Goal: Task Accomplishment & Management: Manage account settings

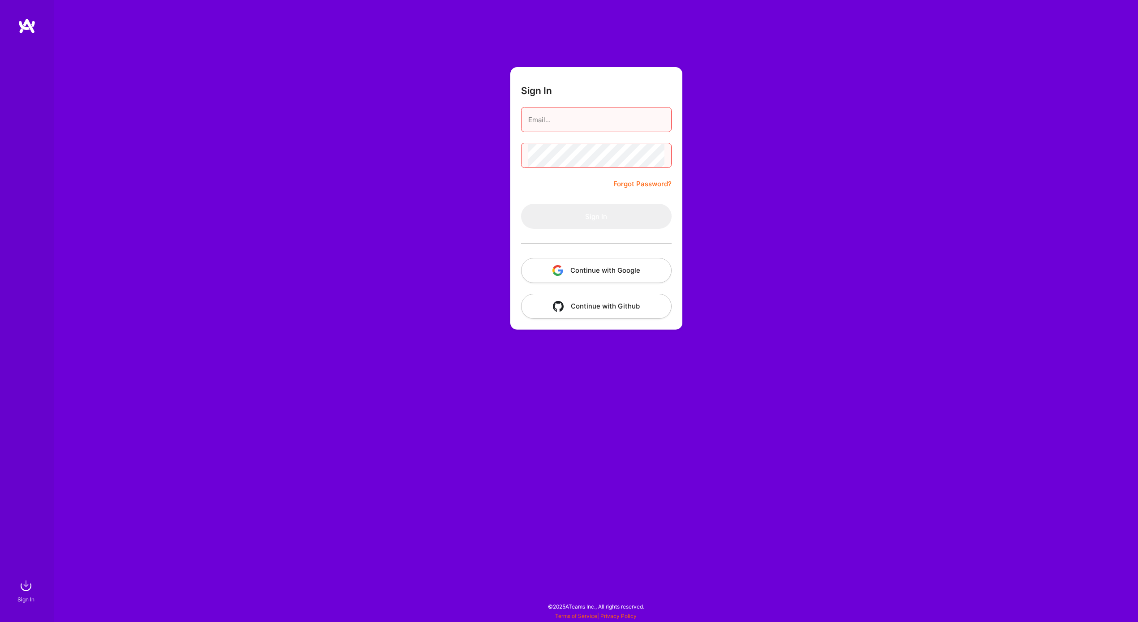
click at [616, 269] on button "Continue with Google" at bounding box center [596, 270] width 151 height 25
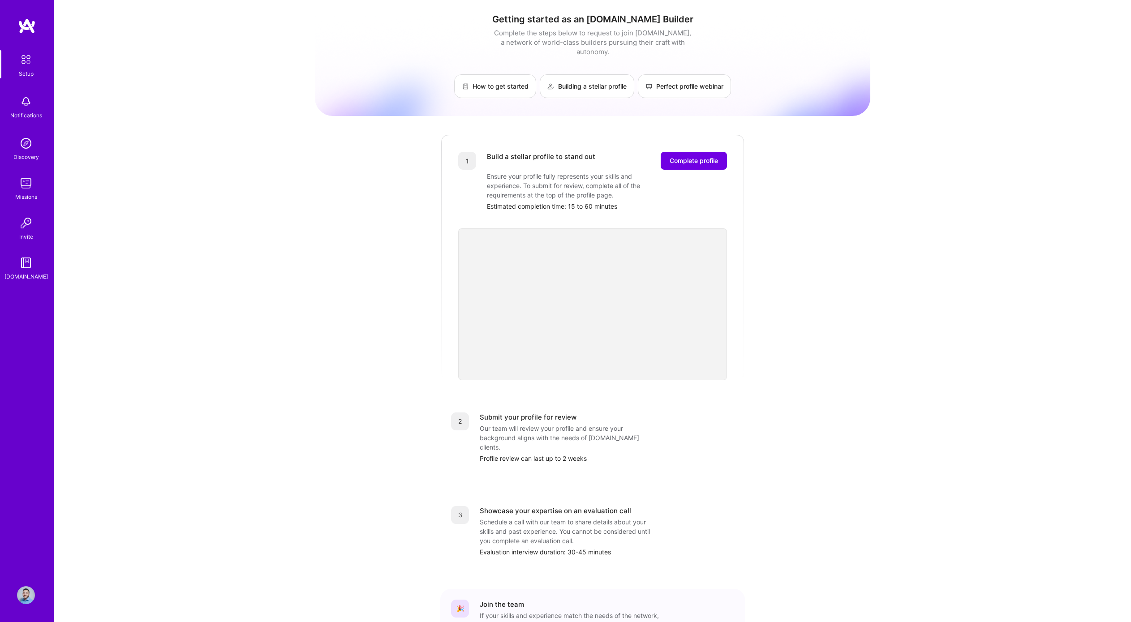
click at [580, 172] on div "Ensure your profile fully represents your skills and experience. To submit for …" at bounding box center [576, 186] width 179 height 28
click at [691, 156] on span "Complete profile" at bounding box center [694, 160] width 48 height 9
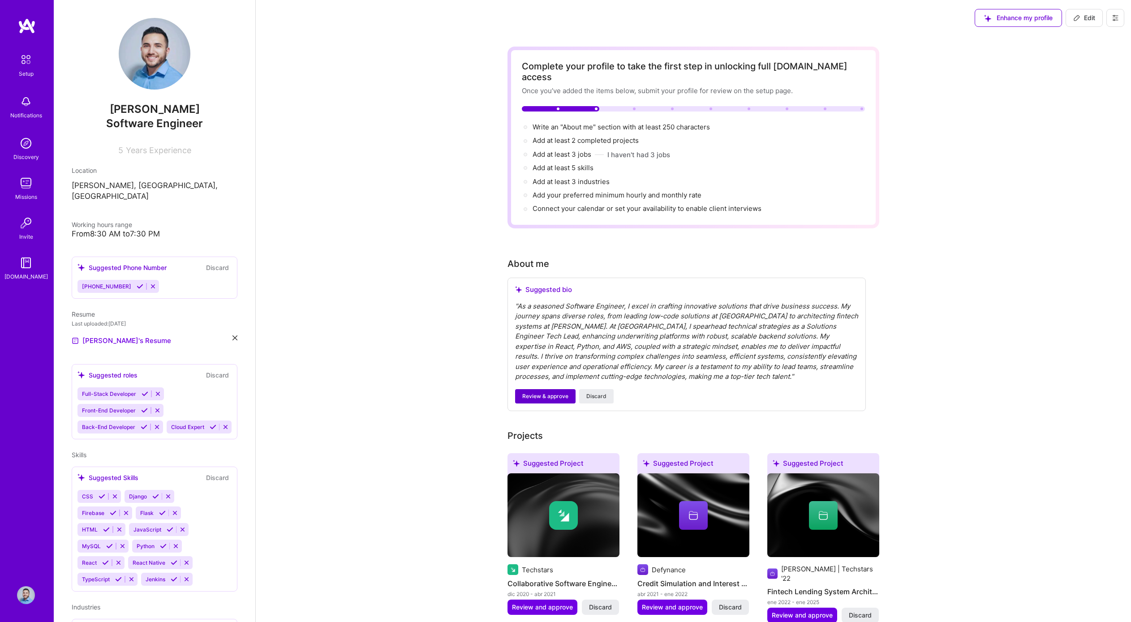
click at [561, 393] on span "Review & approve" at bounding box center [545, 397] width 46 height 8
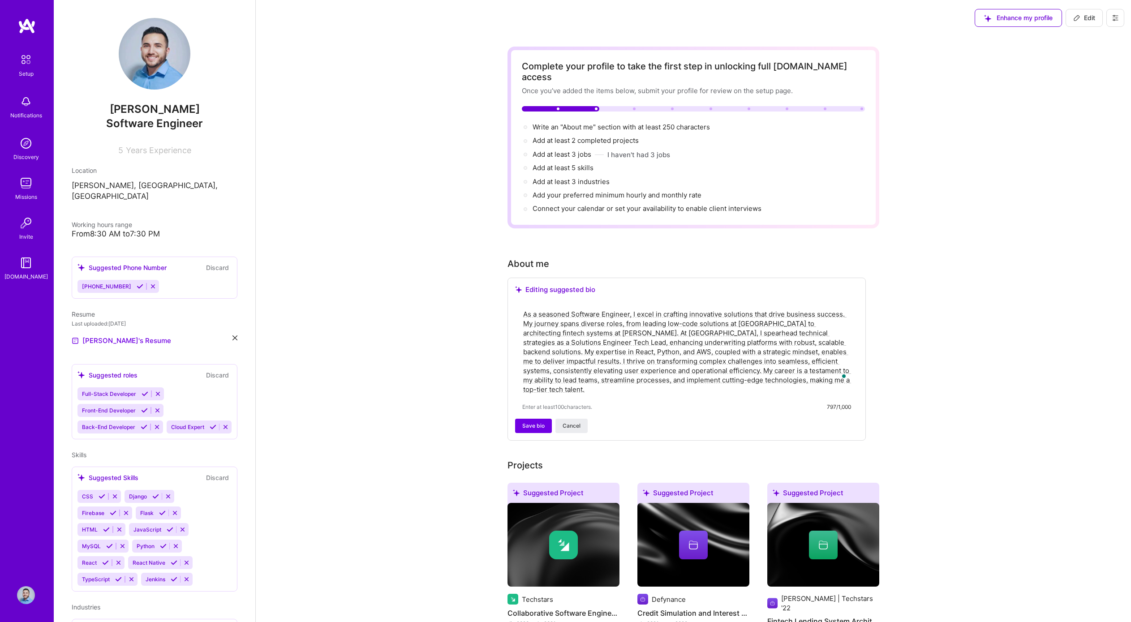
click at [143, 391] on icon at bounding box center [145, 394] width 7 height 7
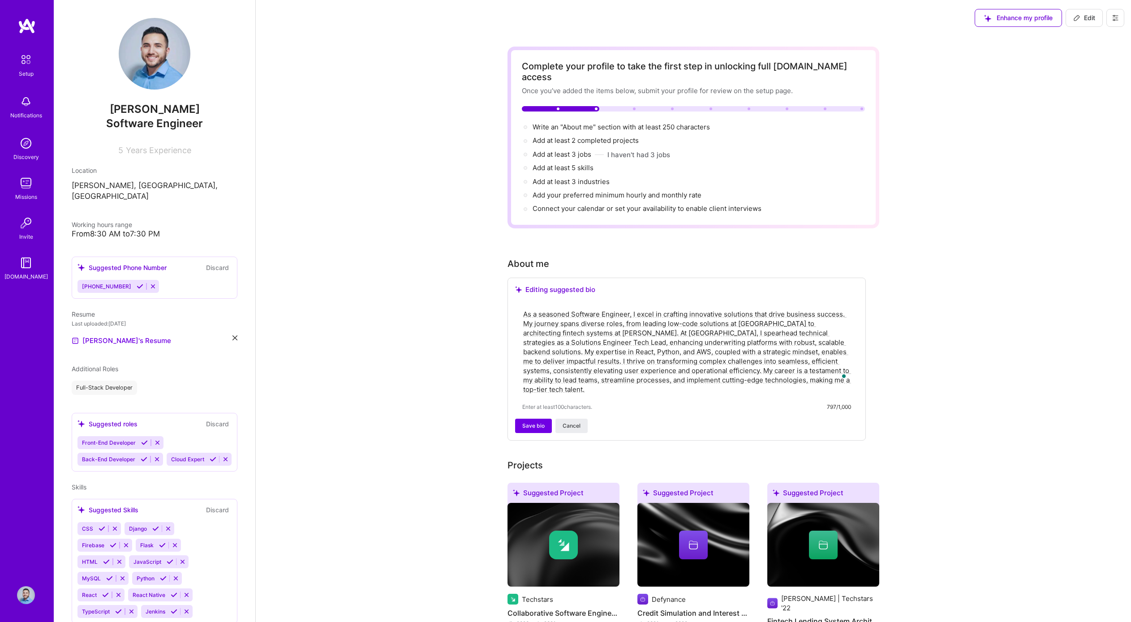
click at [143, 440] on icon at bounding box center [144, 443] width 7 height 7
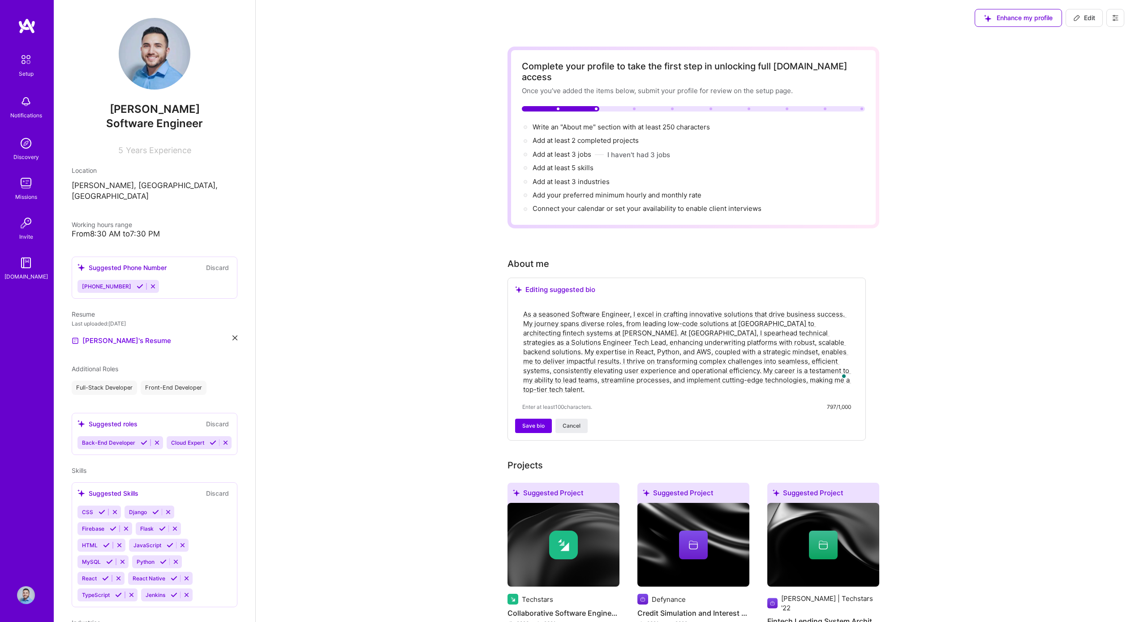
click at [143, 440] on icon at bounding box center [144, 443] width 7 height 7
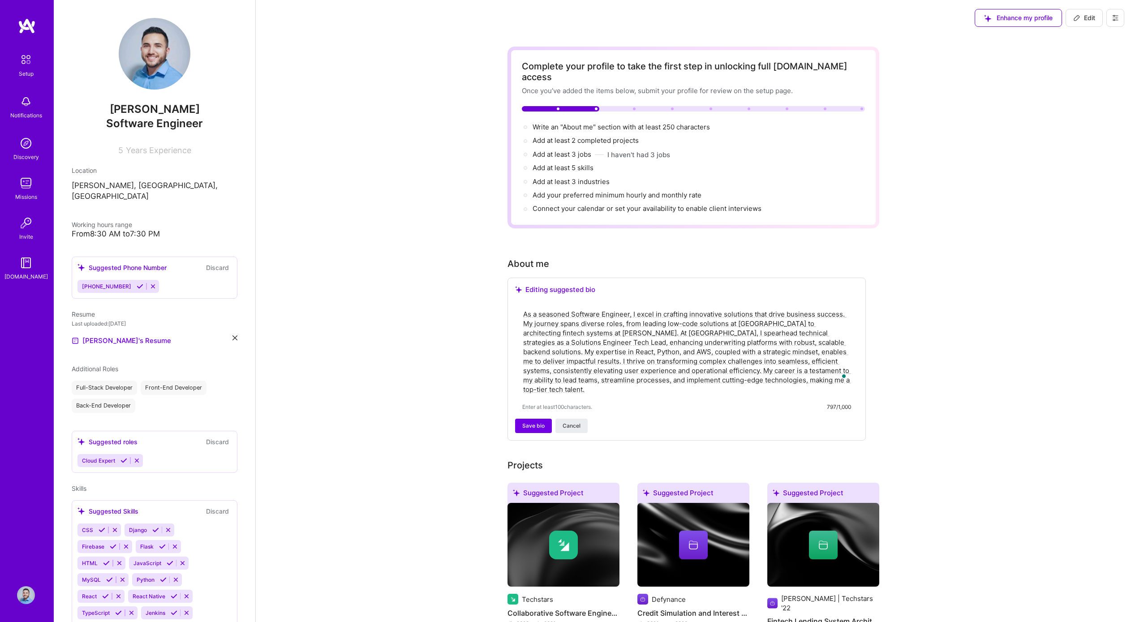
click at [125, 457] on icon at bounding box center [124, 460] width 7 height 7
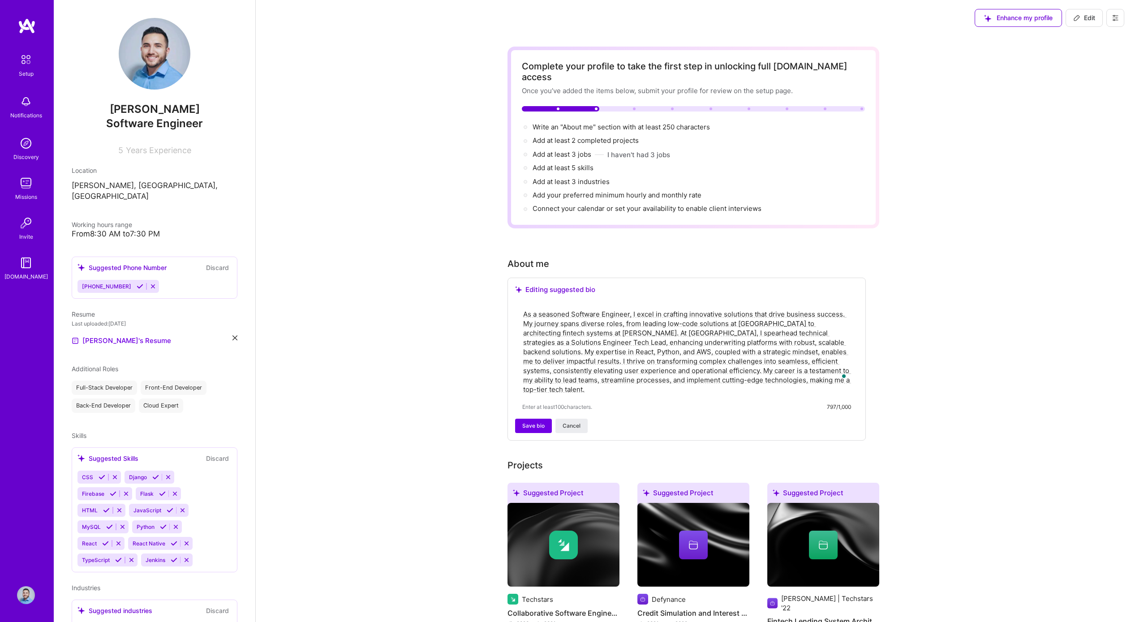
click at [102, 474] on button at bounding box center [102, 478] width 12 height 8
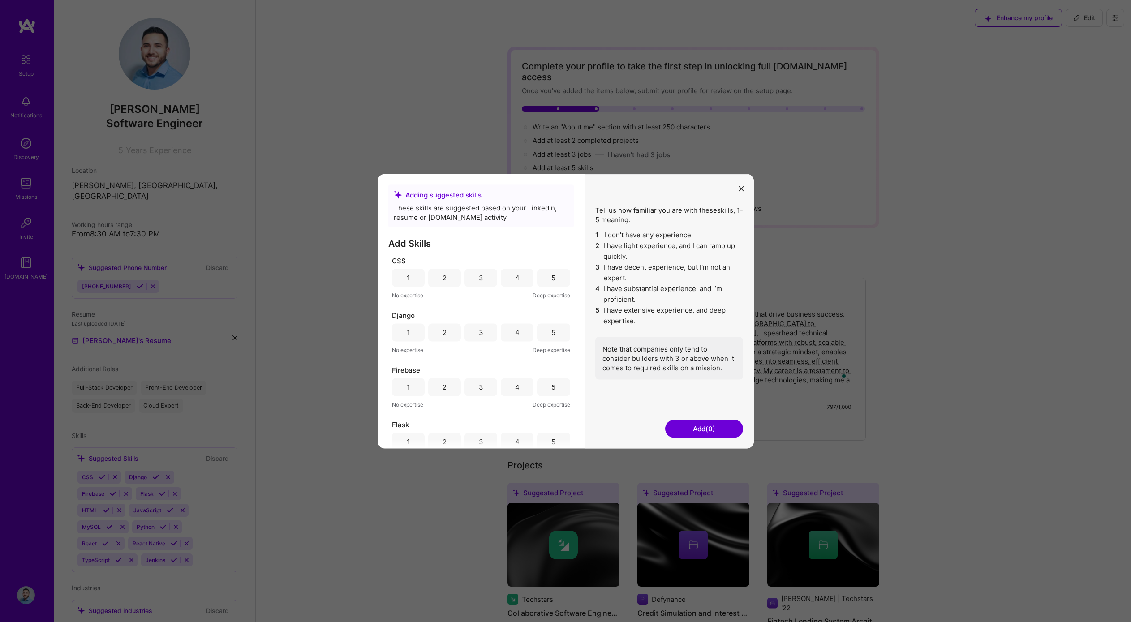
click at [558, 276] on div "5" at bounding box center [553, 278] width 33 height 18
click at [553, 324] on div "5" at bounding box center [553, 322] width 33 height 18
click at [548, 342] on div "5" at bounding box center [553, 348] width 33 height 18
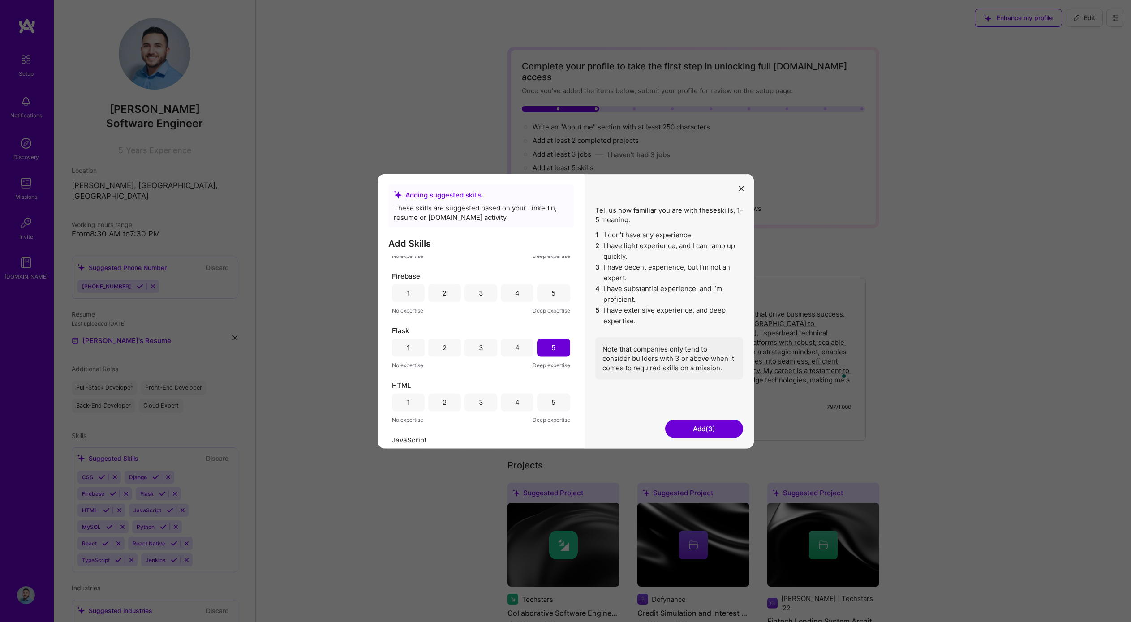
click at [475, 291] on div "3" at bounding box center [481, 293] width 33 height 18
click at [545, 400] on div "5" at bounding box center [553, 402] width 33 height 18
click at [559, 326] on div "JavaScript" at bounding box center [481, 321] width 178 height 9
click at [553, 345] on div "5" at bounding box center [553, 339] width 33 height 18
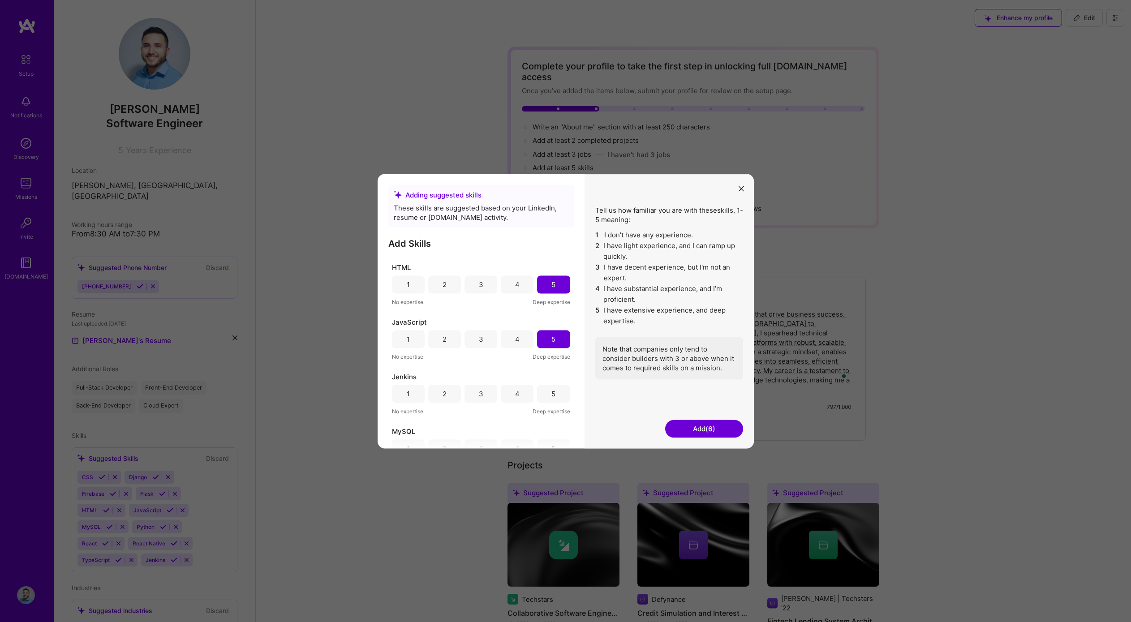
click at [476, 397] on div "3" at bounding box center [481, 394] width 33 height 18
click at [544, 387] on div "5" at bounding box center [553, 387] width 33 height 18
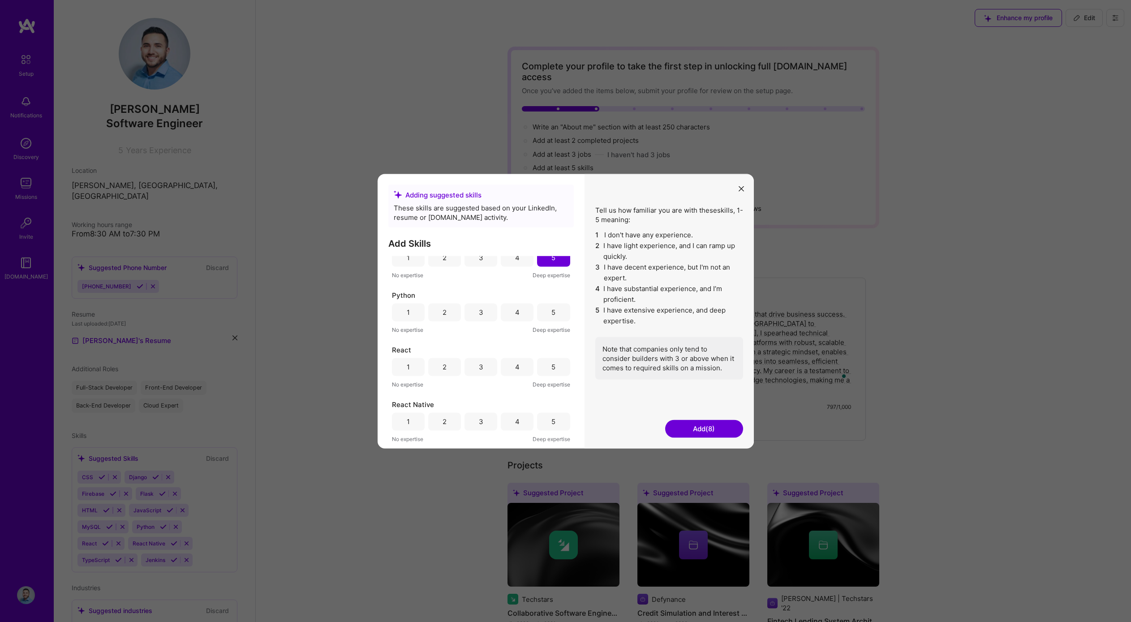
click at [555, 307] on div "5" at bounding box center [553, 312] width 33 height 18
click at [558, 370] on div "5" at bounding box center [553, 367] width 33 height 18
click at [481, 417] on div "3" at bounding box center [481, 421] width 4 height 9
drag, startPoint x: 547, startPoint y: 434, endPoint x: 517, endPoint y: 429, distance: 30.8
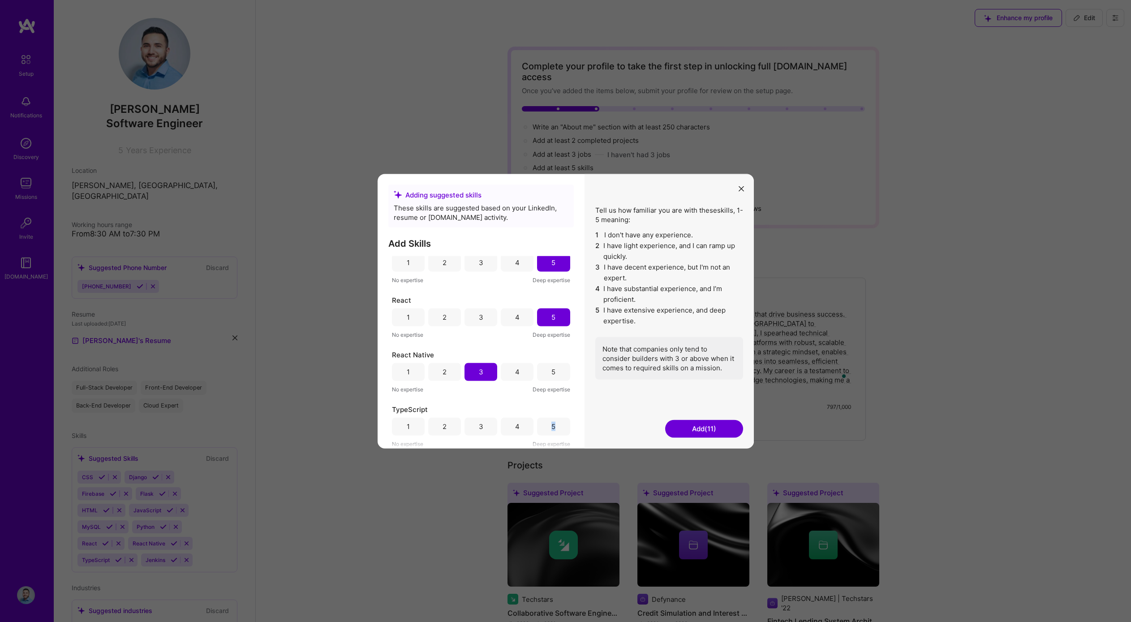
click at [517, 429] on div "1 2 3 4 5" at bounding box center [481, 427] width 178 height 18
click at [517, 429] on div "4" at bounding box center [517, 426] width 4 height 9
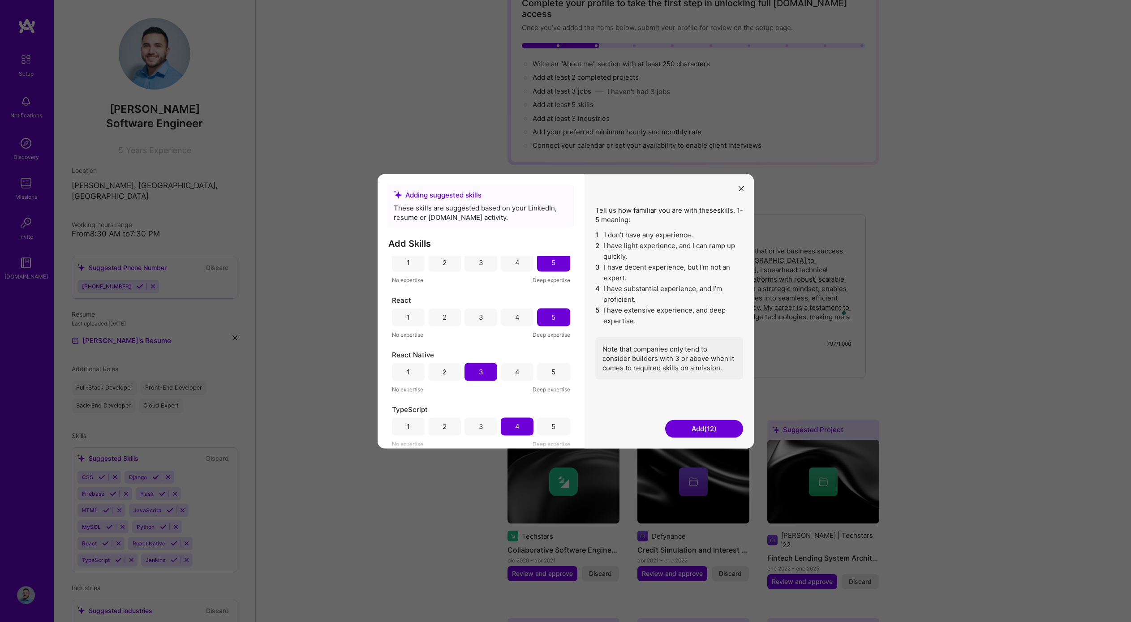
scroll to position [109, 0]
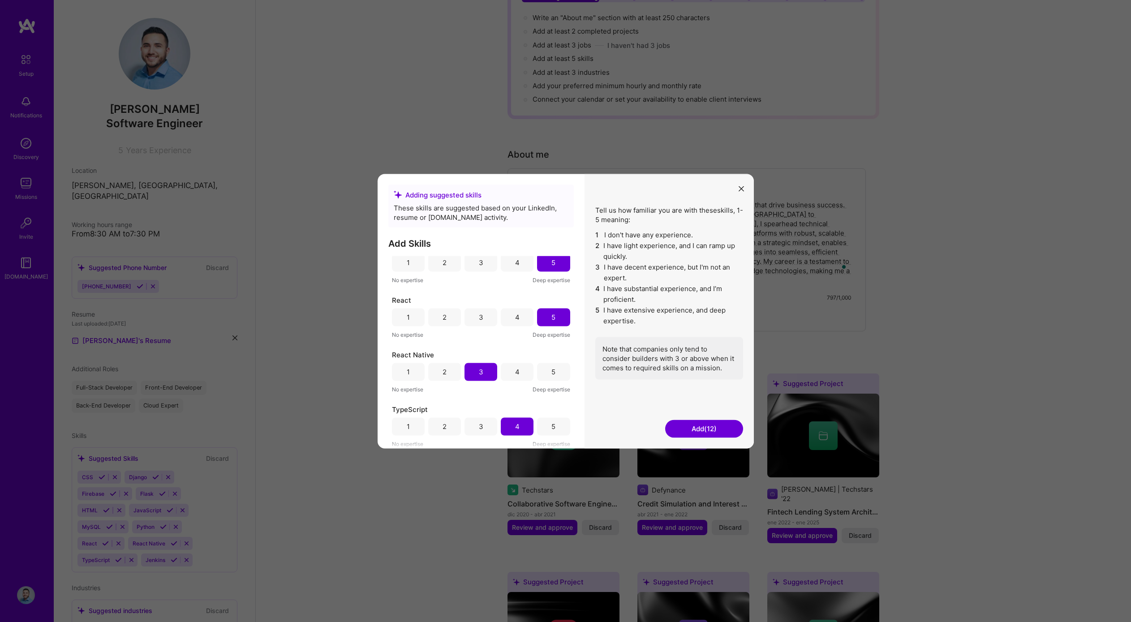
click at [684, 428] on button "Add (12)" at bounding box center [704, 429] width 78 height 18
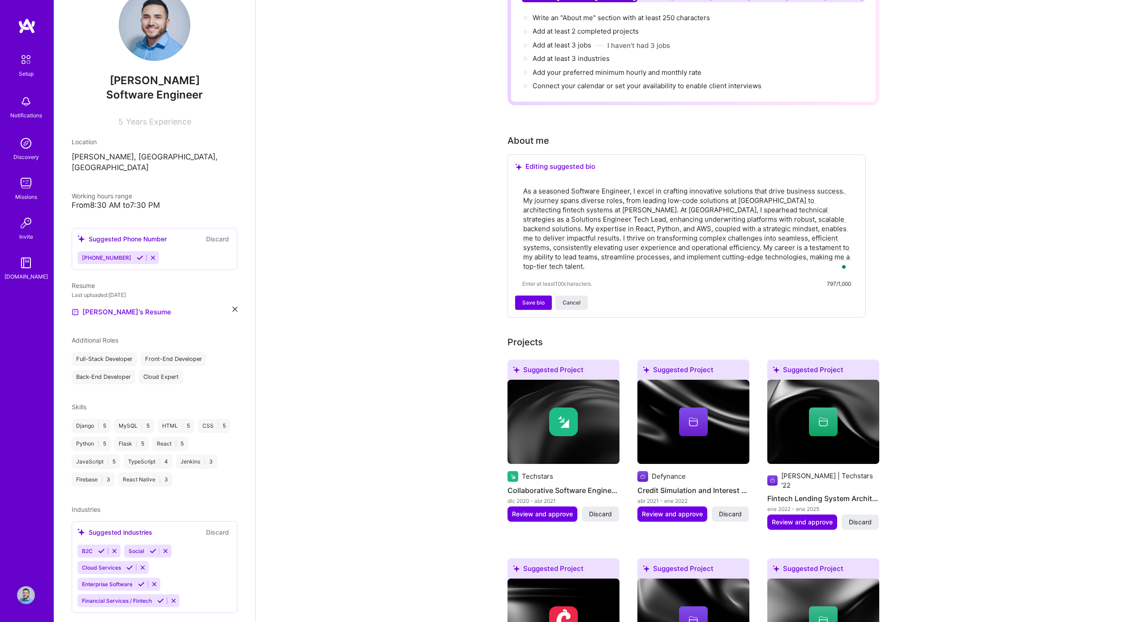
scroll to position [38, 0]
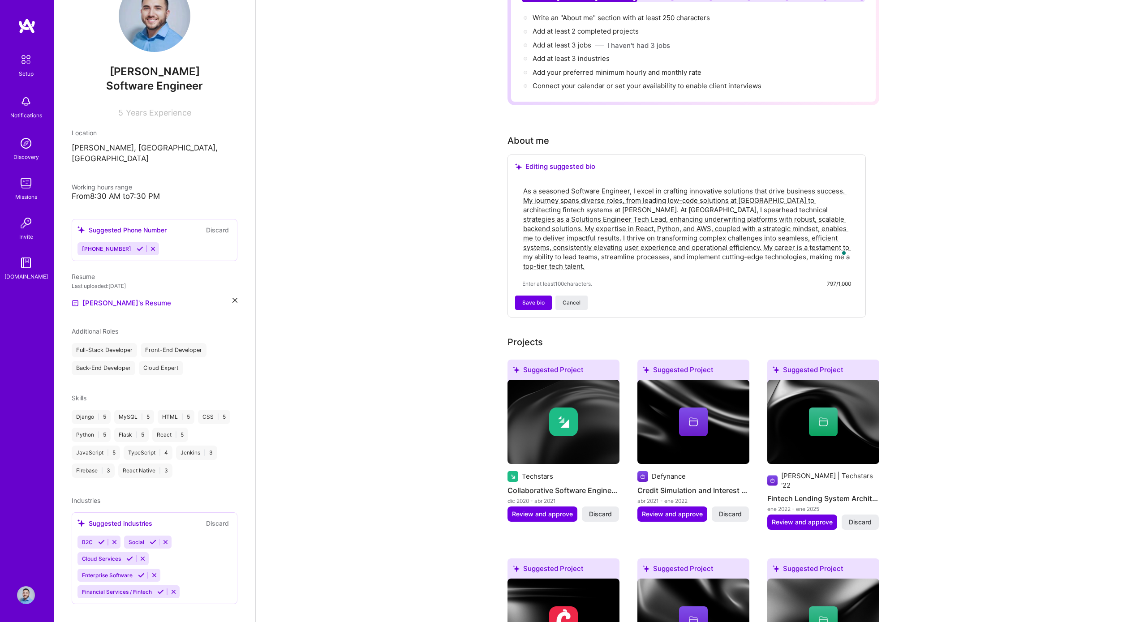
click at [129, 572] on span "Enterprise Software" at bounding box center [107, 575] width 51 height 7
click at [160, 589] on icon at bounding box center [160, 592] width 7 height 7
click at [142, 604] on icon at bounding box center [141, 607] width 7 height 7
click at [100, 572] on icon at bounding box center [101, 575] width 7 height 7
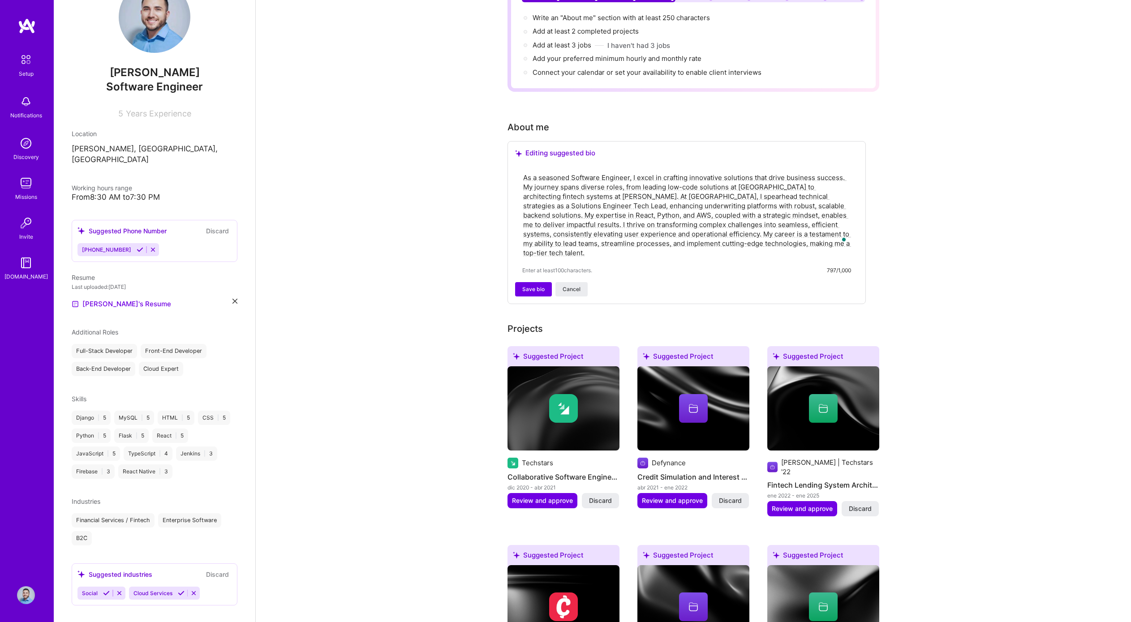
click at [150, 246] on icon at bounding box center [153, 249] width 7 height 7
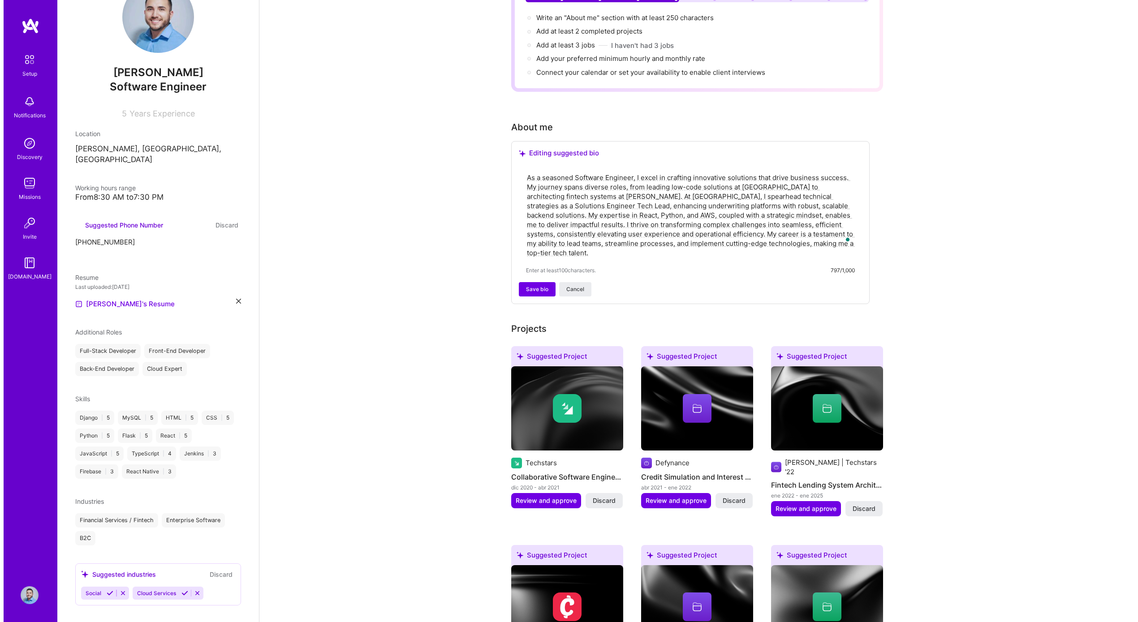
scroll to position [0, 0]
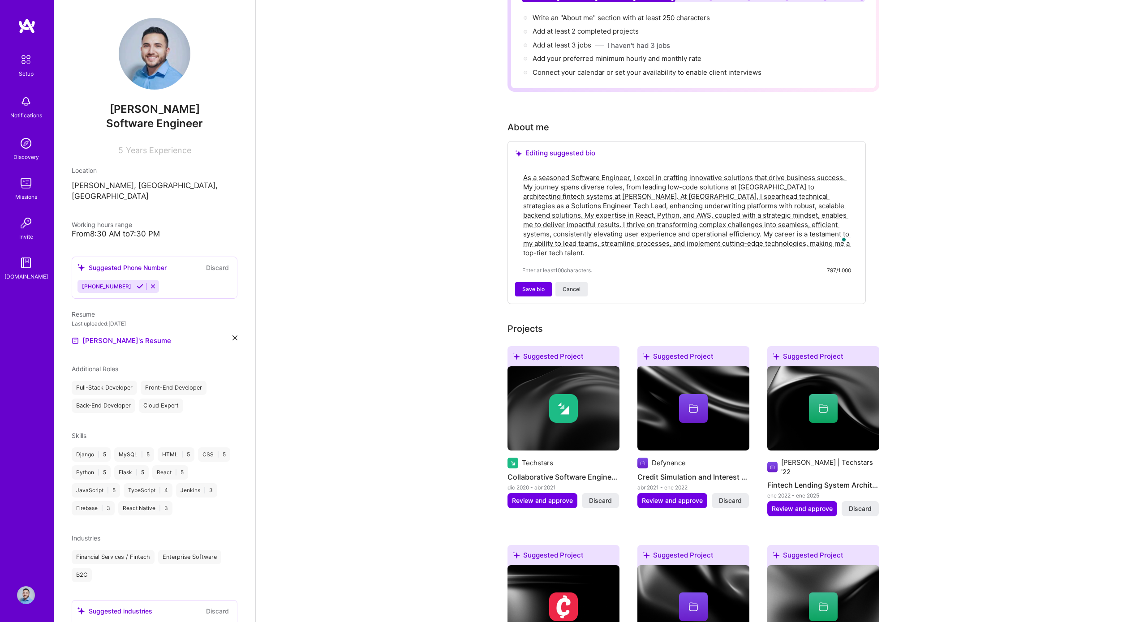
click at [150, 283] on icon at bounding box center [153, 286] width 7 height 7
click at [137, 283] on icon at bounding box center [140, 286] width 7 height 7
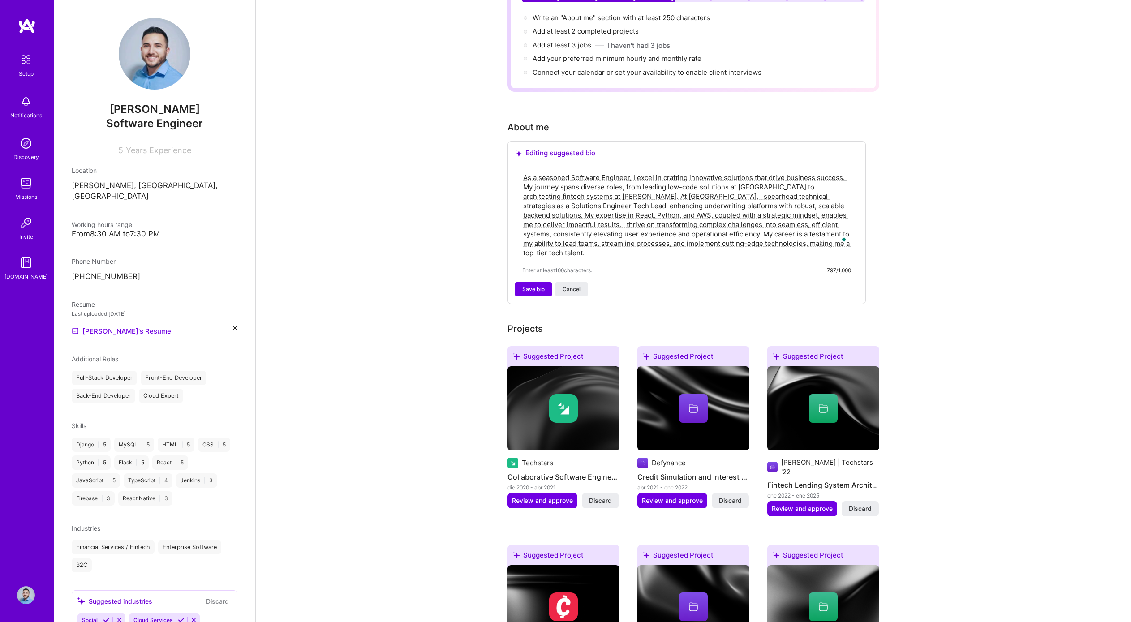
click at [102, 272] on p "[PHONE_NUMBER]" at bounding box center [155, 277] width 166 height 11
click at [525, 282] on button "Save bio" at bounding box center [533, 289] width 37 height 14
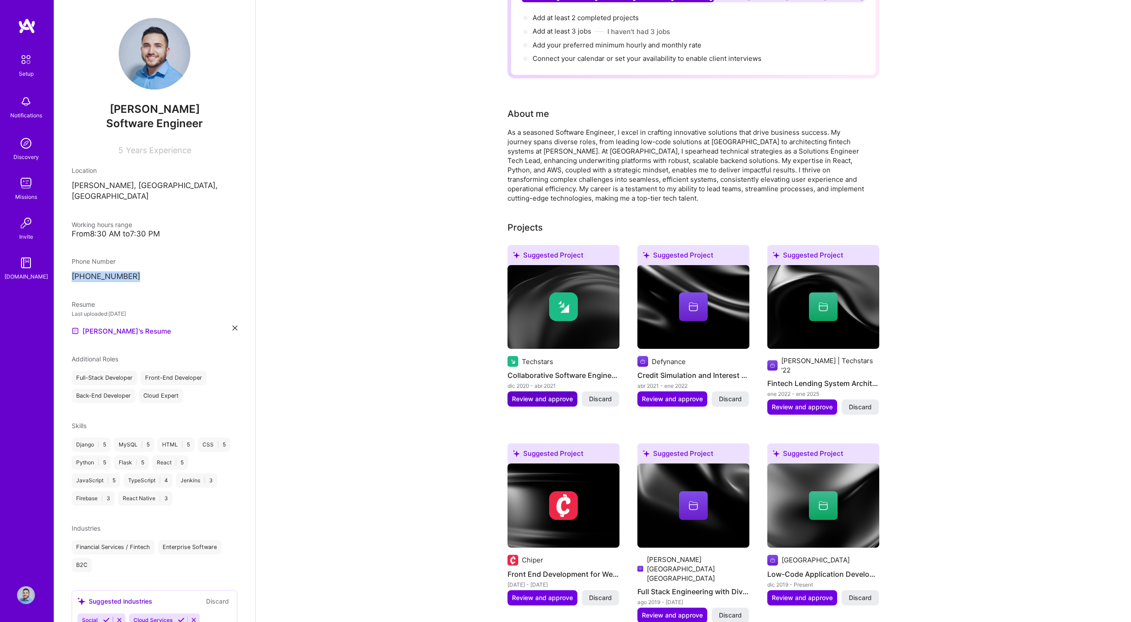
click at [567, 395] on span "Review and approve" at bounding box center [542, 399] width 61 height 9
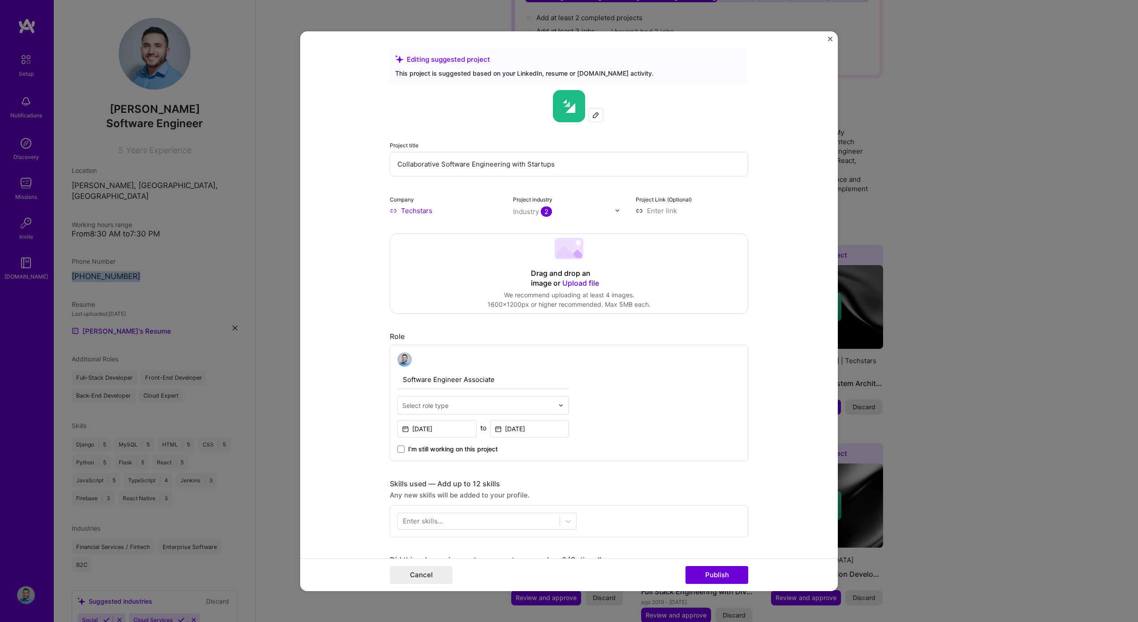
click at [593, 112] on img at bounding box center [595, 114] width 7 height 7
click at [422, 161] on input "Collaborative Software Engineering with Startups" at bounding box center [569, 163] width 358 height 25
type input "Software Engineer Associate"
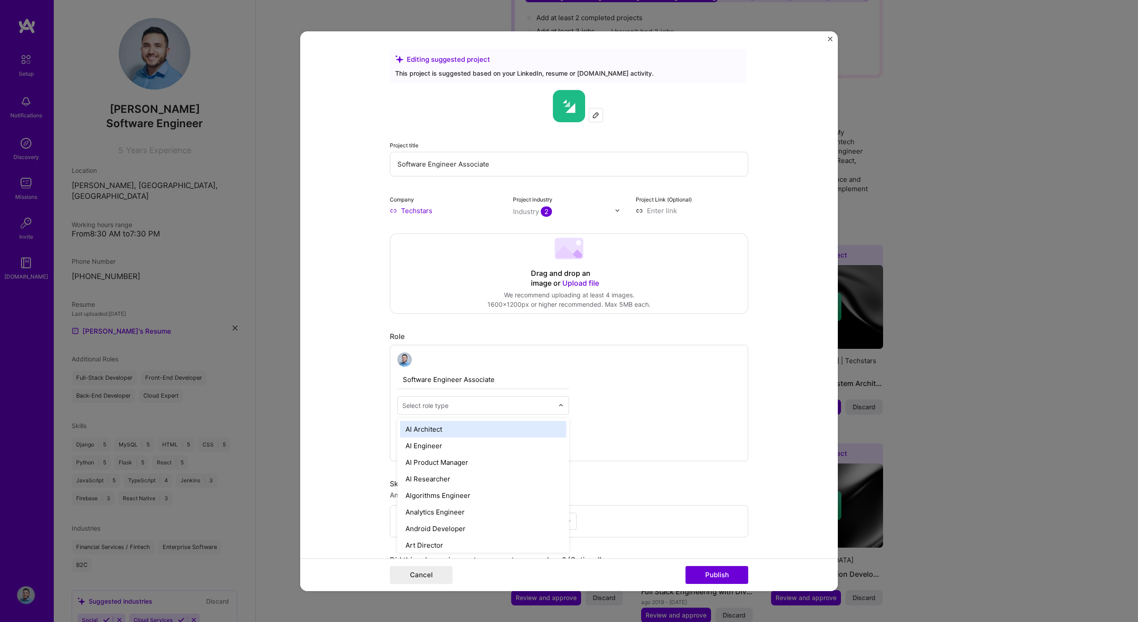
click at [448, 402] on input "text" at bounding box center [477, 405] width 151 height 9
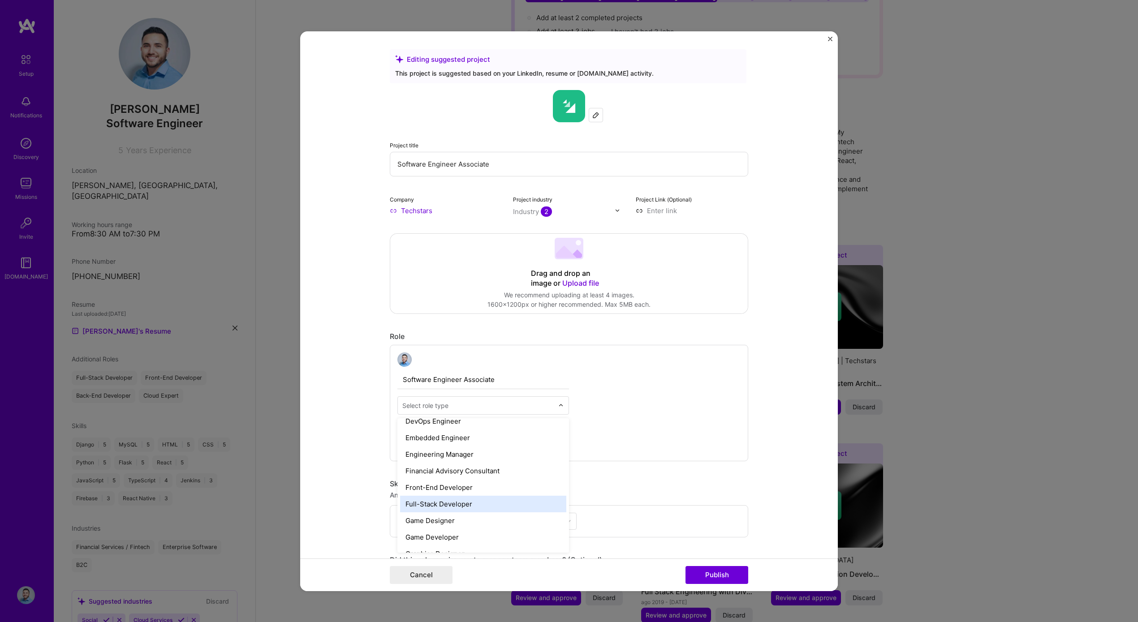
click at [471, 504] on div "Full-Stack Developer" at bounding box center [483, 504] width 166 height 17
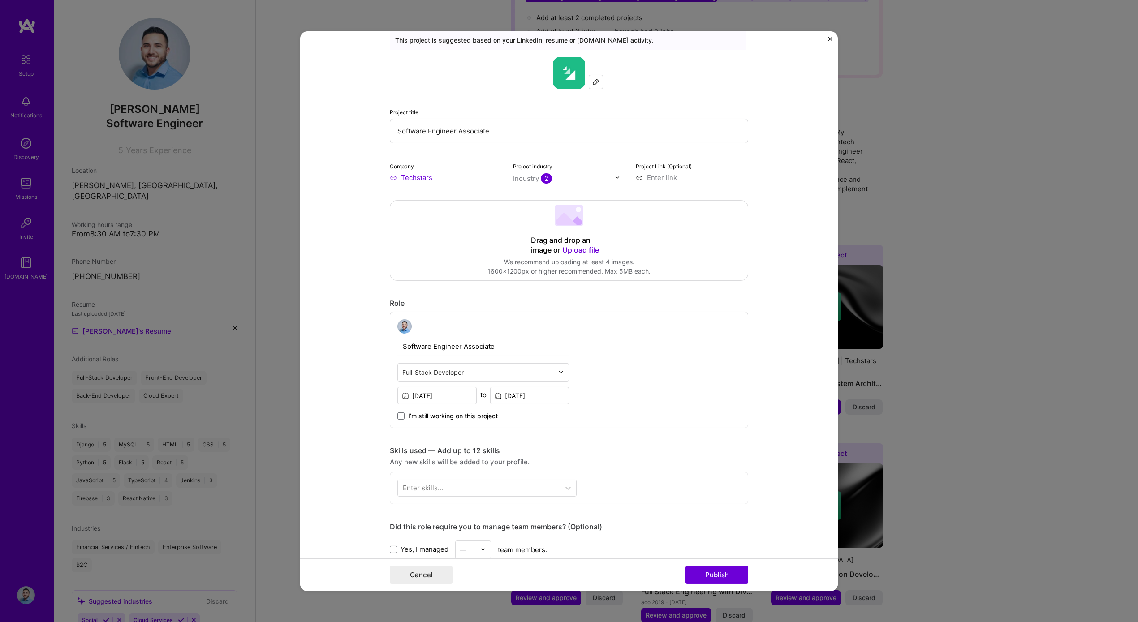
scroll to position [61, 0]
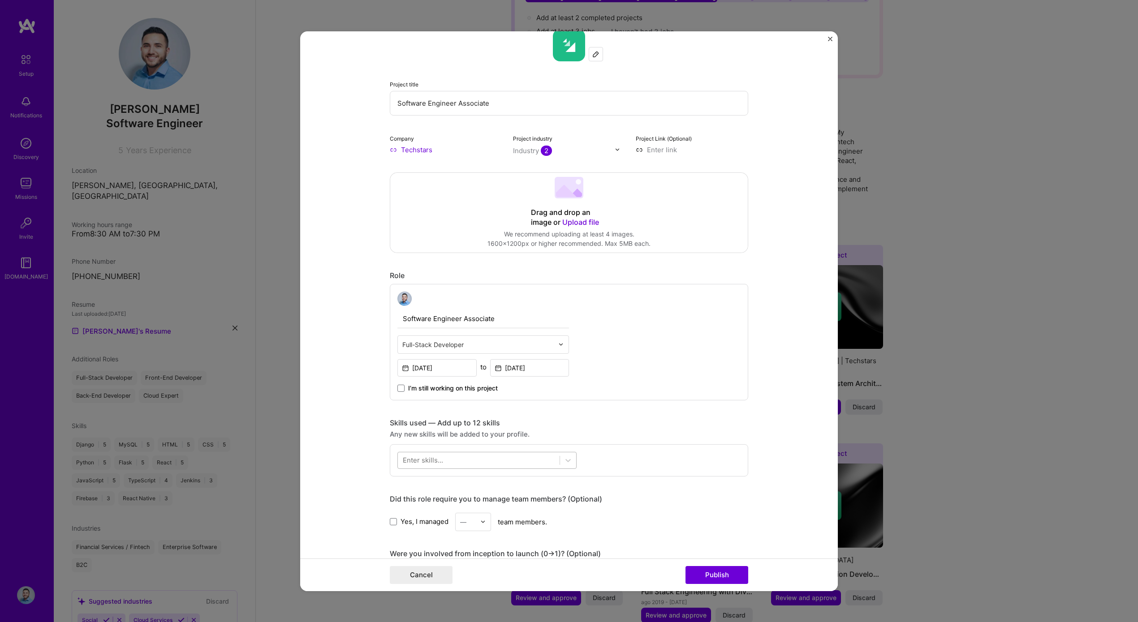
click at [532, 462] on div at bounding box center [479, 460] width 162 height 15
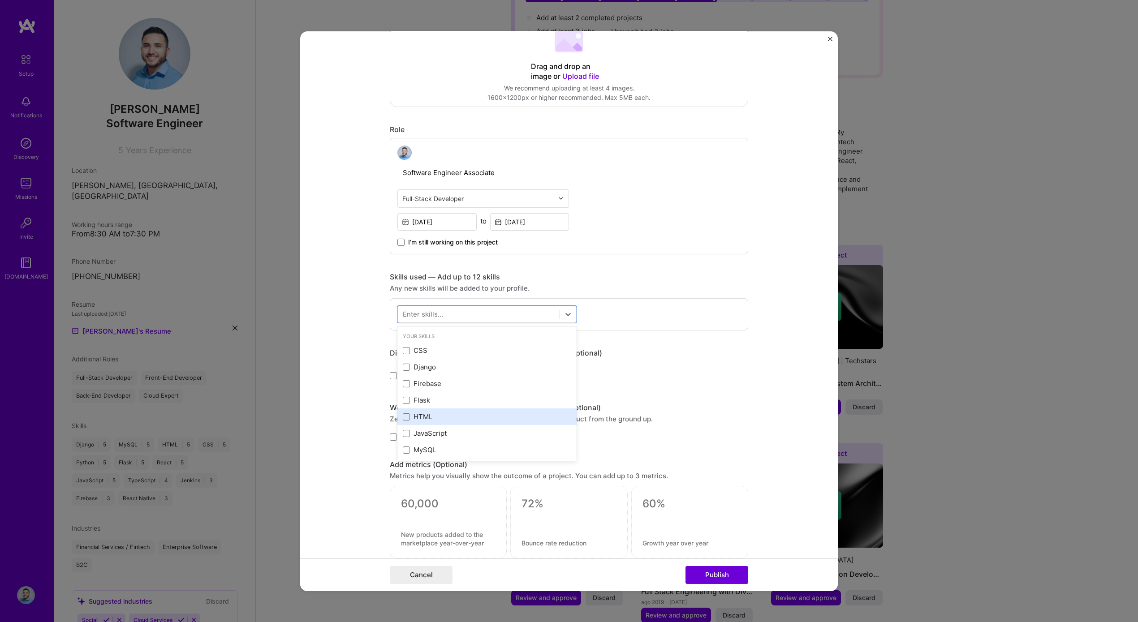
scroll to position [213, 0]
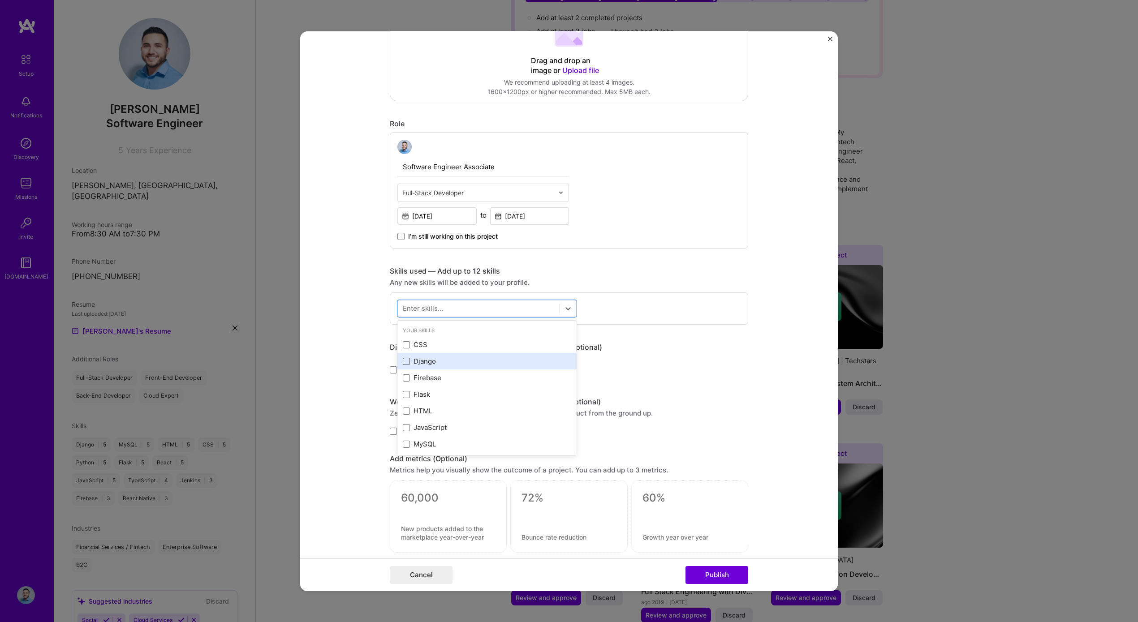
click at [403, 364] on span at bounding box center [406, 361] width 7 height 7
click at [0, 0] on input "checkbox" at bounding box center [0, 0] width 0 height 0
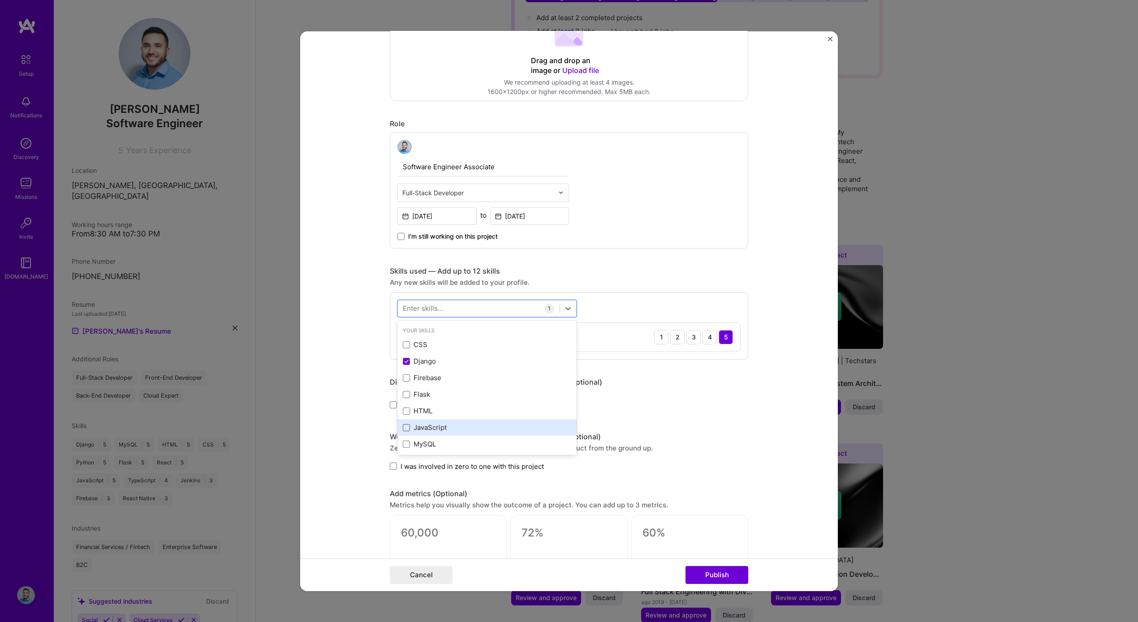
click at [403, 427] on span at bounding box center [406, 427] width 7 height 7
click at [0, 0] on input "checkbox" at bounding box center [0, 0] width 0 height 0
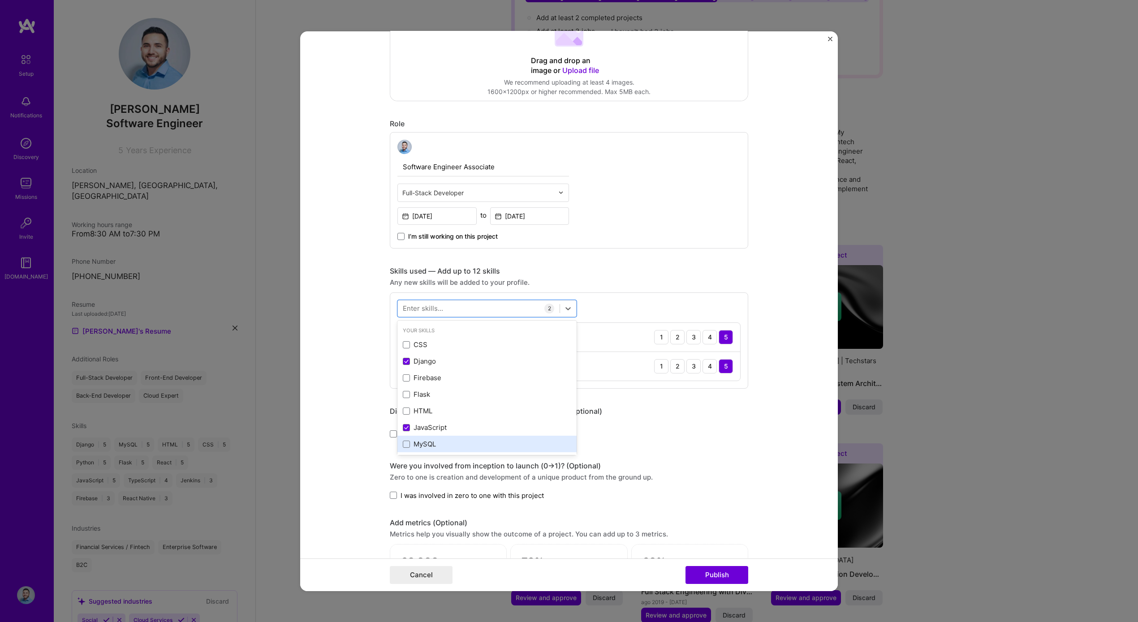
click at [407, 442] on div "MySQL" at bounding box center [487, 444] width 168 height 9
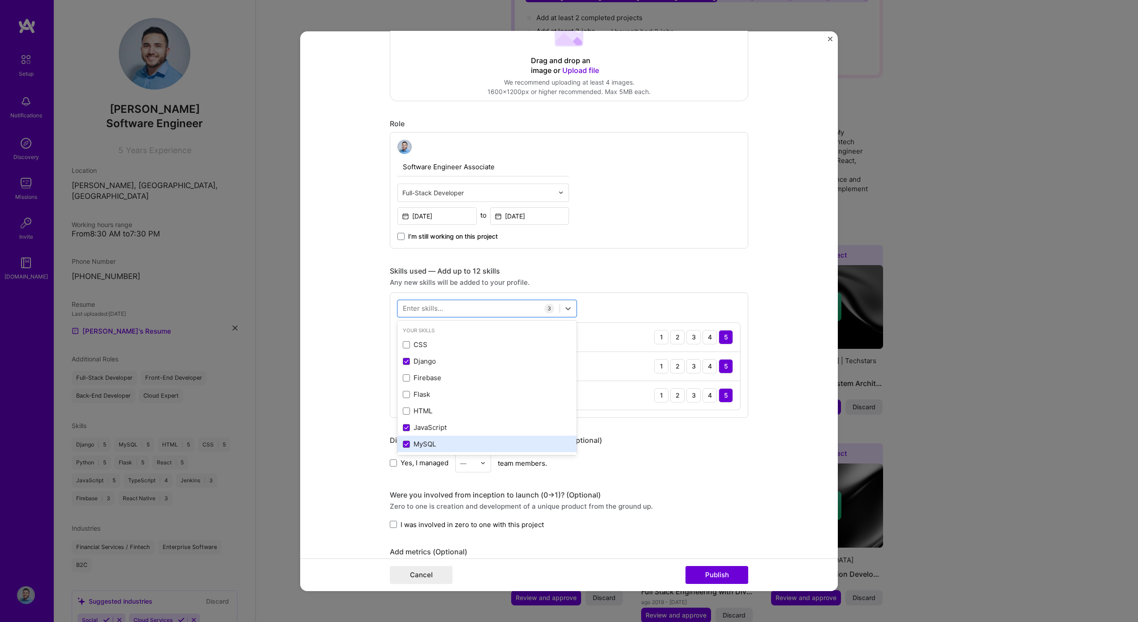
scroll to position [44, 0]
click at [404, 431] on span at bounding box center [406, 433] width 7 height 7
click at [0, 0] on input "checkbox" at bounding box center [0, 0] width 0 height 0
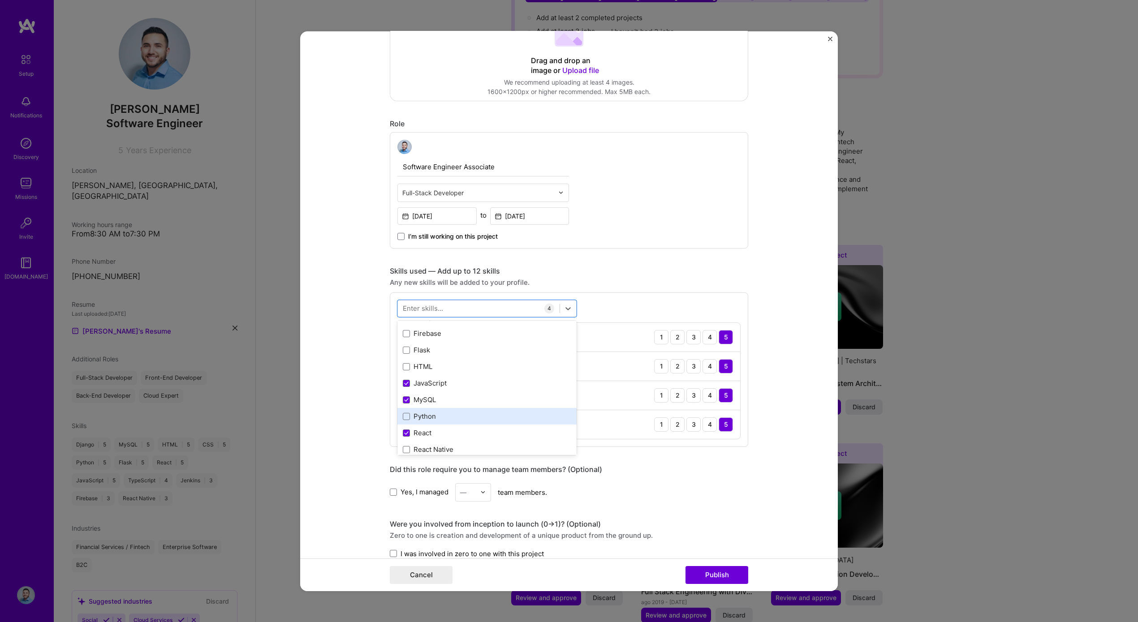
scroll to position [56, 0]
click at [423, 405] on div "Python" at bounding box center [487, 404] width 168 height 9
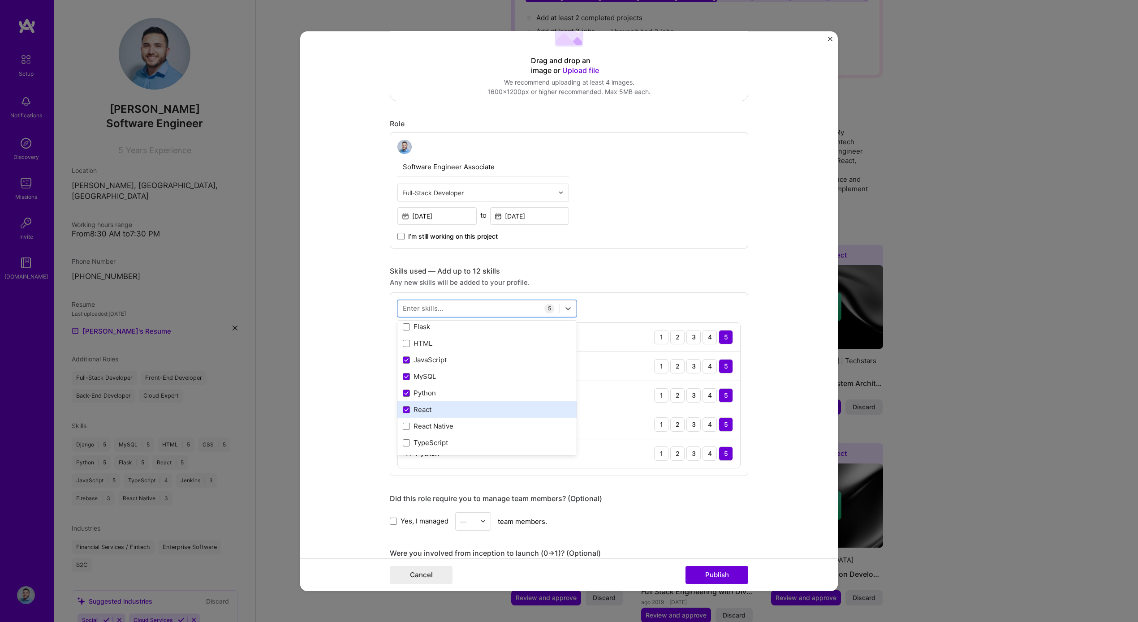
scroll to position [78, 0]
click at [455, 430] on div "TypeScript" at bounding box center [487, 432] width 168 height 9
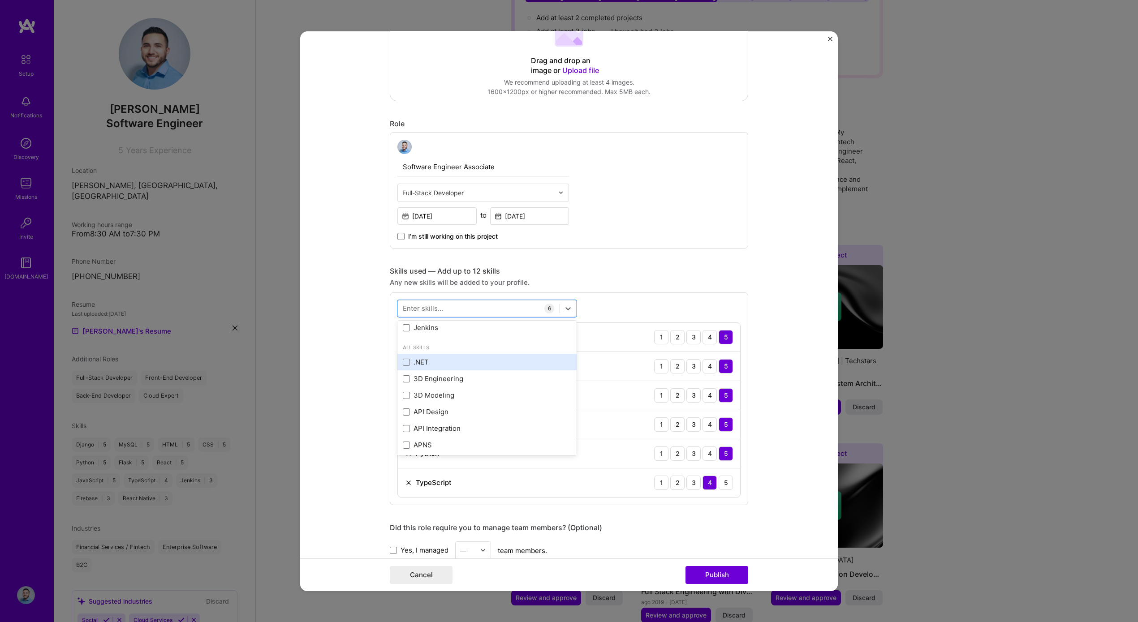
scroll to position [246, 0]
click at [365, 477] on form "Editing suggested project This project is suggested based on your LinkedIn, res…" at bounding box center [569, 311] width 538 height 560
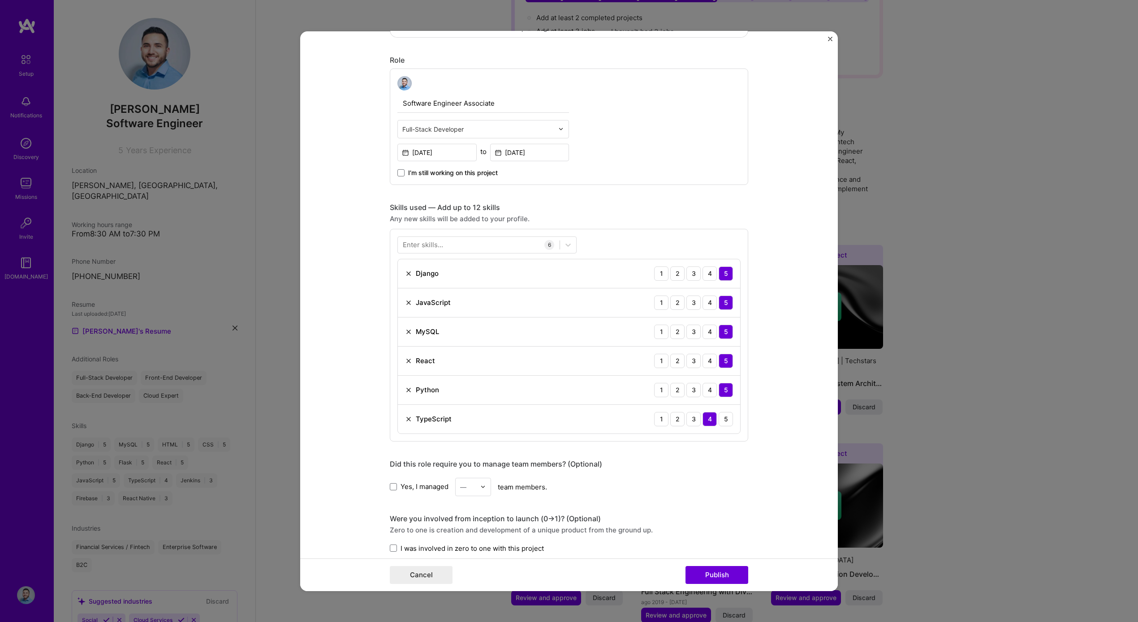
scroll to position [368, 0]
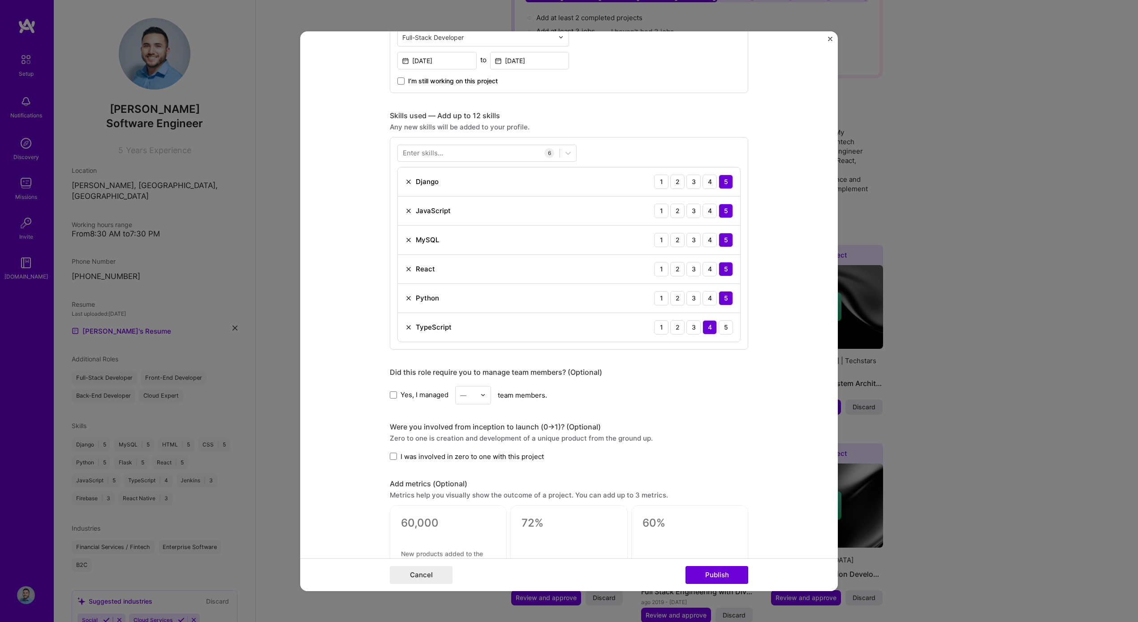
click at [407, 392] on span "Yes, I managed" at bounding box center [425, 394] width 48 height 9
click at [0, 0] on input "Yes, I managed" at bounding box center [0, 0] width 0 height 0
click at [462, 392] on div "—" at bounding box center [463, 394] width 6 height 9
click at [470, 440] on div "2" at bounding box center [473, 435] width 30 height 17
click at [418, 456] on span "I was involved in zero to one with this project" at bounding box center [472, 456] width 143 height 9
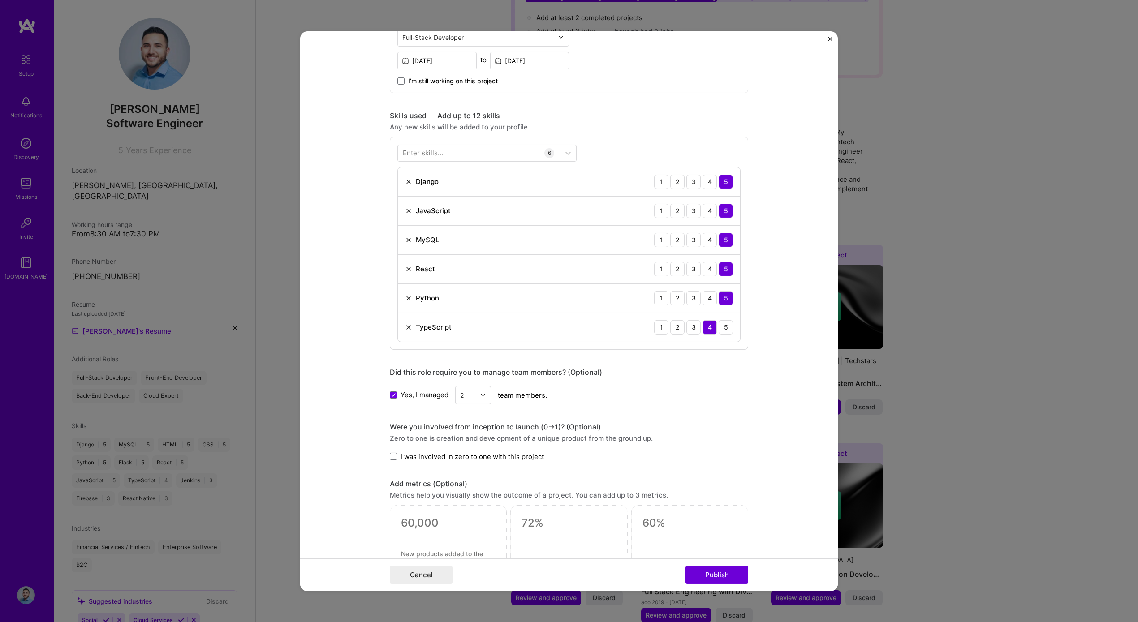
click at [0, 0] on input "I was involved in zero to one with this project" at bounding box center [0, 0] width 0 height 0
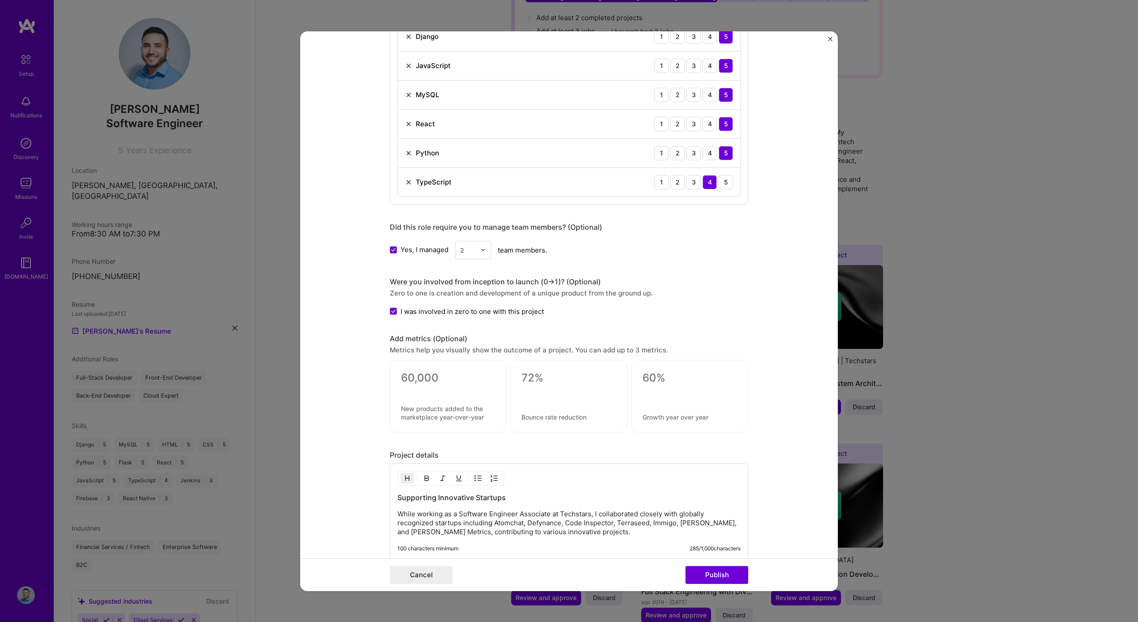
scroll to position [519, 0]
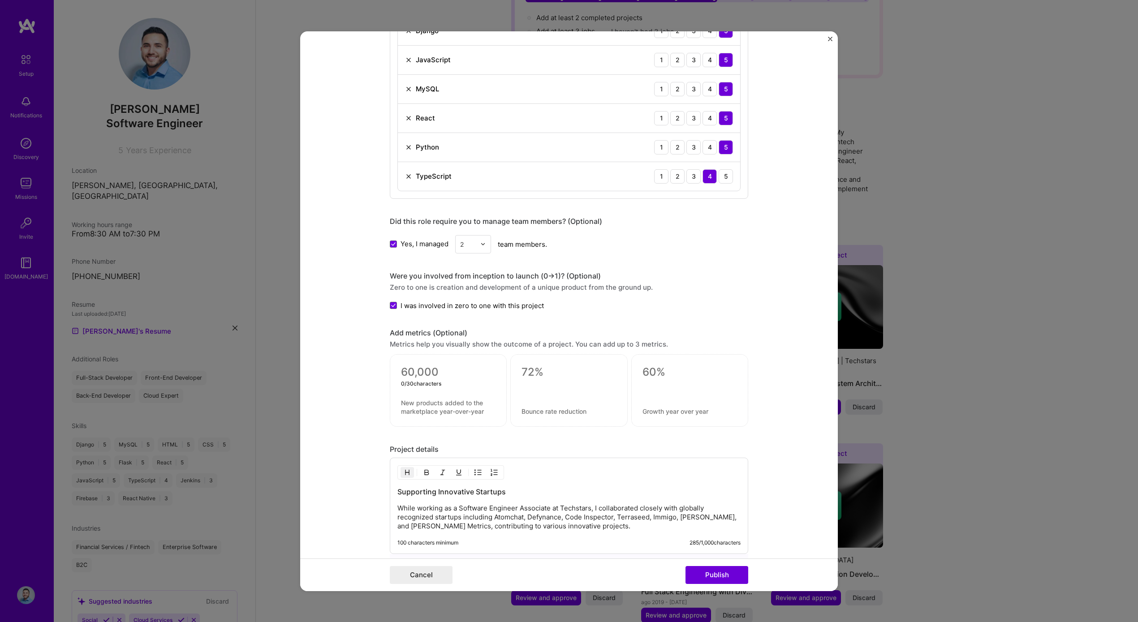
click at [452, 371] on textarea at bounding box center [448, 372] width 95 height 13
type textarea "2"
type textarea "12"
click at [445, 411] on textarea at bounding box center [448, 411] width 95 height 17
type textarea "z"
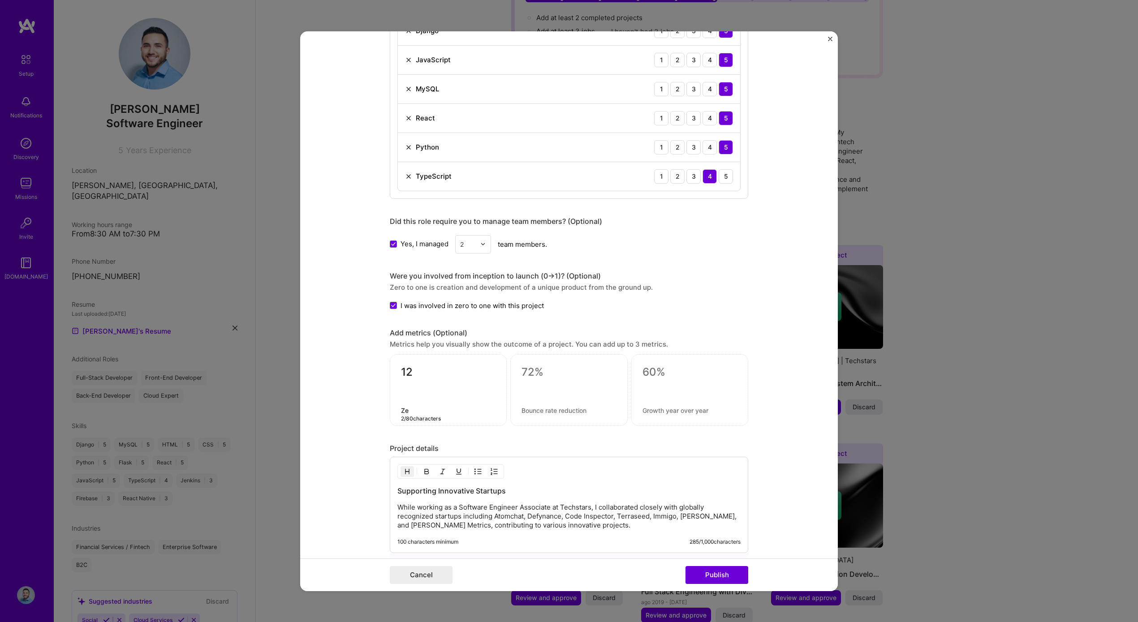
type textarea "Z"
type textarea "P"
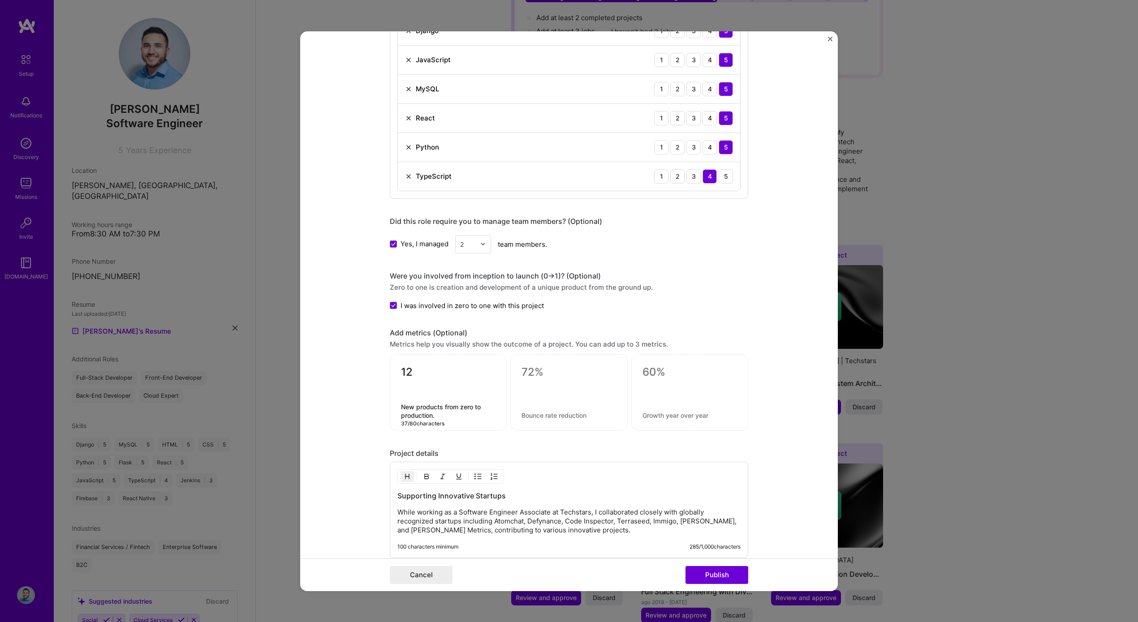
type textarea "New products from zero to production."
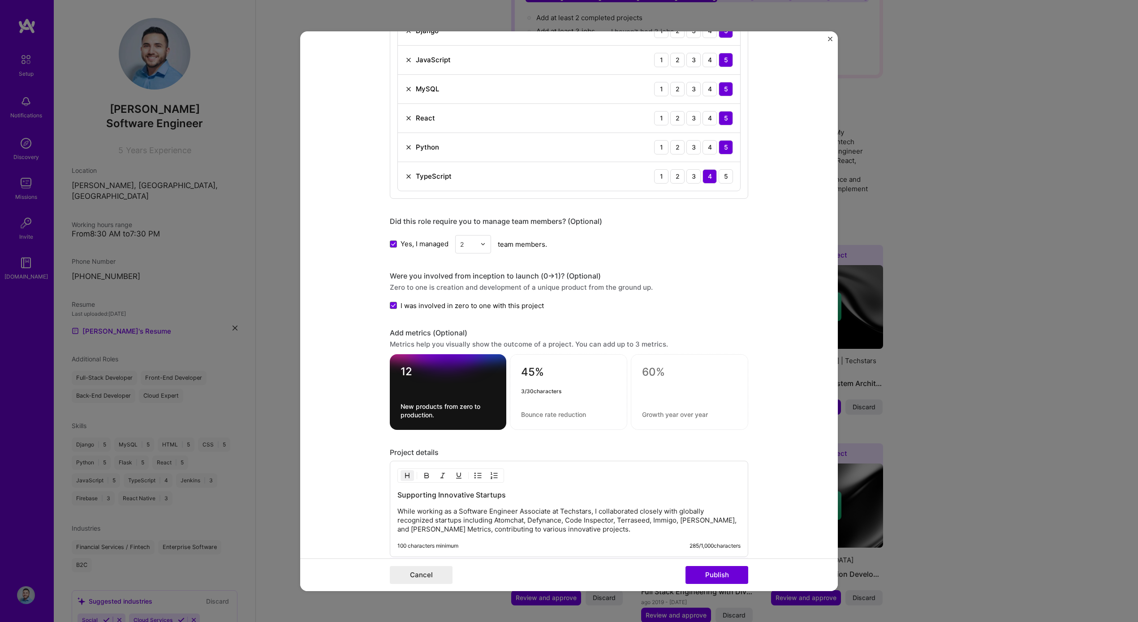
type textarea "45%"
type textarea "R"
type textarea "P"
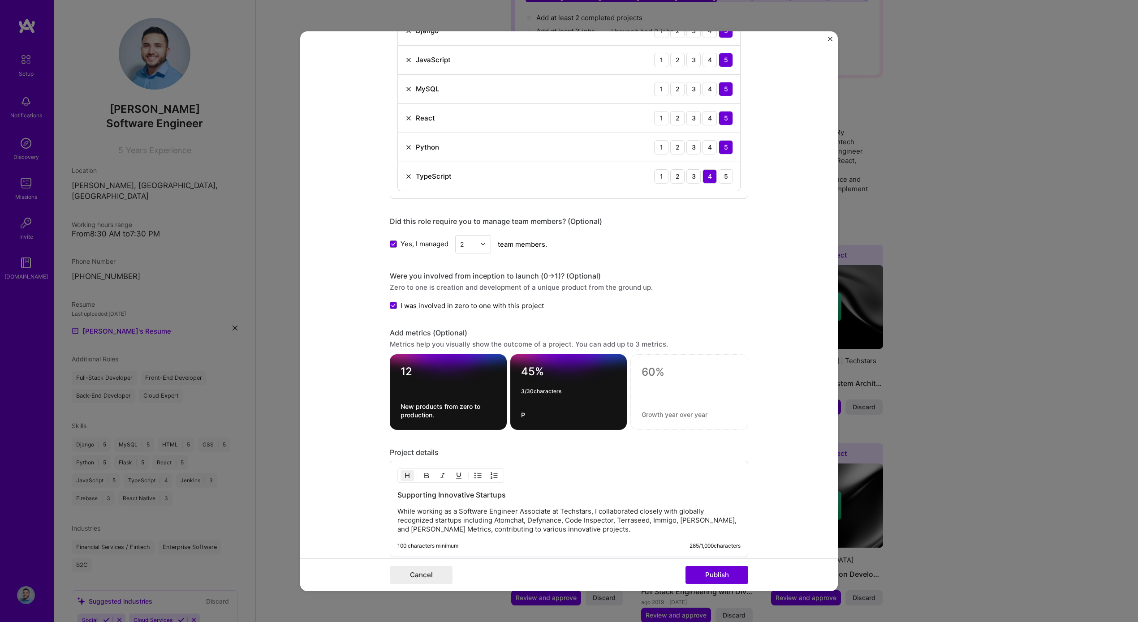
click at [522, 371] on textarea "45%" at bounding box center [568, 373] width 95 height 17
click at [521, 370] on textarea "45%" at bounding box center [568, 373] width 95 height 17
type textarea "+45%"
click at [551, 417] on textarea "P" at bounding box center [568, 415] width 95 height 9
type textarea "P"
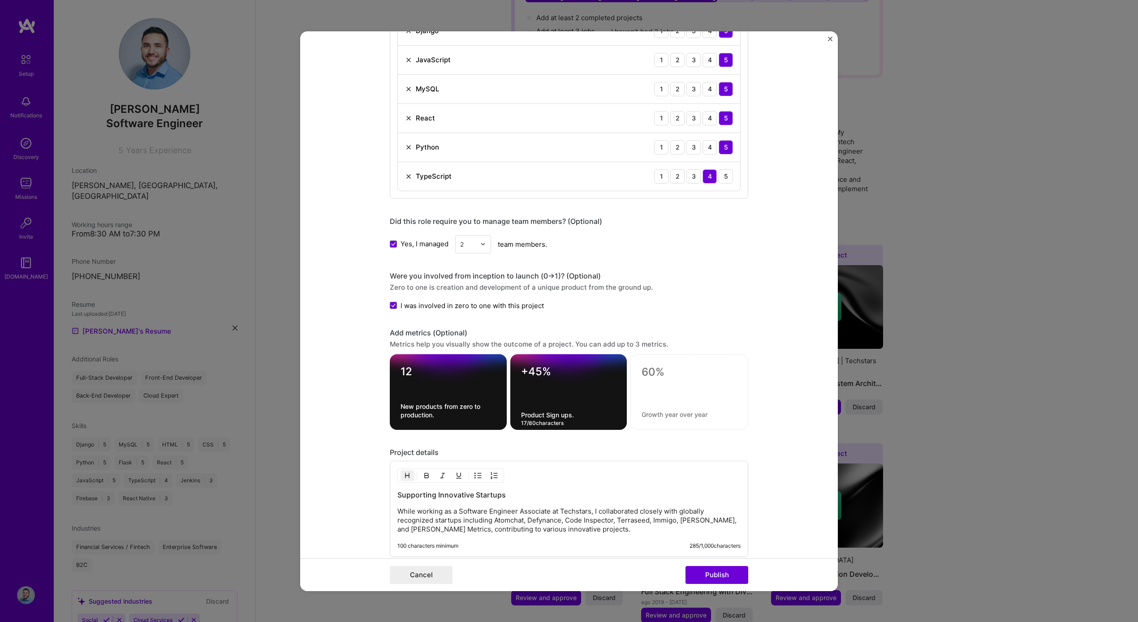
type textarea "Product Sign ups."
click at [649, 374] on textarea at bounding box center [689, 372] width 95 height 13
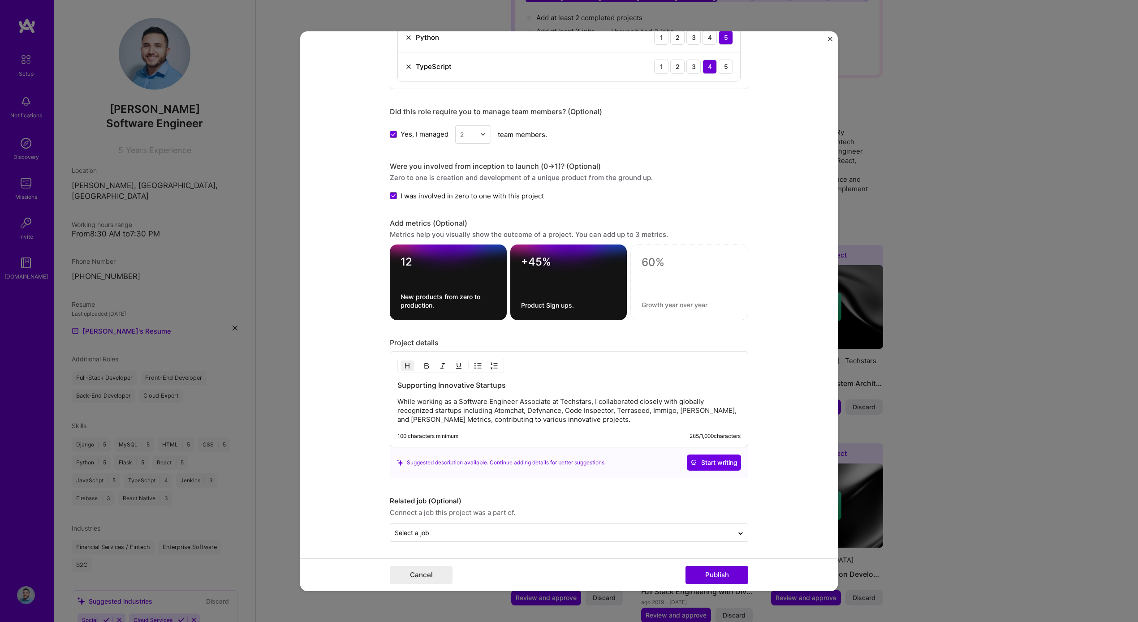
click at [567, 412] on p "While working as a Software Engineer Associate at Techstars, I collaborated clo…" at bounding box center [568, 410] width 343 height 27
click at [582, 407] on p "While working as a Software Engineer Associate at Techstars, I collaborated clo…" at bounding box center [568, 410] width 343 height 27
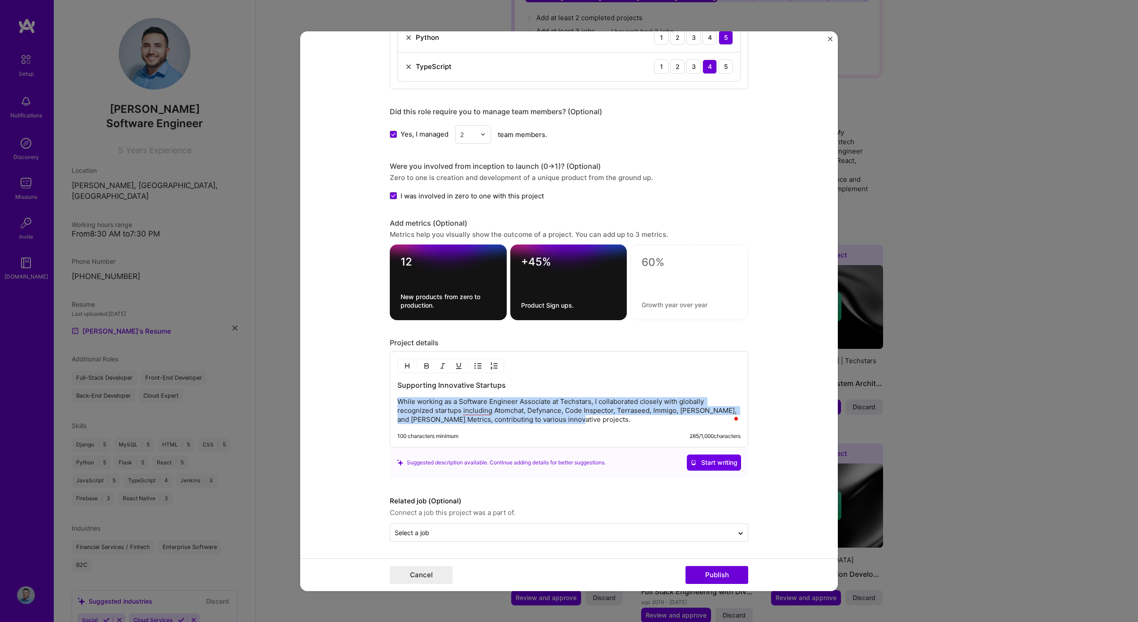
click at [582, 407] on p "While working as a Software Engineer Associate at Techstars, I collaborated clo…" at bounding box center [568, 410] width 343 height 27
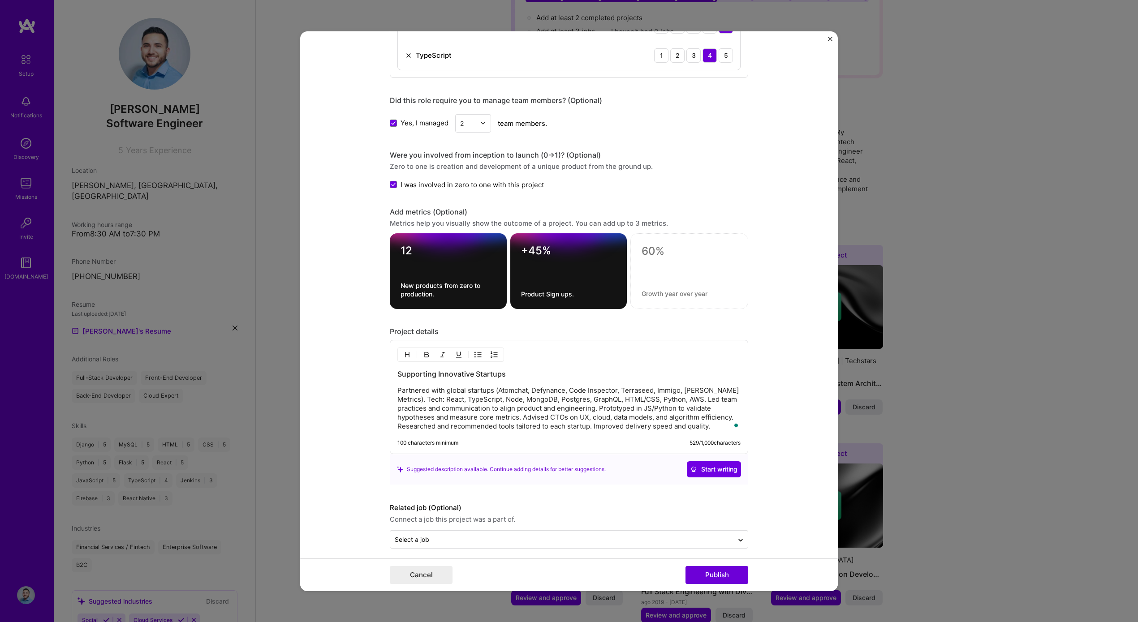
scroll to position [647, 0]
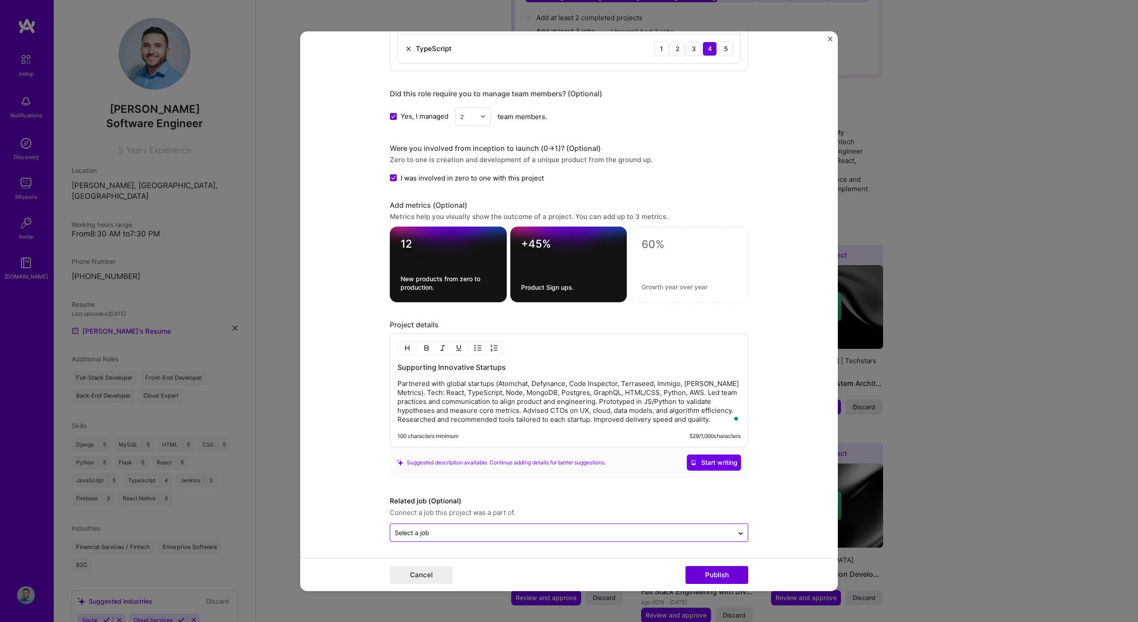
click at [591, 541] on div "Select a job" at bounding box center [561, 532] width 343 height 17
click at [772, 500] on form "Editing suggested project This project is suggested based on your LinkedIn, res…" at bounding box center [569, 311] width 538 height 560
click at [672, 278] on div at bounding box center [689, 265] width 118 height 76
click at [663, 253] on div at bounding box center [689, 265] width 118 height 76
click at [654, 244] on textarea at bounding box center [689, 244] width 95 height 13
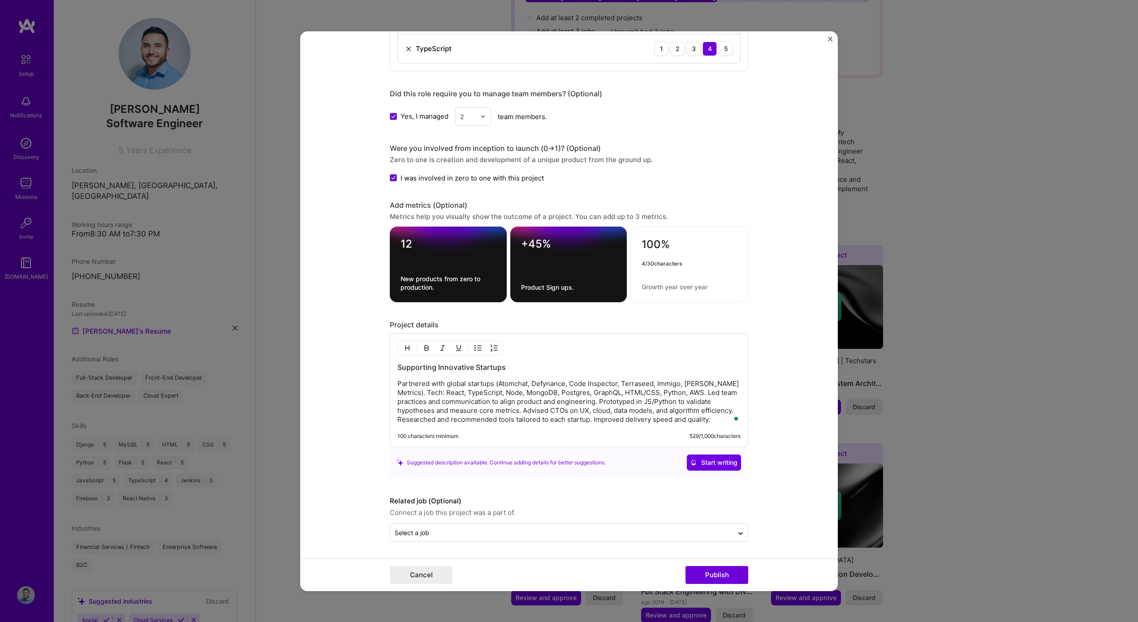
type textarea "100%"
type textarea "Project completion"
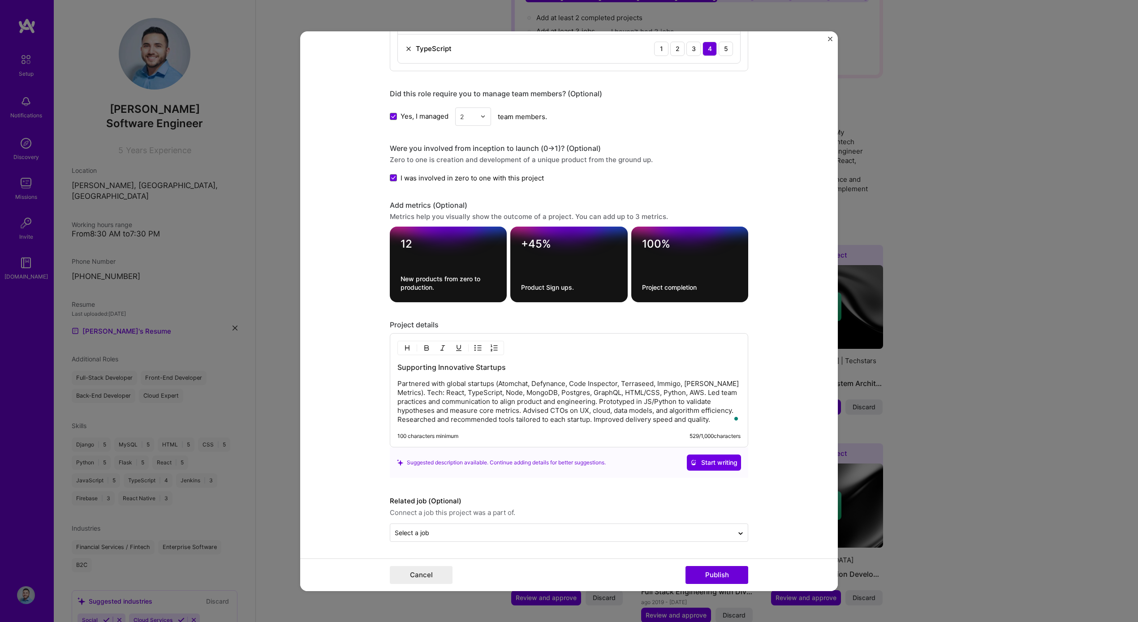
click at [726, 571] on button "Publish" at bounding box center [717, 575] width 63 height 18
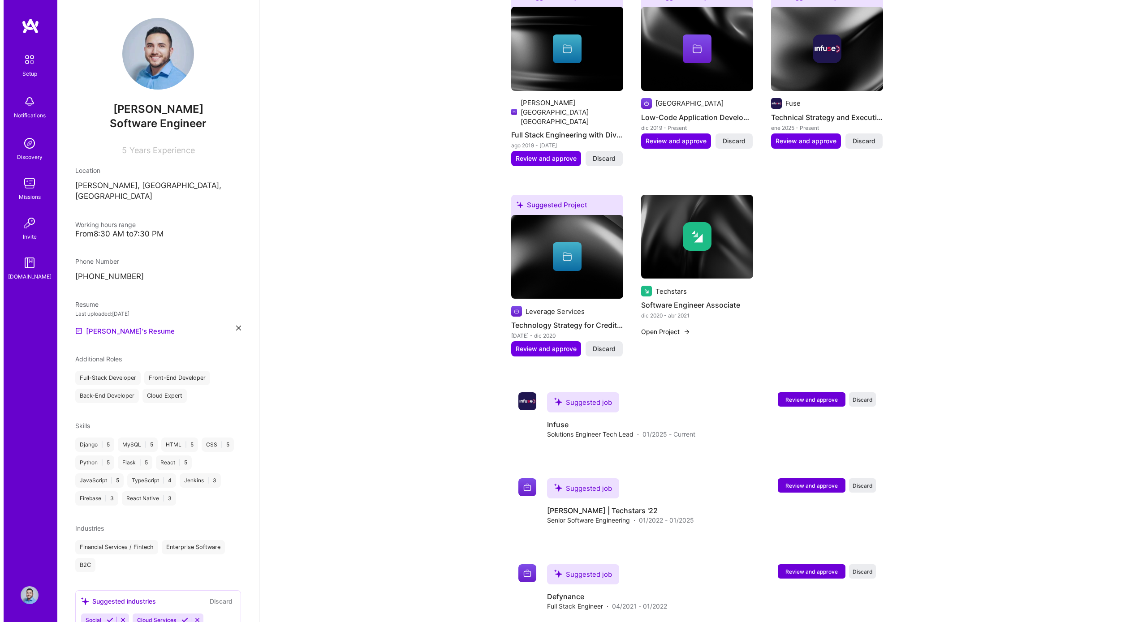
scroll to position [520, 0]
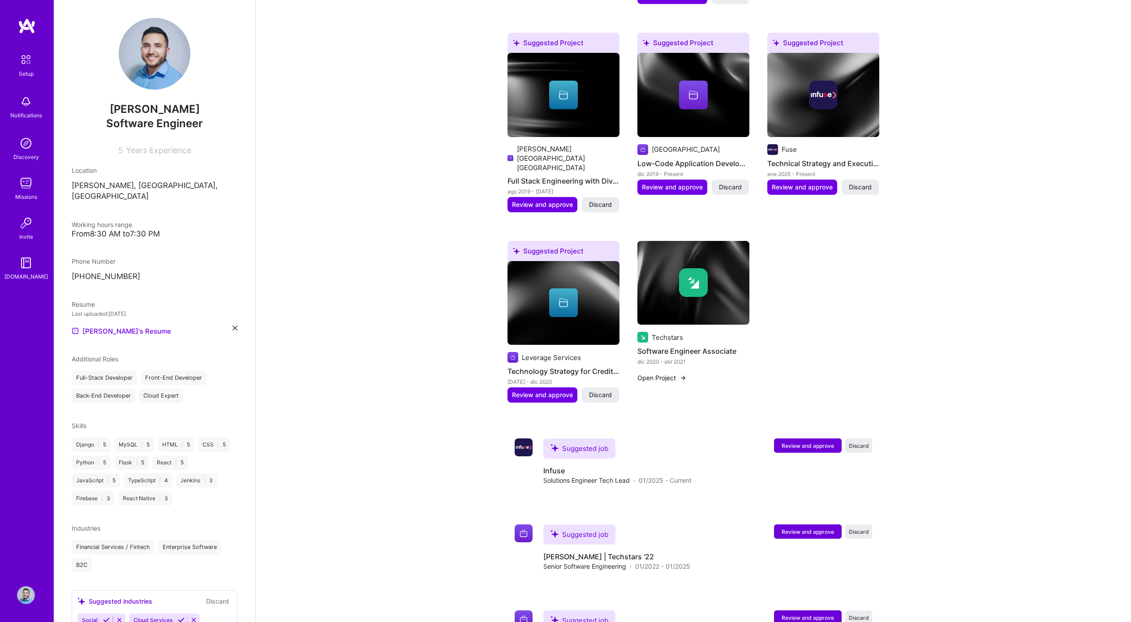
click at [666, 373] on button "Open Project" at bounding box center [662, 377] width 49 height 9
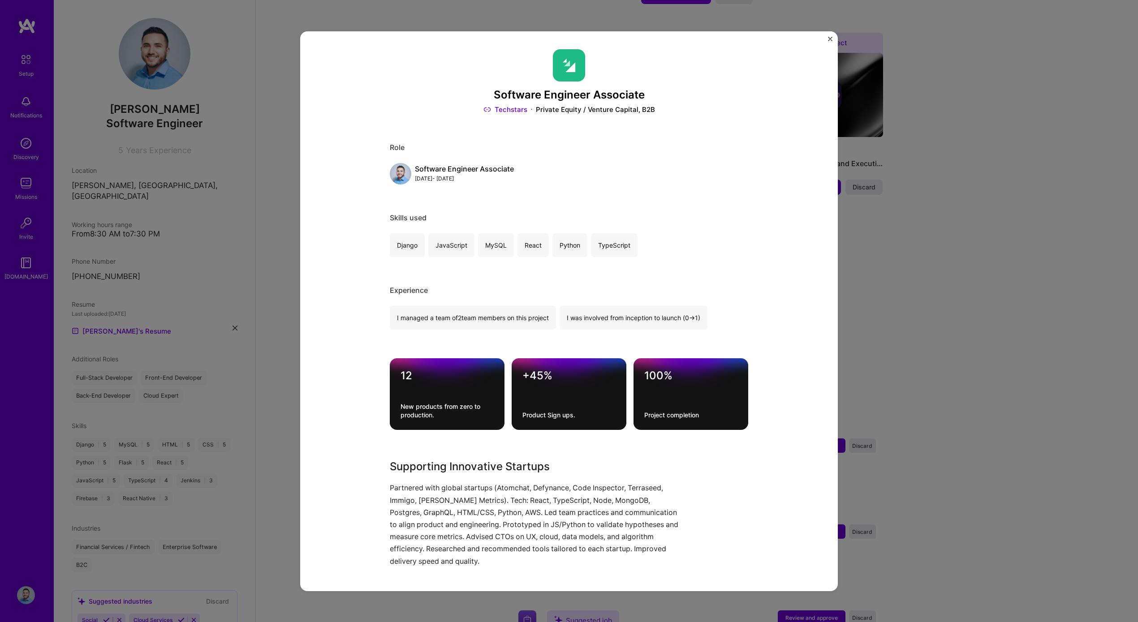
click at [565, 68] on img at bounding box center [569, 65] width 32 height 32
click at [568, 79] on img at bounding box center [569, 65] width 32 height 32
click at [828, 39] on img "Close" at bounding box center [830, 38] width 4 height 4
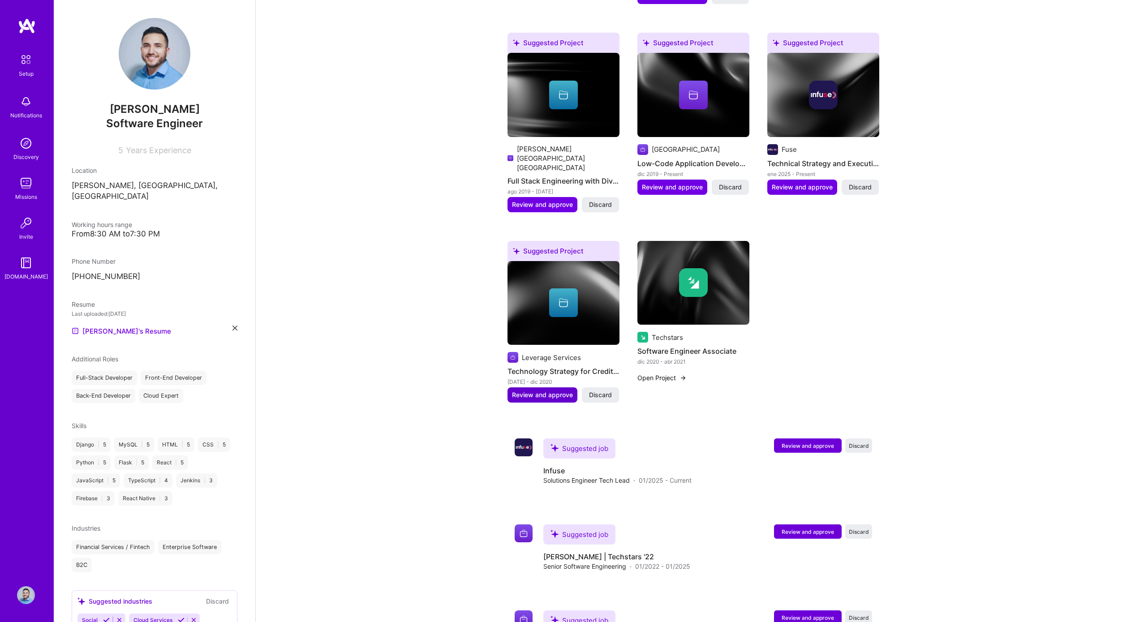
click at [549, 391] on span "Review and approve" at bounding box center [542, 395] width 61 height 9
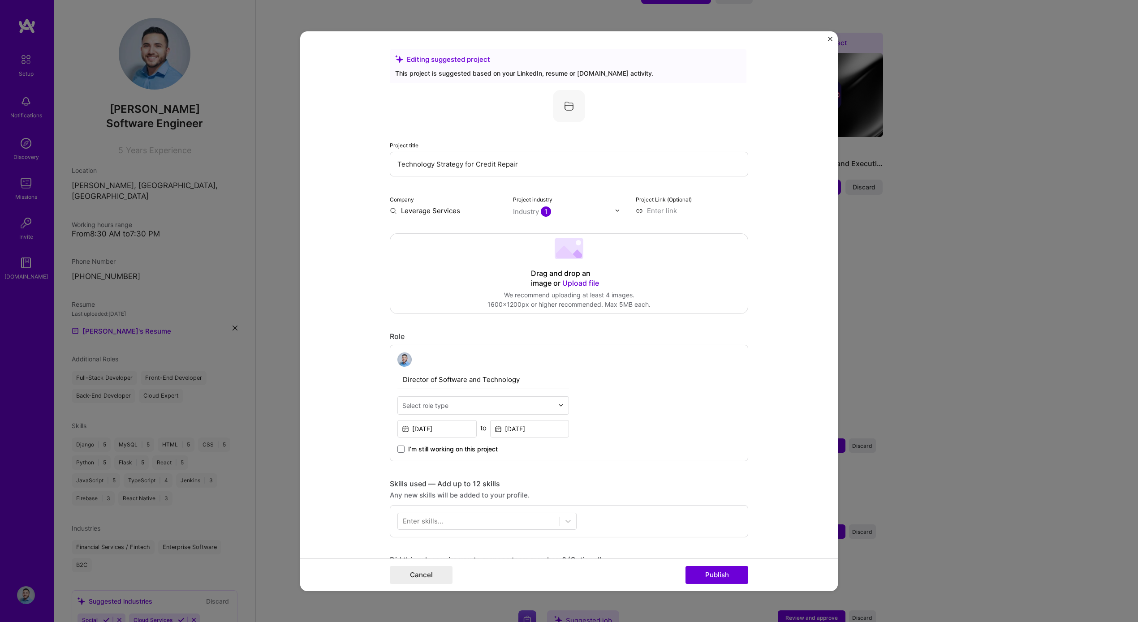
click at [513, 171] on input "Technology Strategy for Credit Repair" at bounding box center [569, 163] width 358 height 25
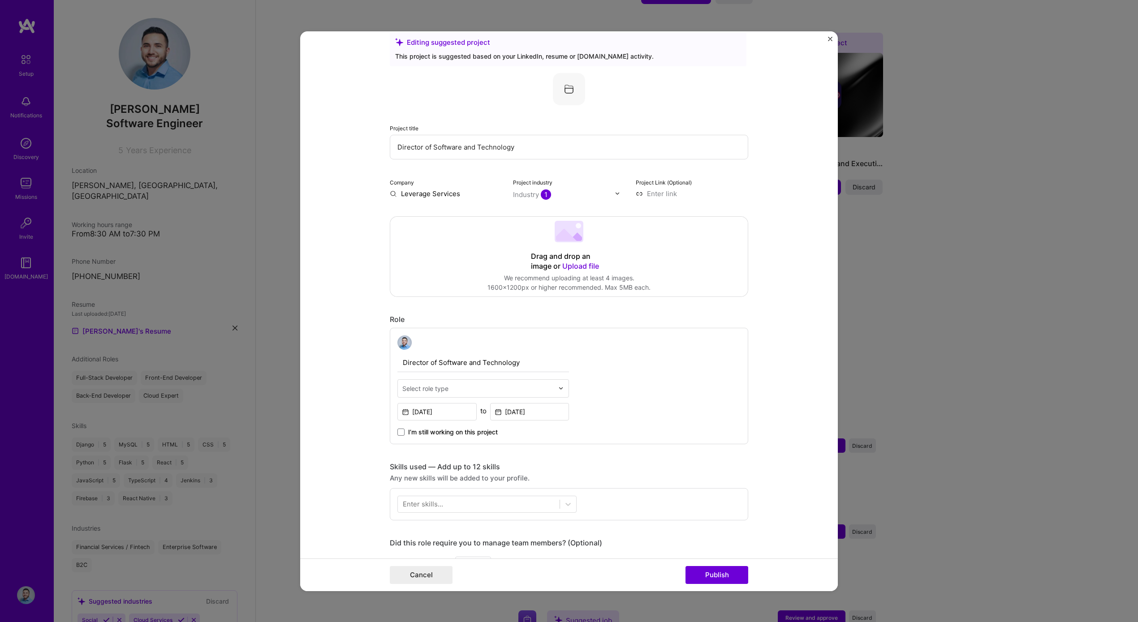
scroll to position [29, 0]
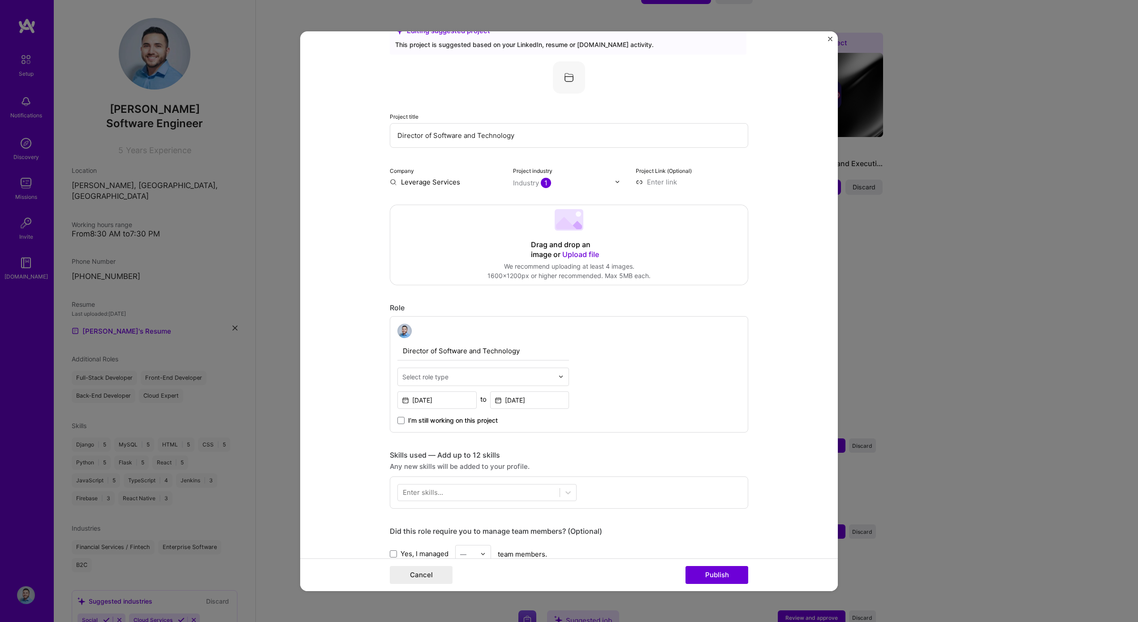
type input "Director of Software and Technology"
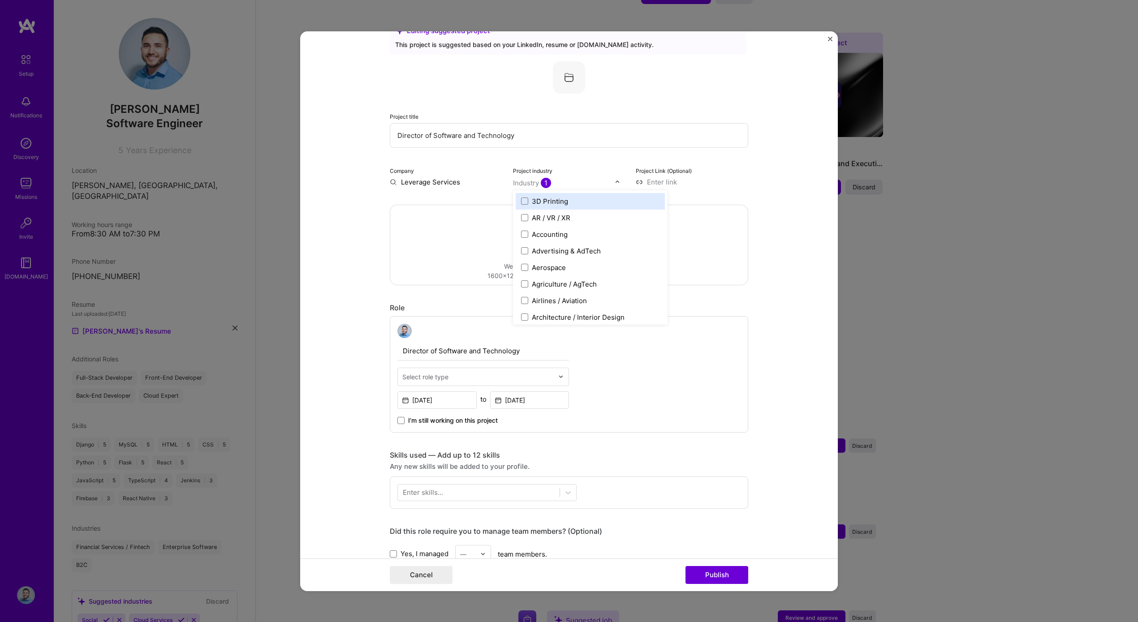
click at [530, 185] on div "Industry 1" at bounding box center [532, 182] width 38 height 9
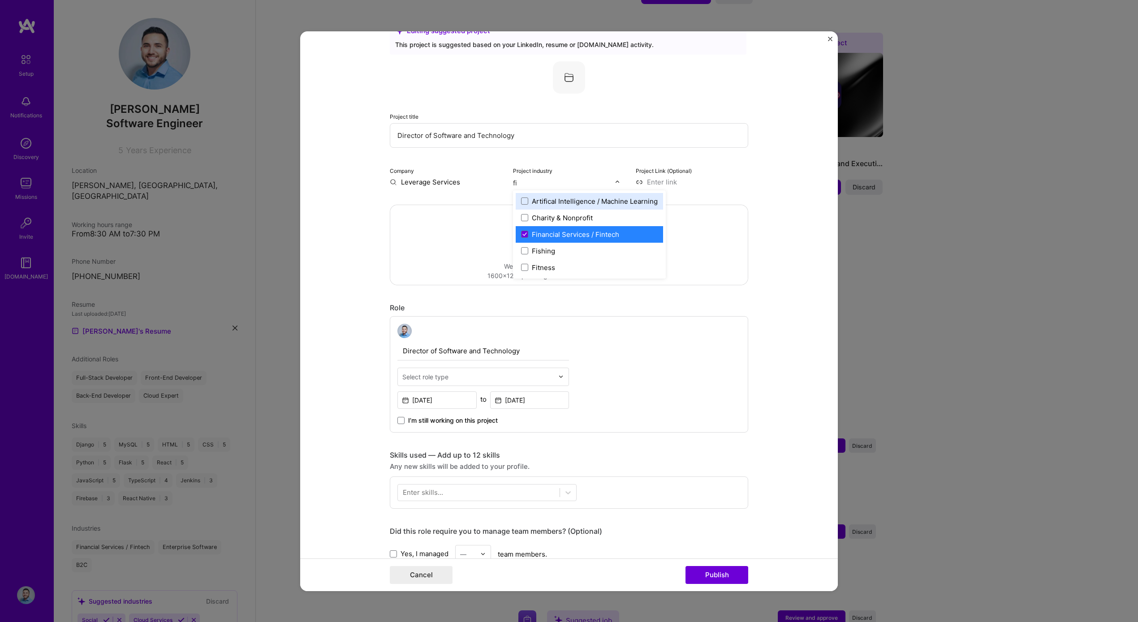
type input "fin"
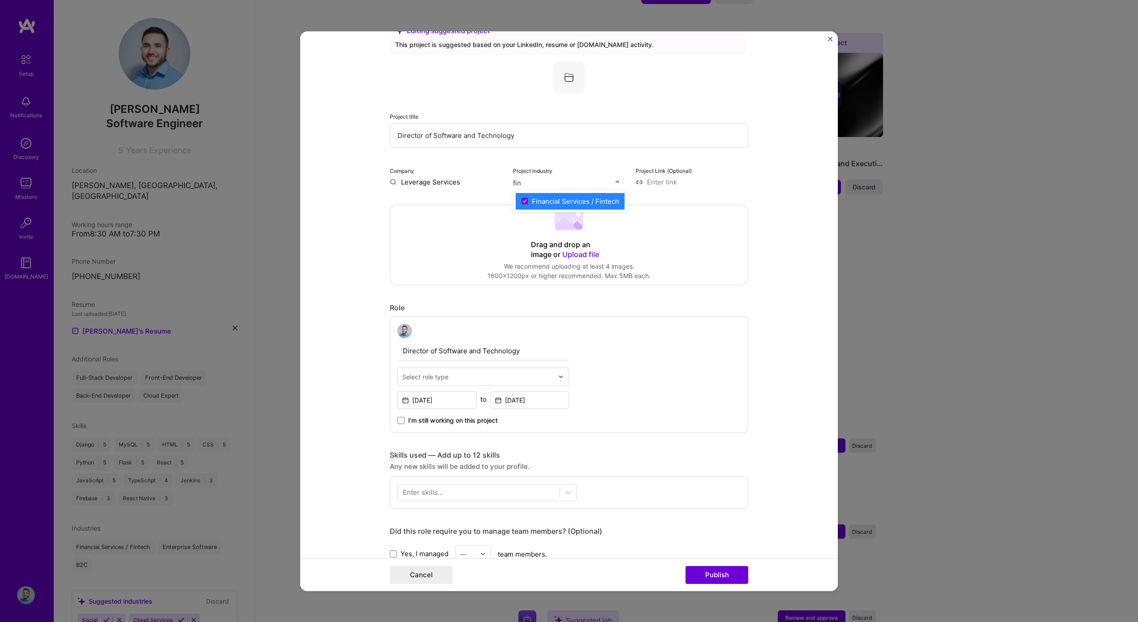
click at [546, 201] on div "Financial Services / Fintech" at bounding box center [575, 200] width 87 height 9
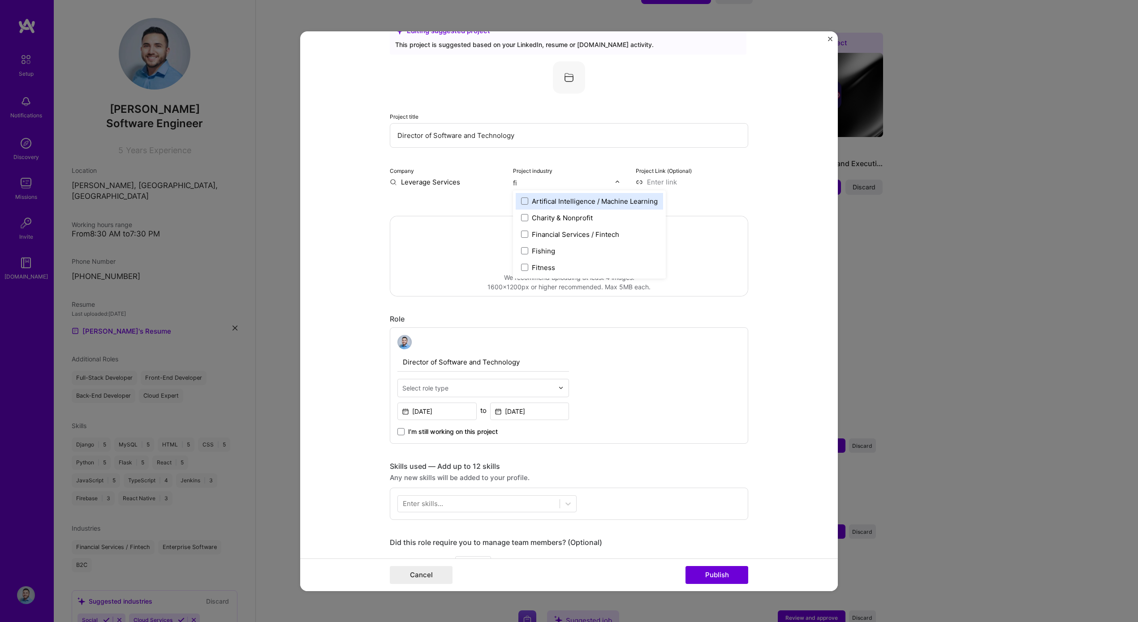
type input "fin"
click at [589, 200] on div "Financial Services / Fintech" at bounding box center [575, 200] width 87 height 9
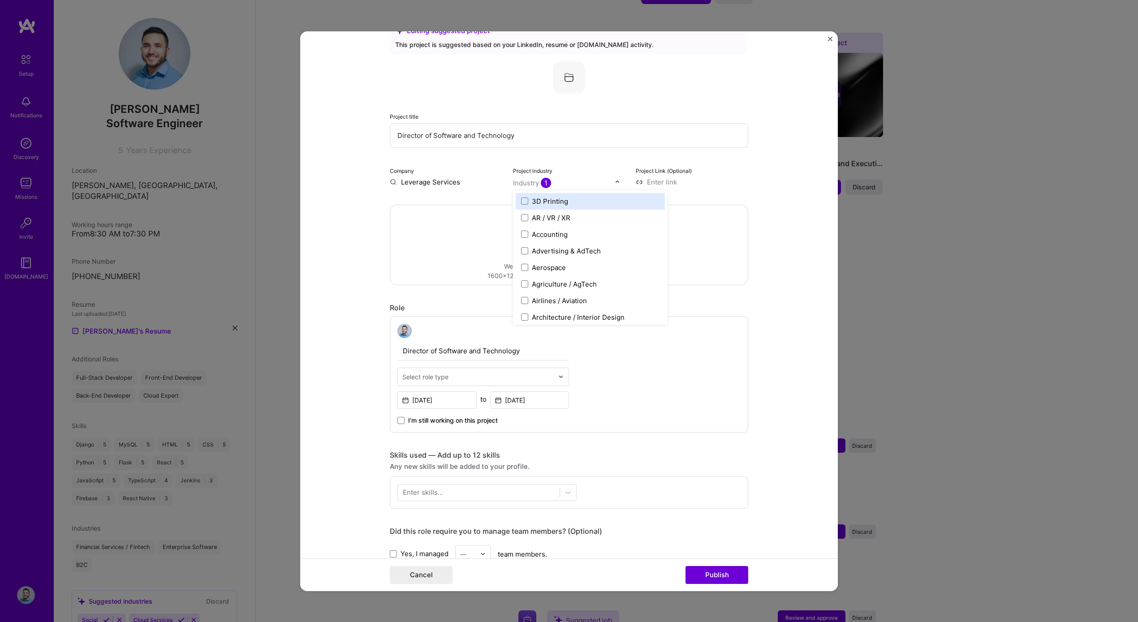
click at [702, 201] on div "Editing suggested project This project is suggested based on your LinkedIn, res…" at bounding box center [569, 489] width 358 height 938
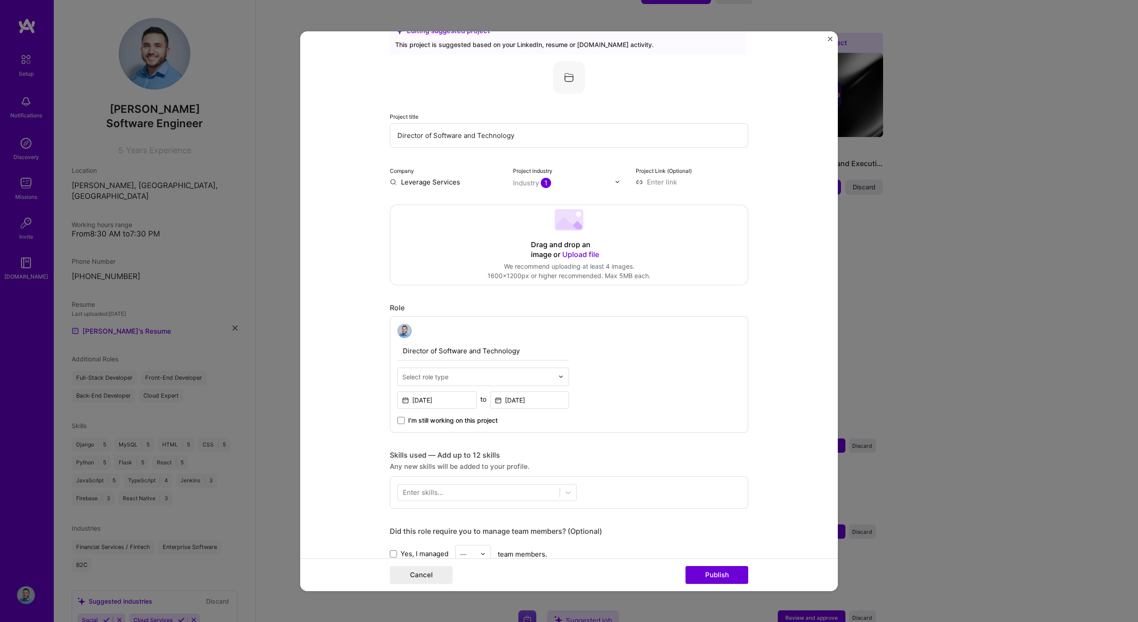
click at [485, 374] on input "text" at bounding box center [477, 376] width 151 height 9
type input "t"
type input "l"
type input "sof"
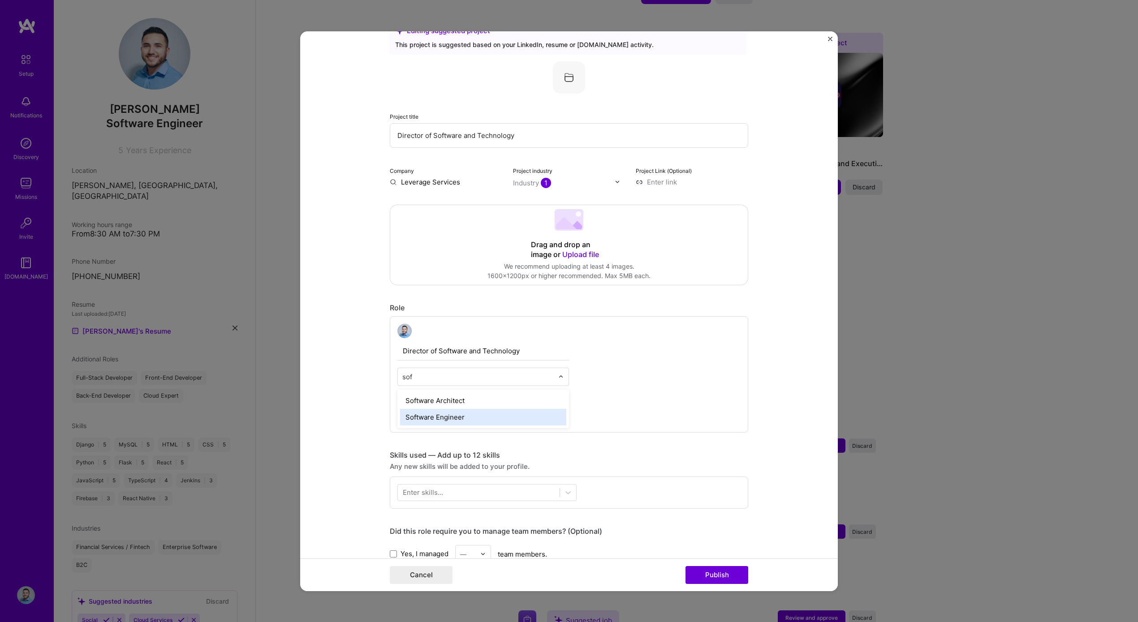
click at [480, 414] on div "Software Engineer" at bounding box center [483, 417] width 166 height 17
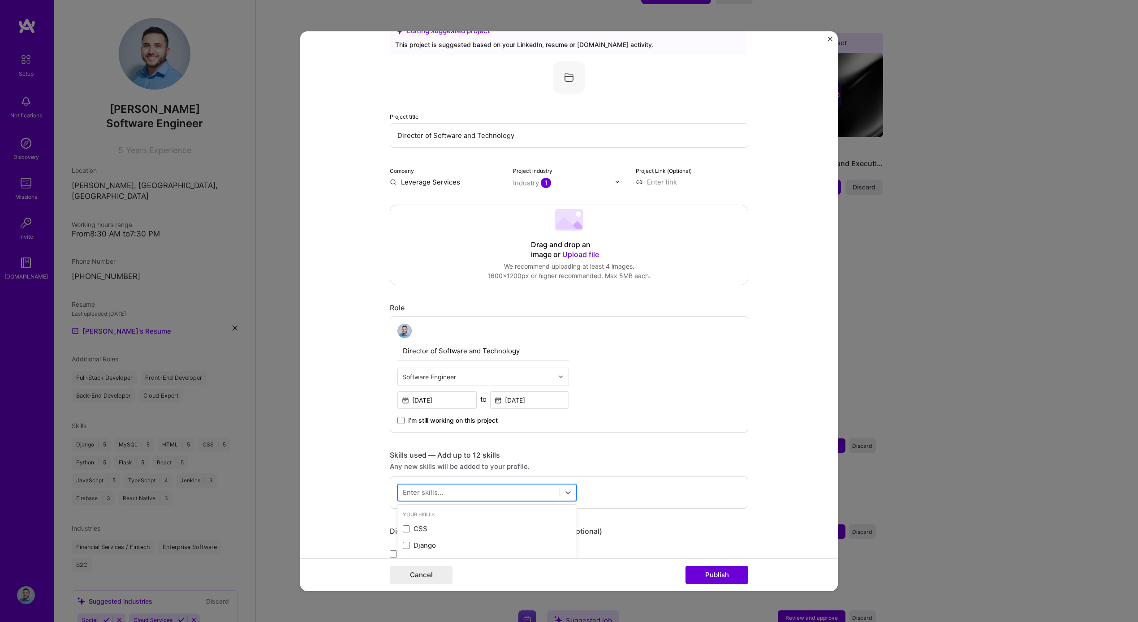
click at [479, 492] on div at bounding box center [479, 492] width 162 height 15
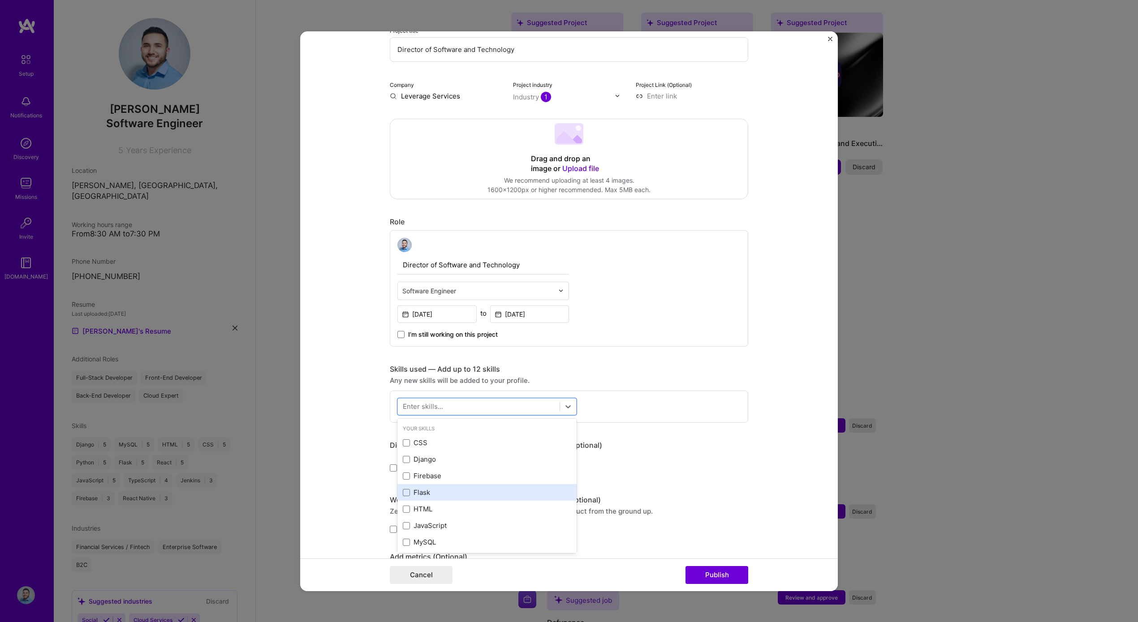
scroll to position [161, 0]
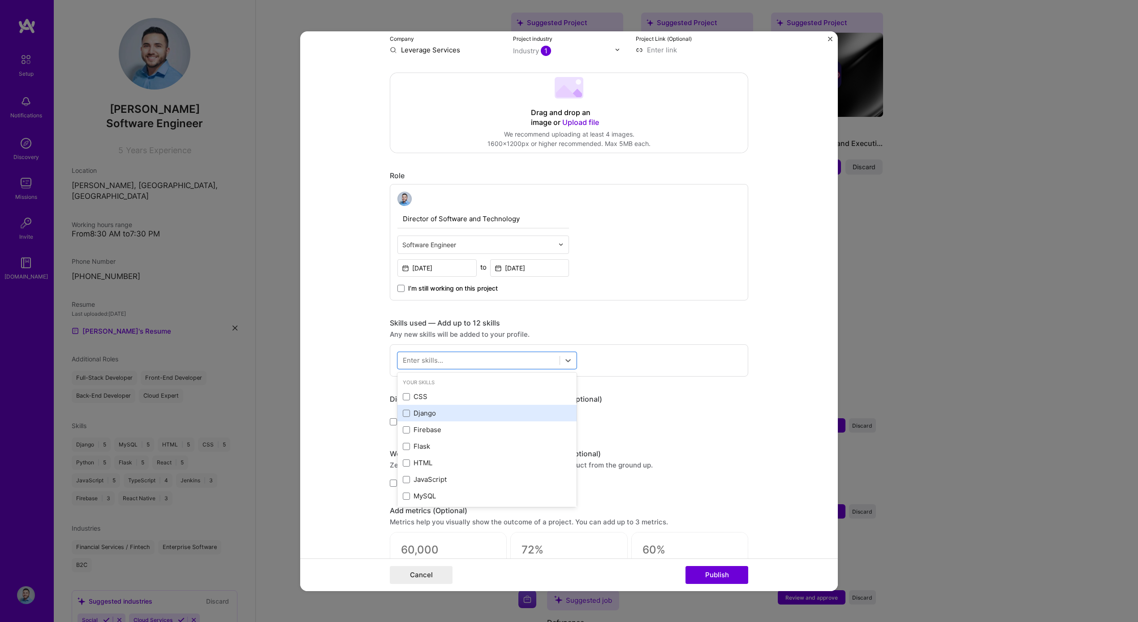
click at [436, 416] on div "Django" at bounding box center [487, 413] width 168 height 9
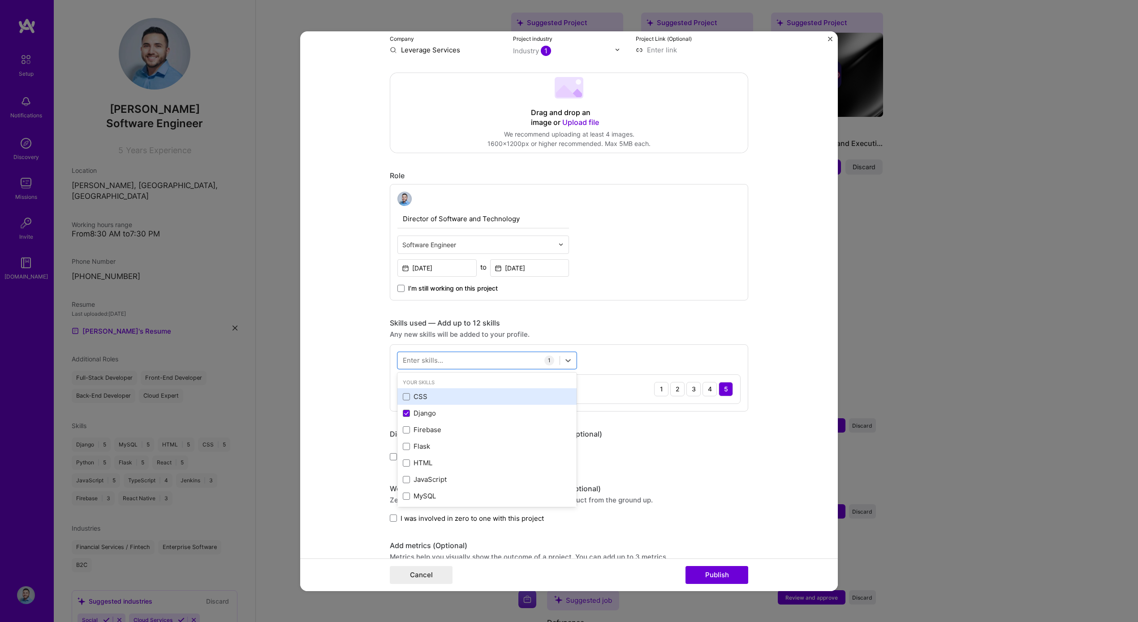
click at [439, 397] on div "CSS" at bounding box center [487, 396] width 168 height 9
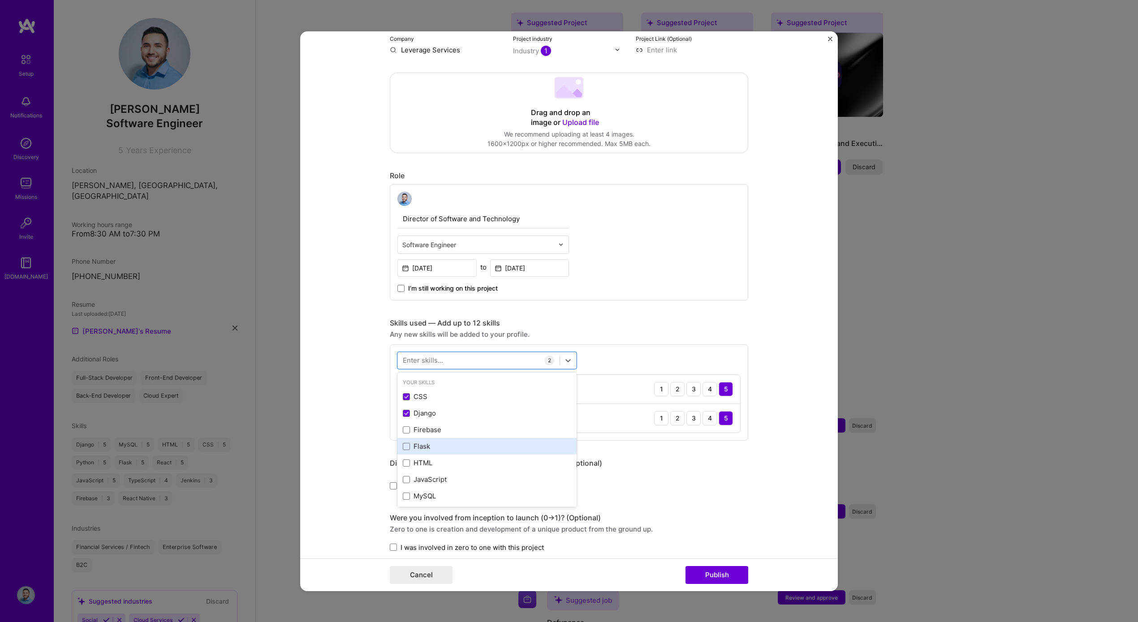
scroll to position [36, 0]
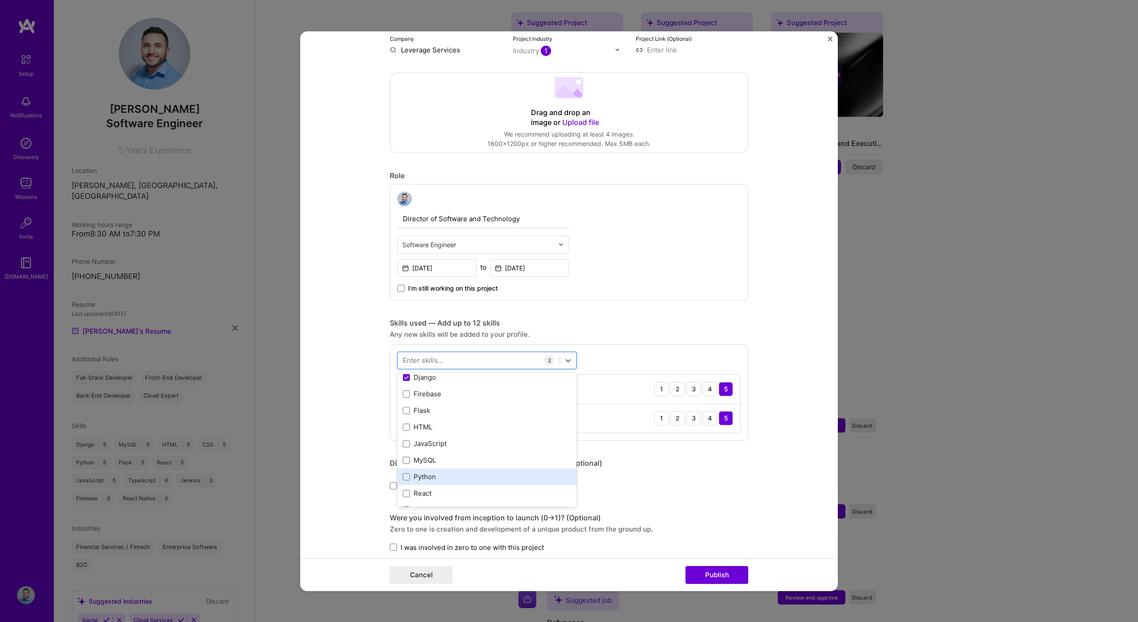
click at [443, 480] on div "Python" at bounding box center [487, 476] width 168 height 9
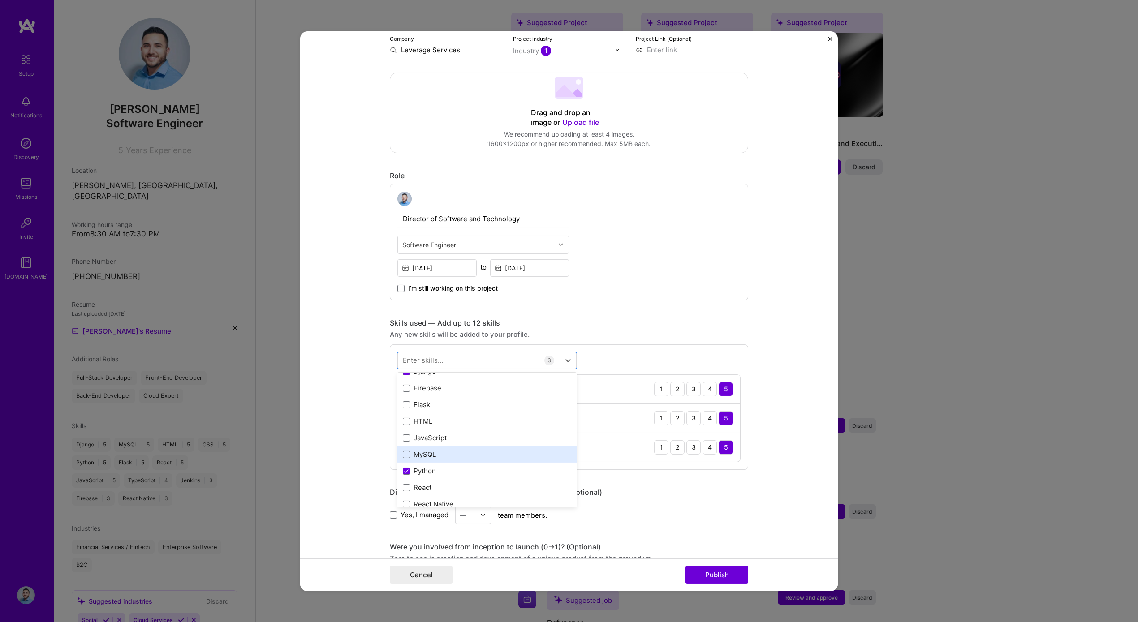
click at [449, 455] on div "MySQL" at bounding box center [487, 454] width 168 height 9
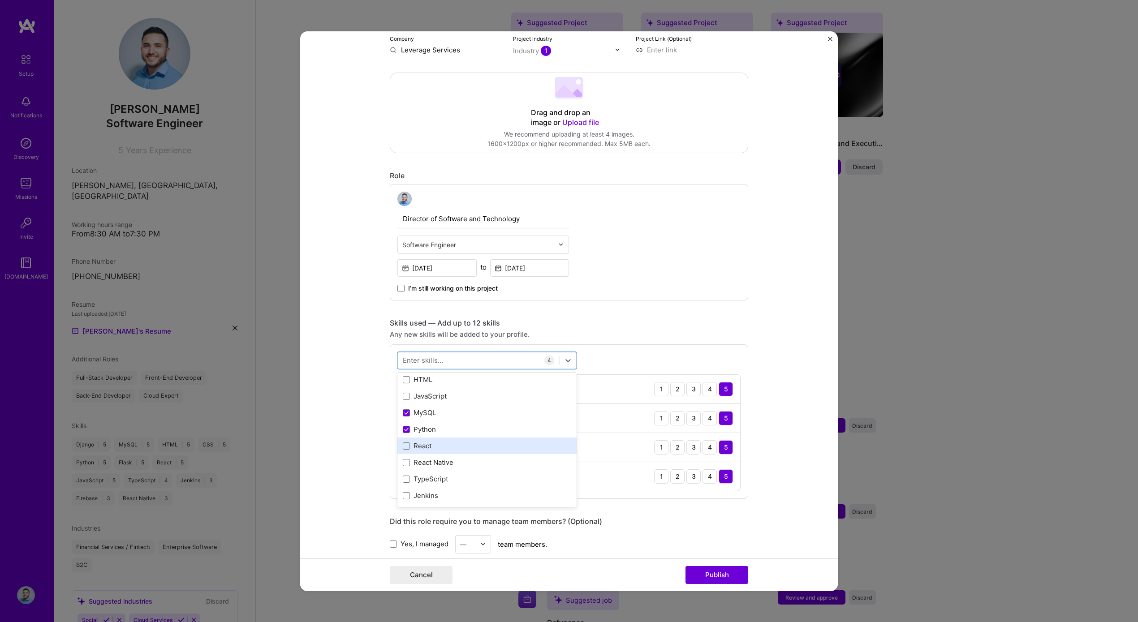
click at [449, 443] on div "React" at bounding box center [487, 445] width 168 height 9
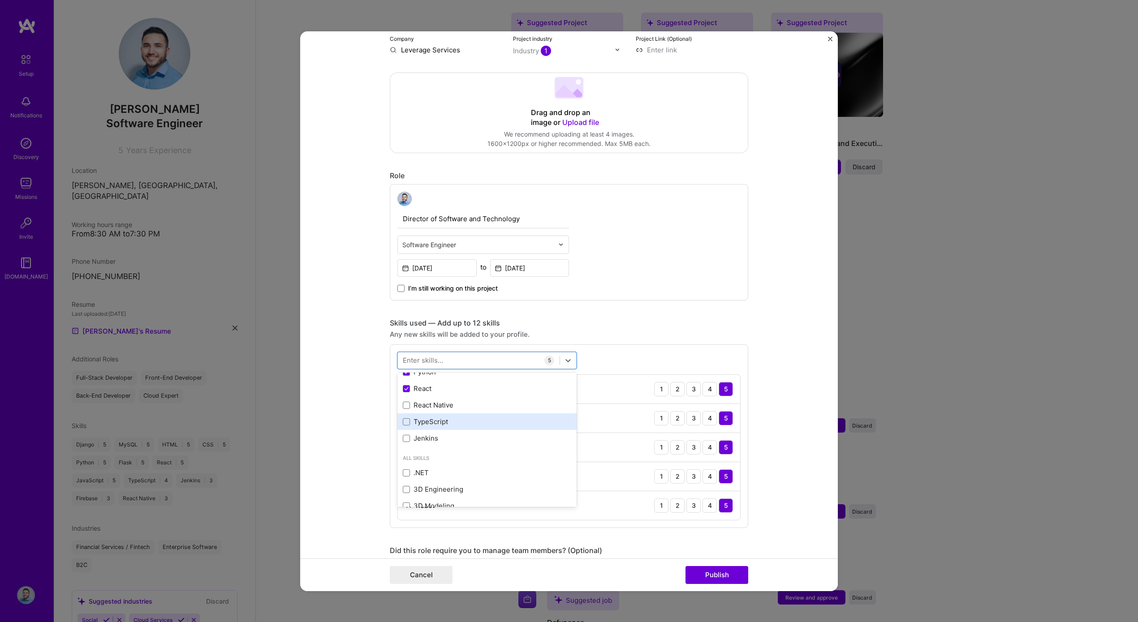
click at [455, 422] on div "TypeScript" at bounding box center [487, 421] width 168 height 9
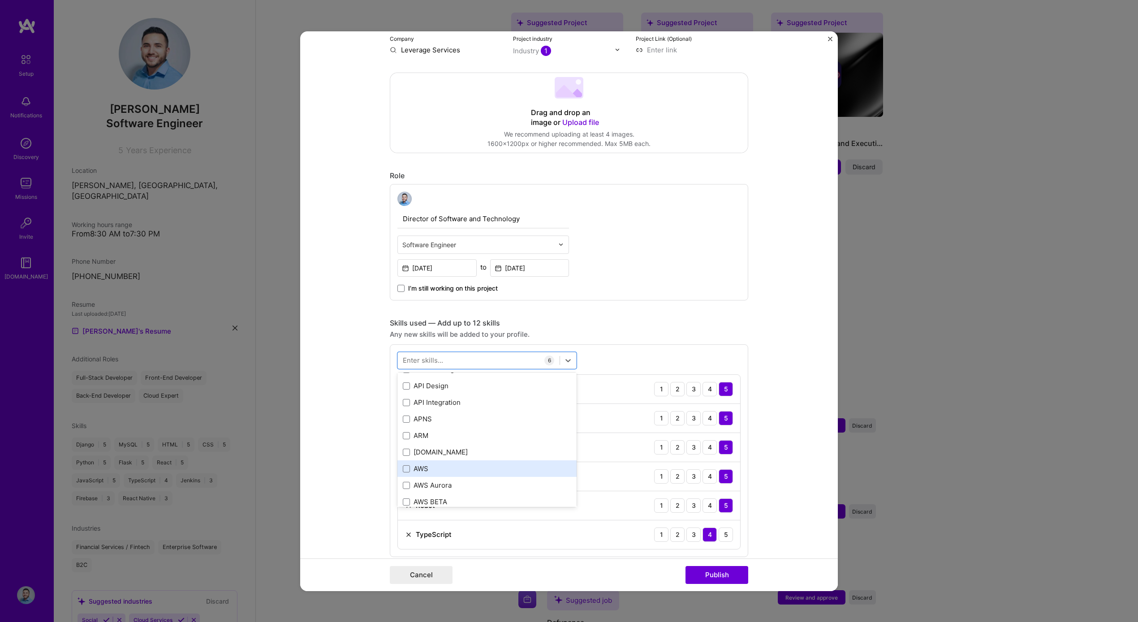
click at [478, 470] on div "AWS" at bounding box center [487, 468] width 168 height 9
drag, startPoint x: 666, startPoint y: 566, endPoint x: 677, endPoint y: 566, distance: 11.2
click at [666, 566] on div "Cancel Publish" at bounding box center [569, 575] width 358 height 18
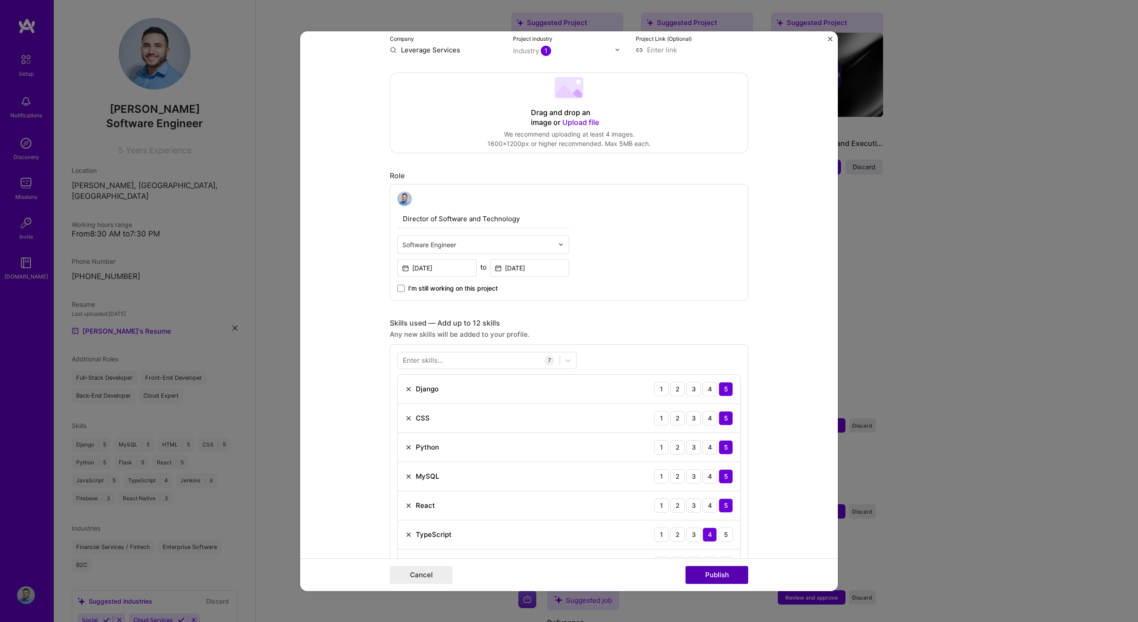
click at [703, 571] on button "Publish" at bounding box center [717, 575] width 63 height 18
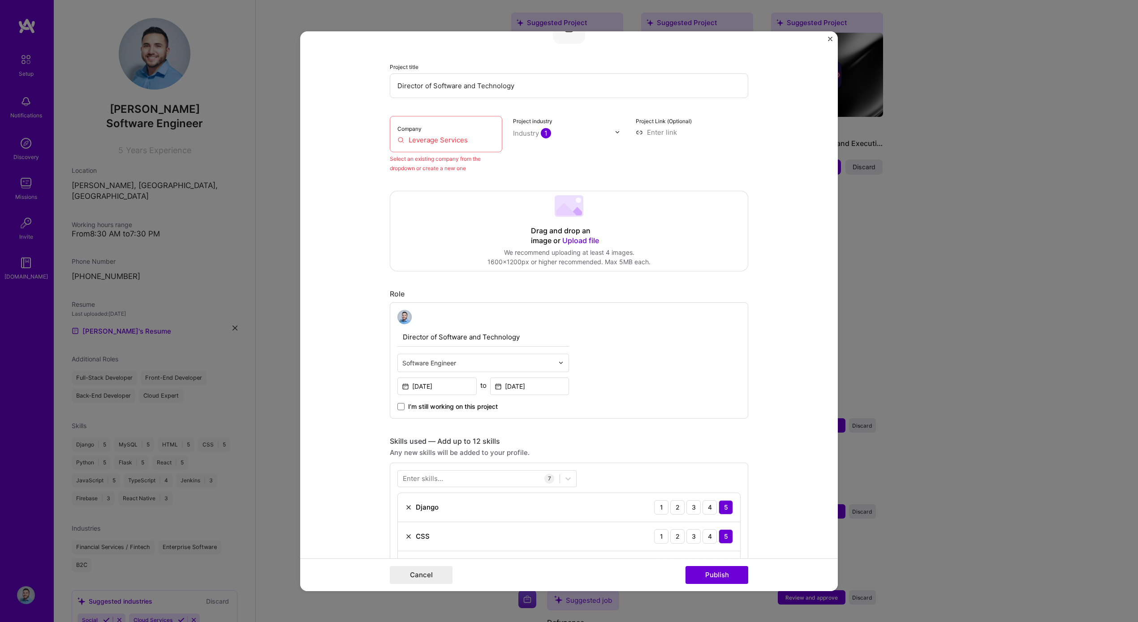
scroll to position [59, 0]
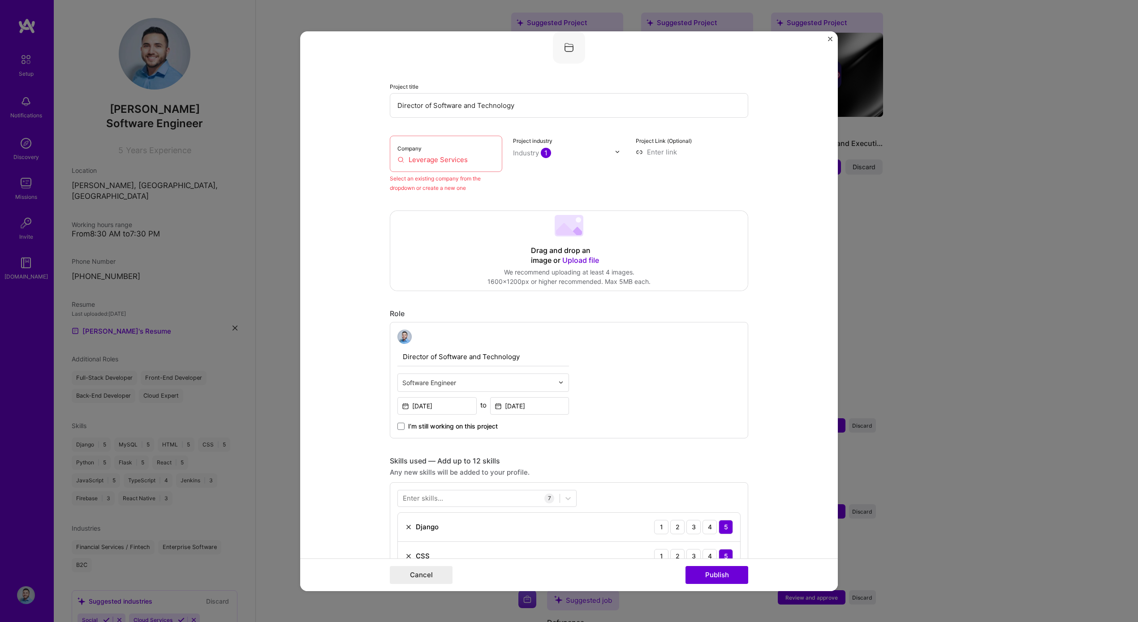
click at [422, 134] on div "Project title Director of Software and Technology Company Leverage Services Sel…" at bounding box center [569, 111] width 358 height 161
click at [425, 165] on div "Company Leverage Services" at bounding box center [446, 153] width 112 height 36
click at [427, 160] on input "Leverage Services" at bounding box center [445, 159] width 97 height 9
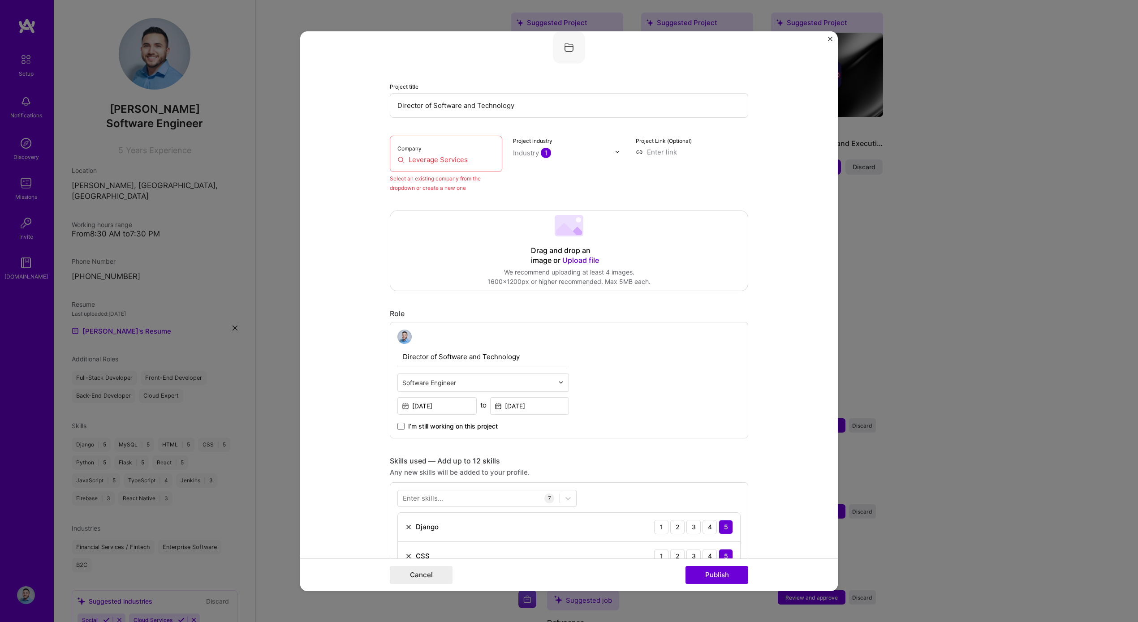
click at [427, 160] on input "Leverage Services" at bounding box center [445, 159] width 97 height 9
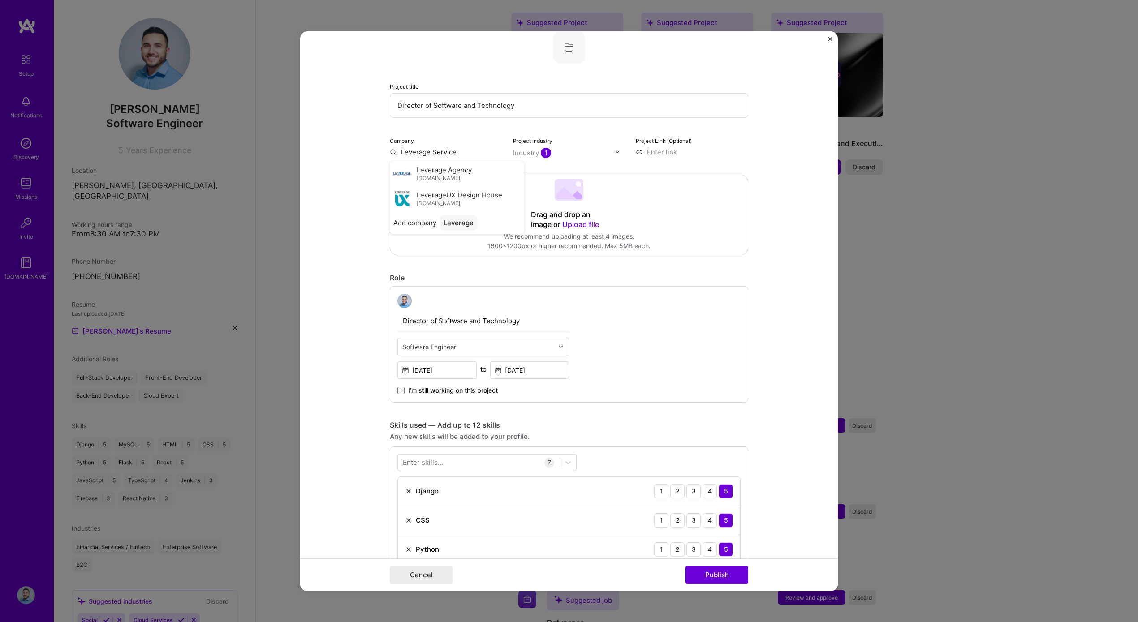
type input "Leverage Services"
click at [403, 175] on span "Add company" at bounding box center [414, 172] width 43 height 9
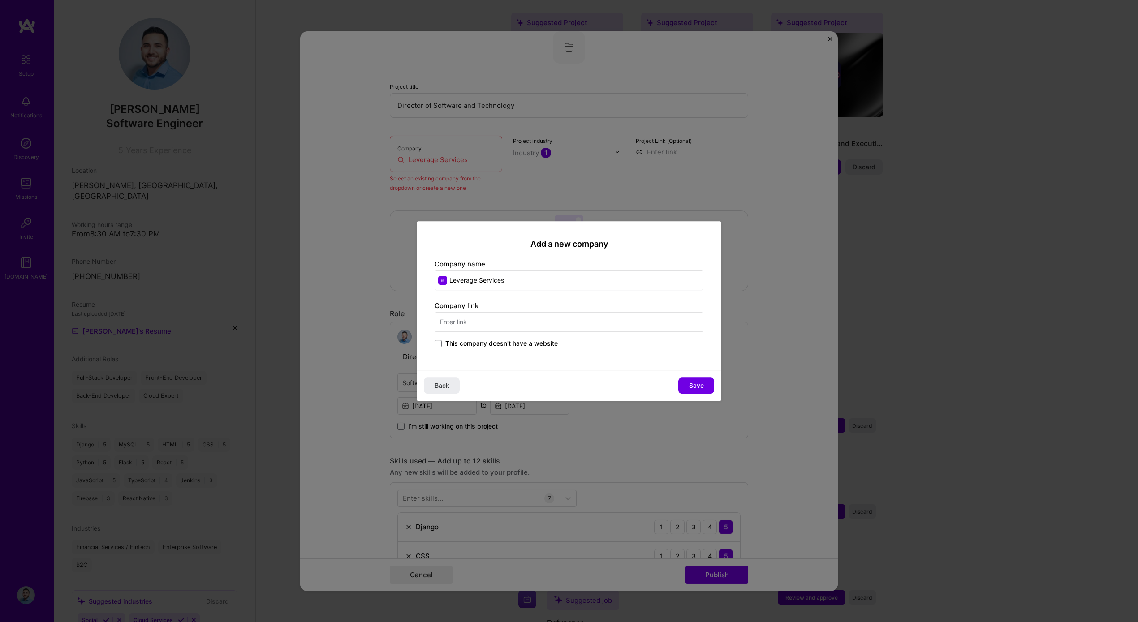
click at [514, 345] on span "This company doesn't have a website" at bounding box center [501, 343] width 112 height 9
click at [0, 0] on input "This company doesn't have a website" at bounding box center [0, 0] width 0 height 0
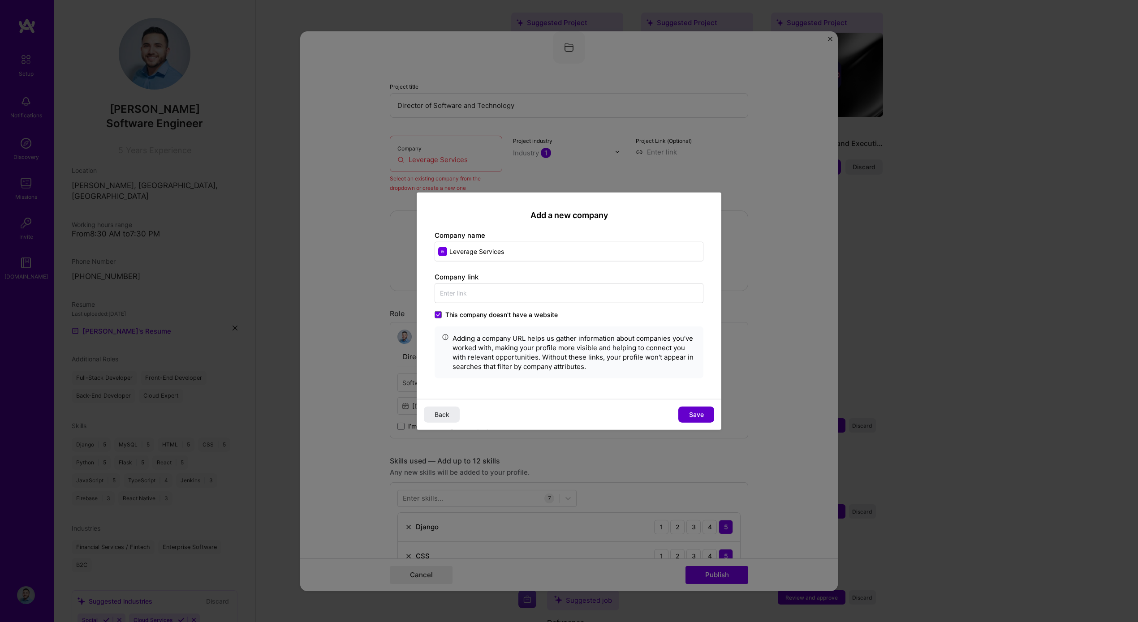
click at [685, 410] on button "Save" at bounding box center [696, 415] width 36 height 16
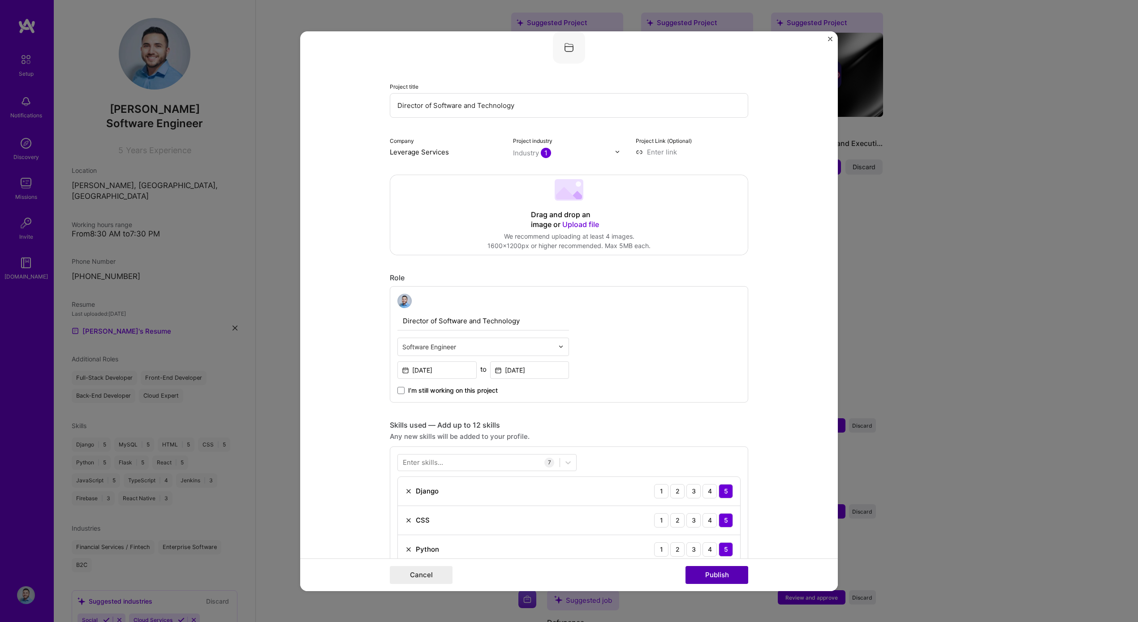
click at [721, 576] on button "Publish" at bounding box center [717, 575] width 63 height 18
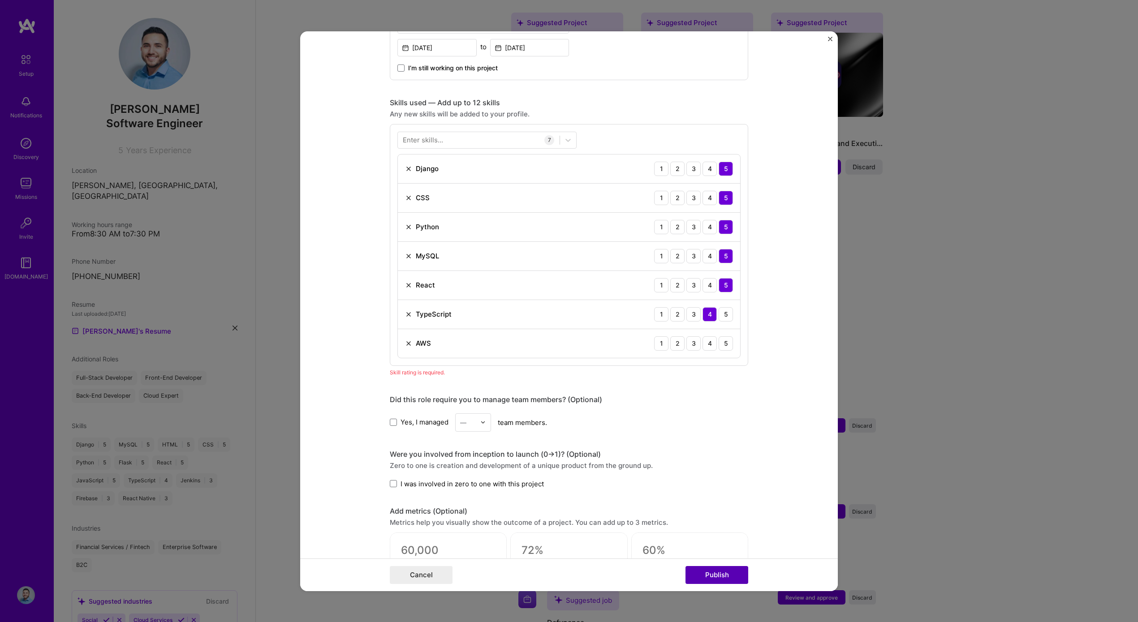
scroll to position [448, 0]
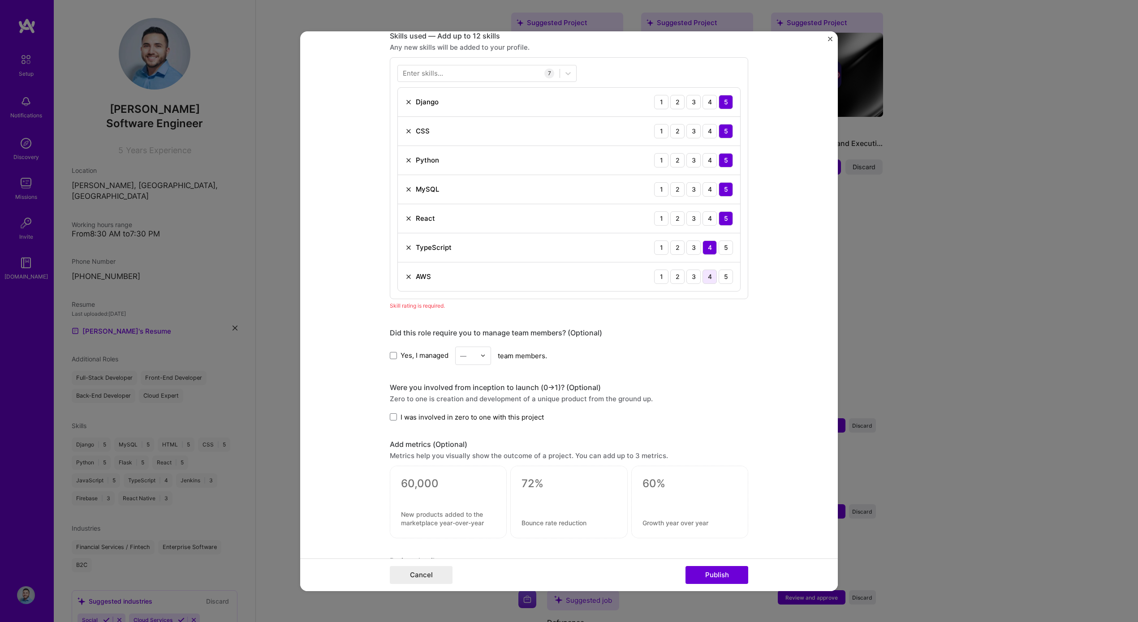
click at [707, 278] on div "4" at bounding box center [710, 276] width 14 height 14
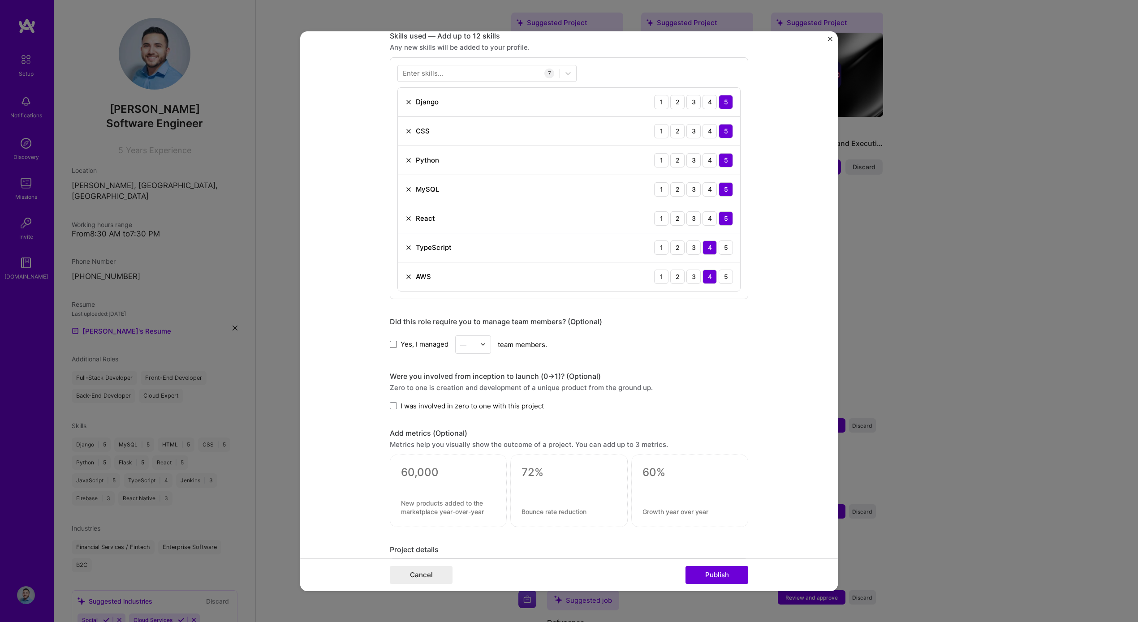
click at [390, 342] on span at bounding box center [393, 344] width 7 height 7
click at [0, 0] on input "Yes, I managed" at bounding box center [0, 0] width 0 height 0
click at [488, 344] on div "Yes, I managed — team members." at bounding box center [569, 344] width 358 height 18
click at [480, 344] on img at bounding box center [482, 344] width 5 height 5
click at [469, 436] on div "5" at bounding box center [473, 434] width 30 height 17
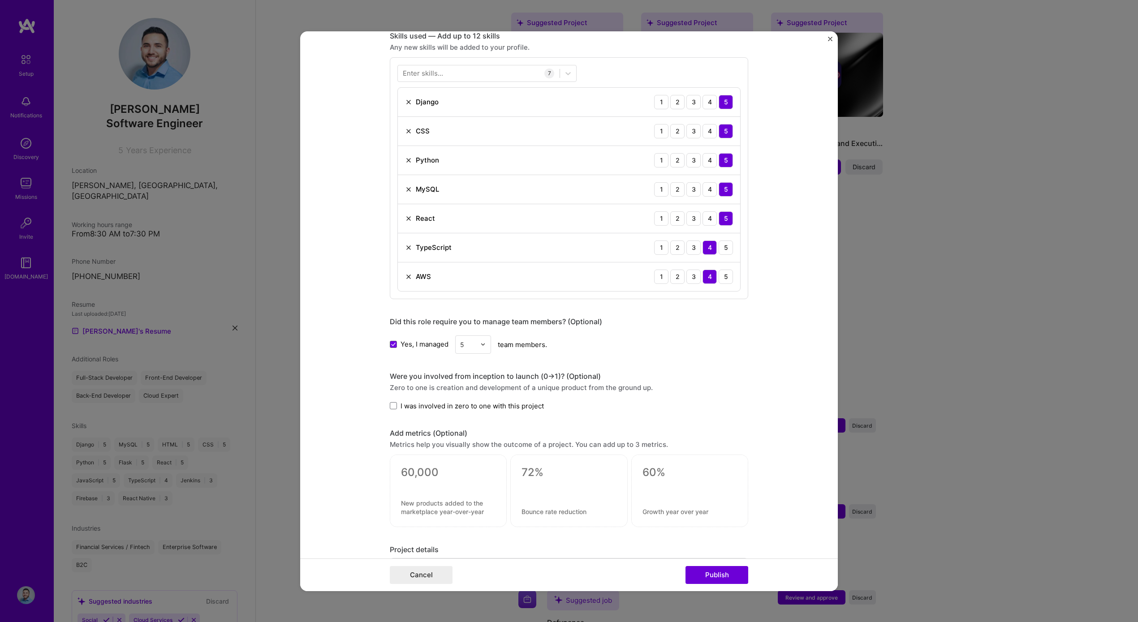
click at [394, 406] on label "I was involved in zero to one with this project" at bounding box center [467, 405] width 154 height 9
click at [0, 0] on input "I was involved in zero to one with this project" at bounding box center [0, 0] width 0 height 0
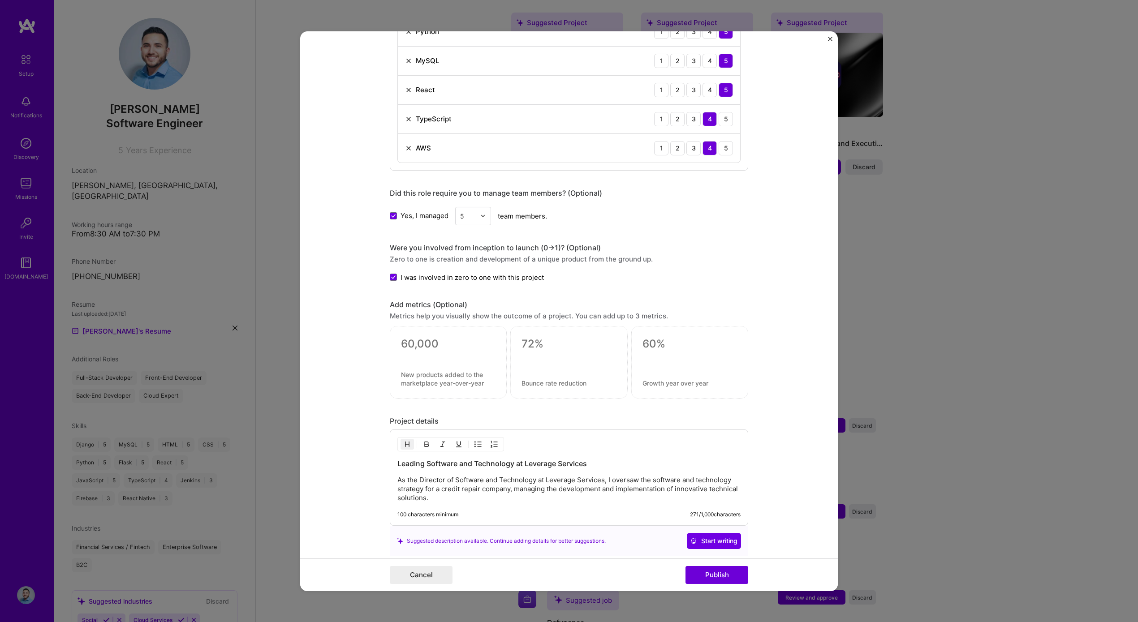
scroll to position [629, 0]
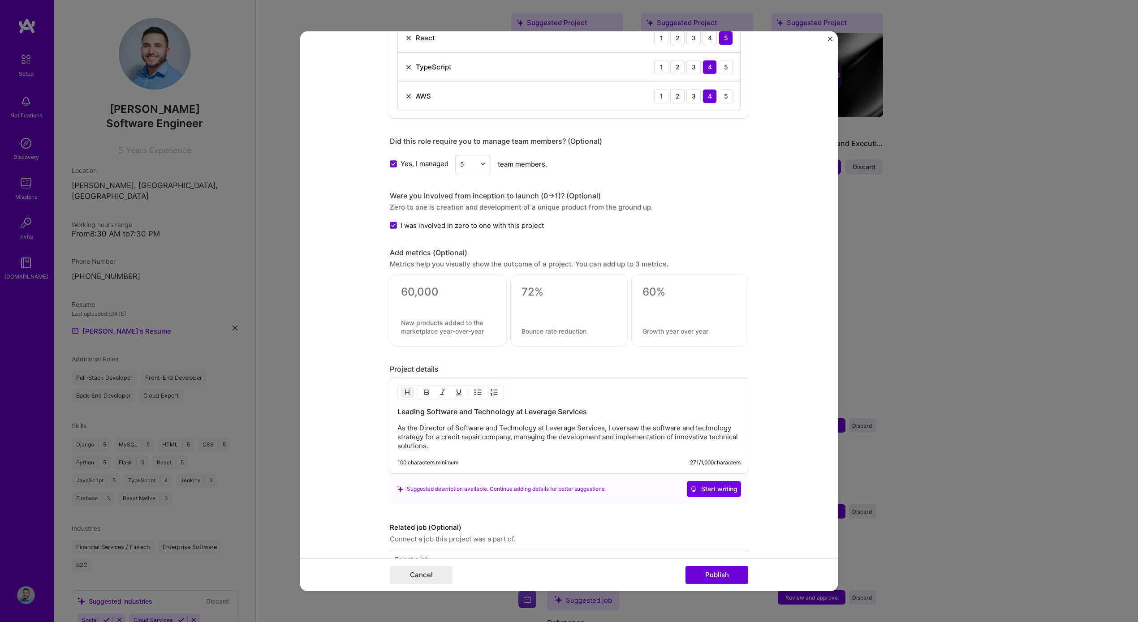
click at [603, 446] on p "As the Director of Software and Technology at Leverage Services, I oversaw the …" at bounding box center [568, 437] width 343 height 27
click at [467, 440] on p "As the Director of Software and Technology at Leverage Services, I oversaw the …" at bounding box center [568, 437] width 343 height 27
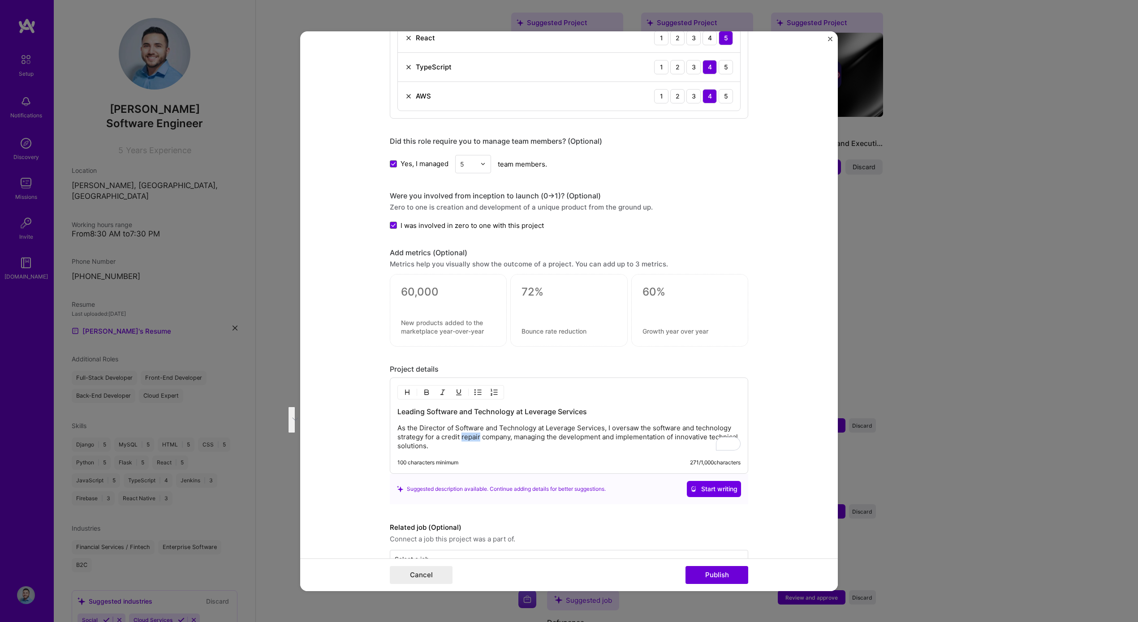
click at [467, 440] on p "As the Director of Software and Technology at Leverage Services, I oversaw the …" at bounding box center [568, 437] width 343 height 27
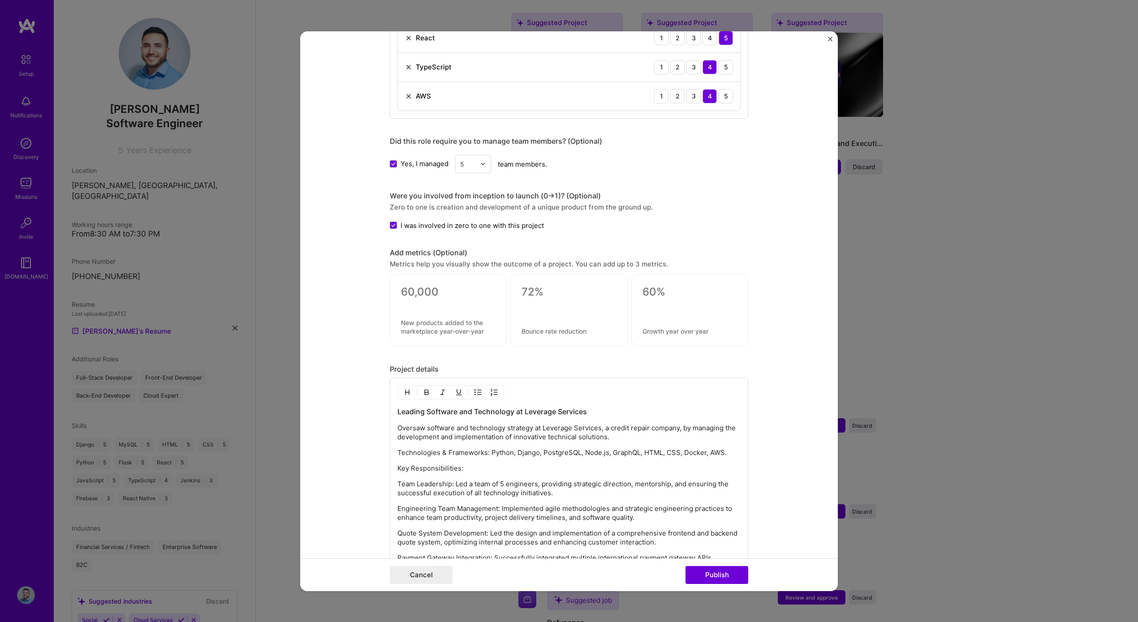
scroll to position [861, 0]
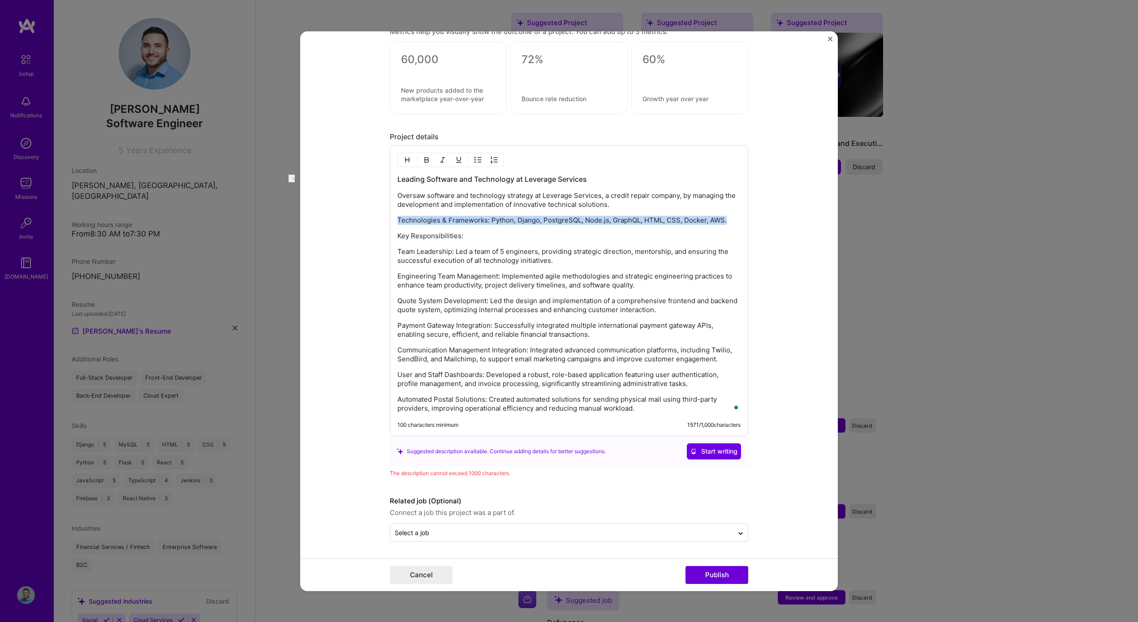
drag, startPoint x: 735, startPoint y: 217, endPoint x: 386, endPoint y: 209, distance: 349.1
click at [390, 212] on div "Leading Software and Technology at Leverage Services Oversaw software and techn…" at bounding box center [569, 290] width 358 height 291
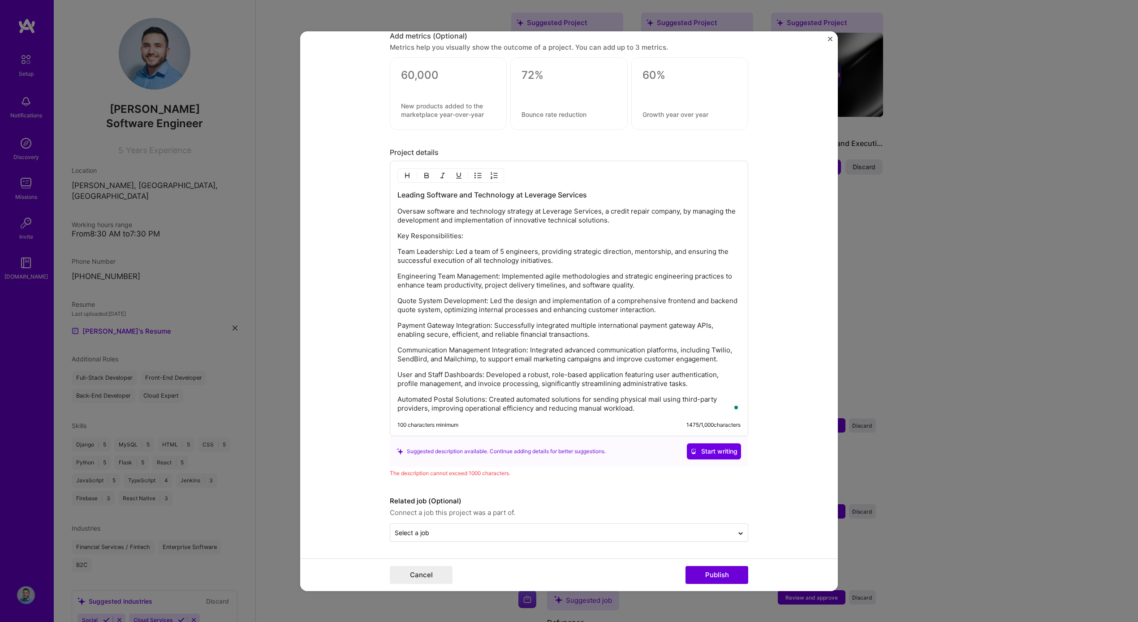
scroll to position [846, 0]
drag, startPoint x: 645, startPoint y: 409, endPoint x: 382, endPoint y: 416, distance: 263.6
click at [372, 418] on form "Editing suggested project This project is suggested based on your LinkedIn, res…" at bounding box center [569, 311] width 538 height 560
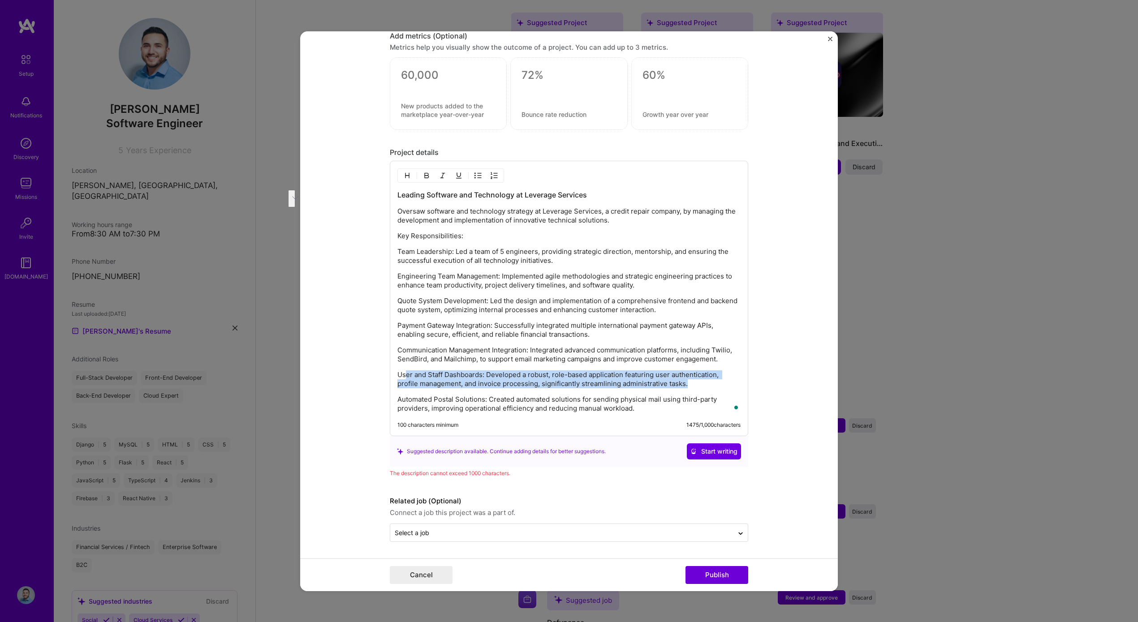
drag, startPoint x: 676, startPoint y: 385, endPoint x: 401, endPoint y: 375, distance: 274.4
click at [401, 375] on p "User and Staff Dashboards: Developed a robust, role-based application featuring…" at bounding box center [568, 380] width 343 height 18
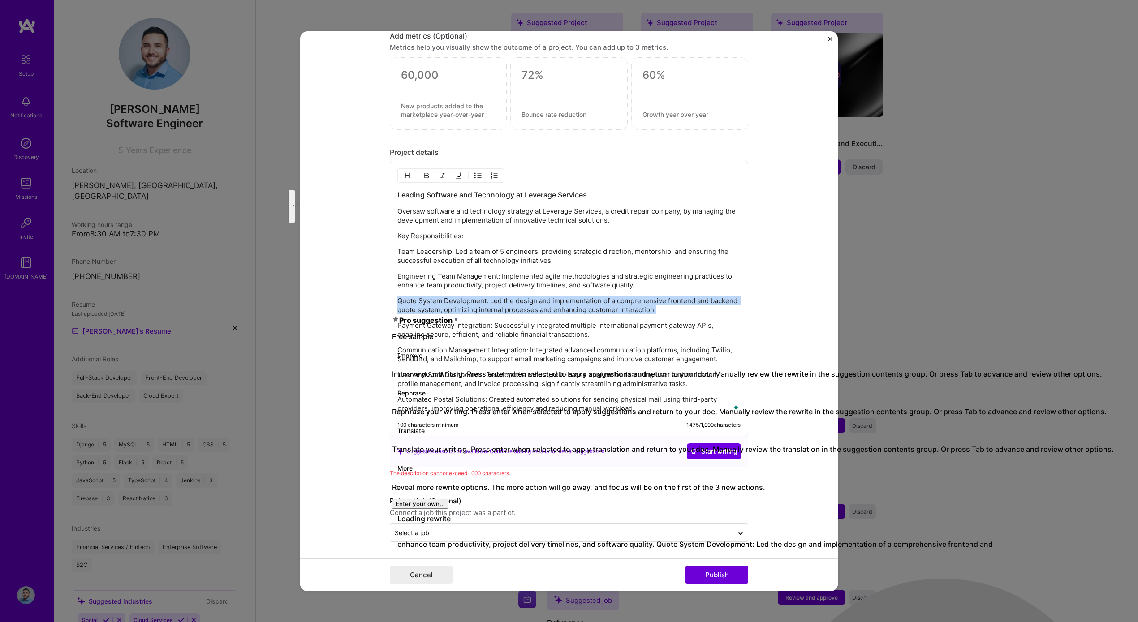
drag, startPoint x: 680, startPoint y: 310, endPoint x: 384, endPoint y: 292, distance: 295.8
click at [384, 292] on div "Editing suggested project This project is suggested based on your LinkedIn, res…" at bounding box center [569, 311] width 538 height 560
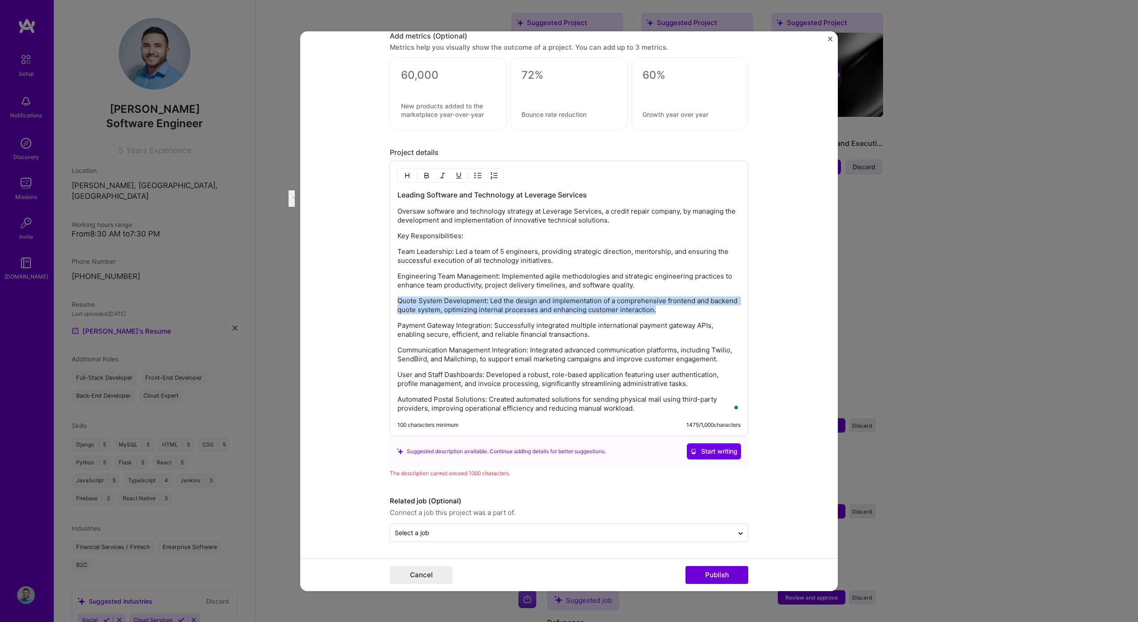
drag, startPoint x: 592, startPoint y: 300, endPoint x: 603, endPoint y: 304, distance: 12.1
click at [592, 300] on p "Quote System Development: Led the design and implementation of a comprehensive …" at bounding box center [568, 306] width 343 height 18
drag, startPoint x: 658, startPoint y: 311, endPoint x: 367, endPoint y: 298, distance: 291.1
click at [367, 298] on form "Editing suggested project This project is suggested based on your LinkedIn, res…" at bounding box center [569, 311] width 538 height 560
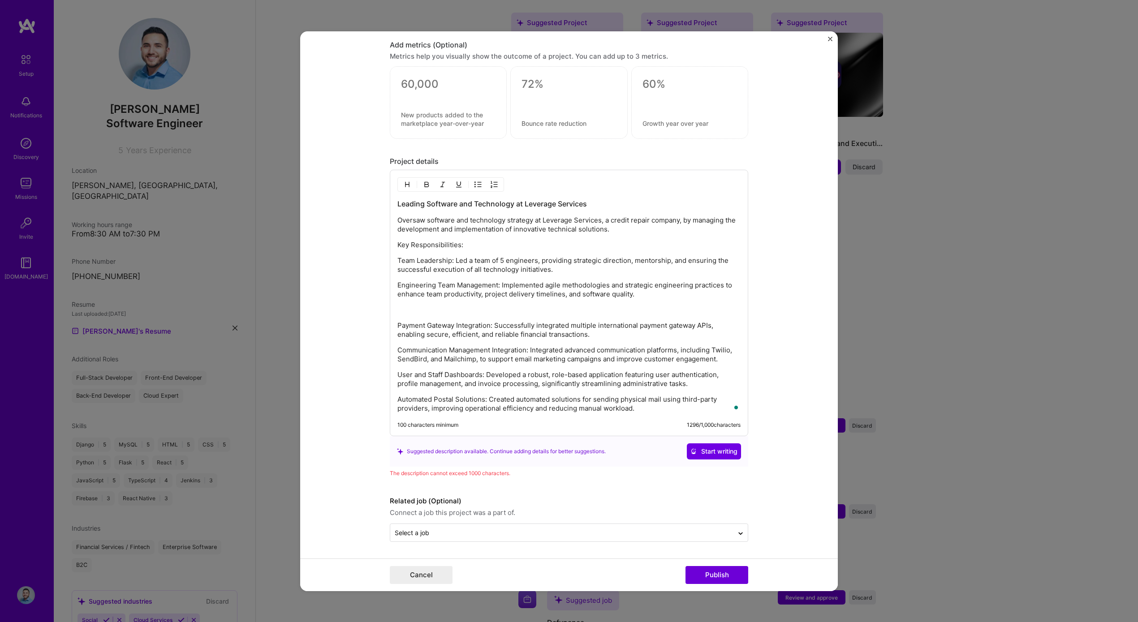
scroll to position [821, 0]
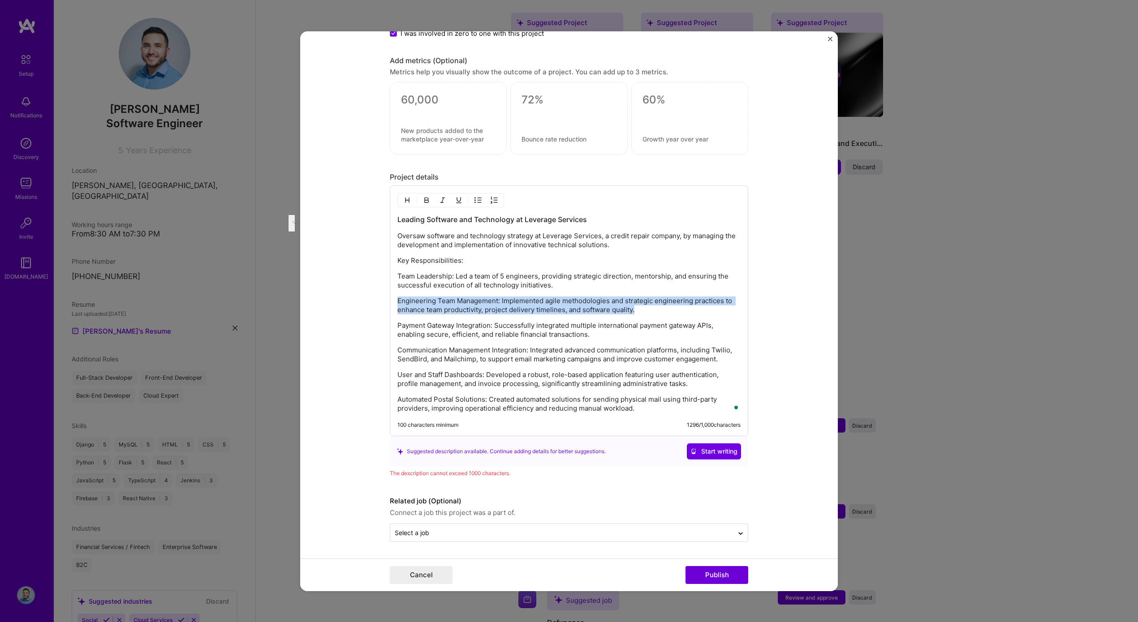
drag, startPoint x: 643, startPoint y: 311, endPoint x: 393, endPoint y: 299, distance: 251.2
click at [391, 299] on div "Editing suggested project This project is suggested based on your LinkedIn, res…" at bounding box center [569, 311] width 538 height 560
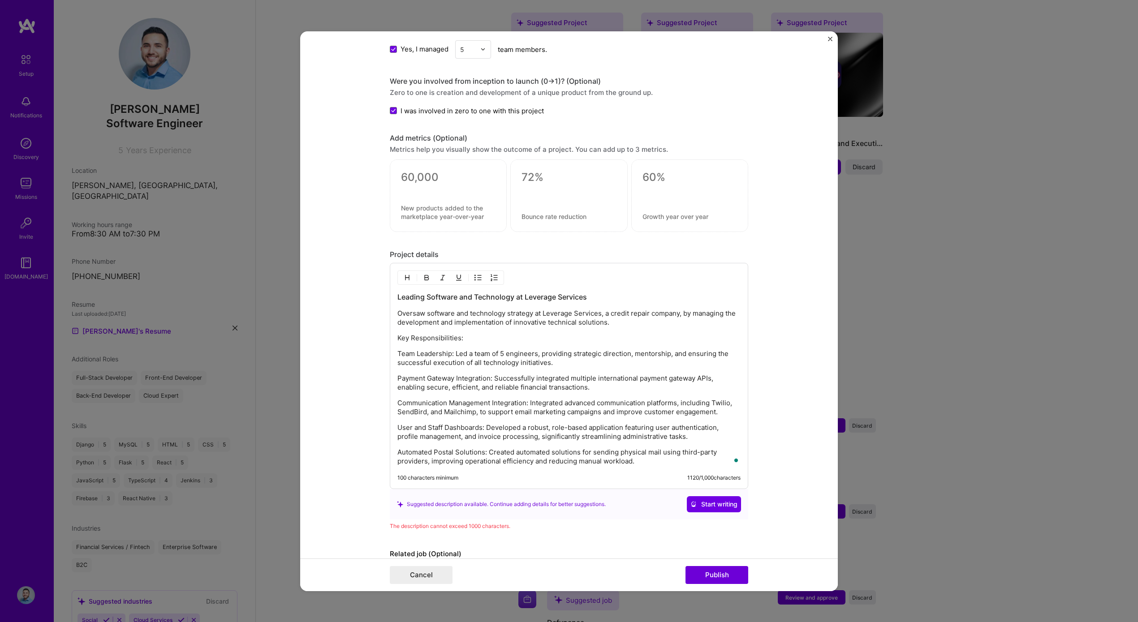
scroll to position [784, 0]
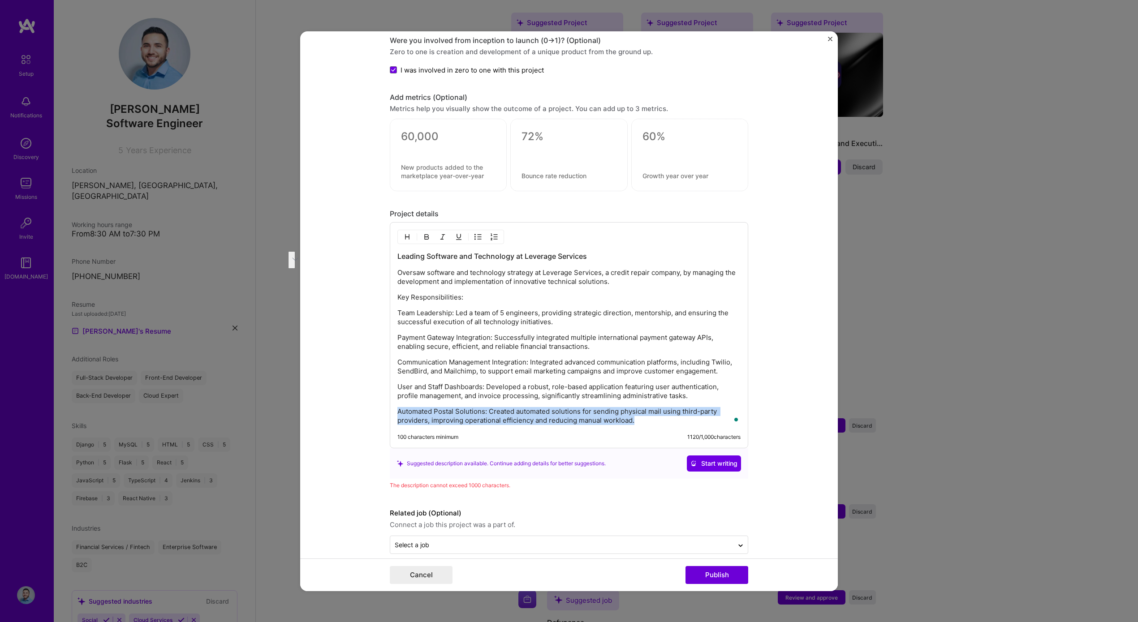
drag, startPoint x: 638, startPoint y: 418, endPoint x: 370, endPoint y: 410, distance: 268.1
click at [370, 410] on form "Editing suggested project This project is suggested based on your LinkedIn, res…" at bounding box center [569, 311] width 538 height 560
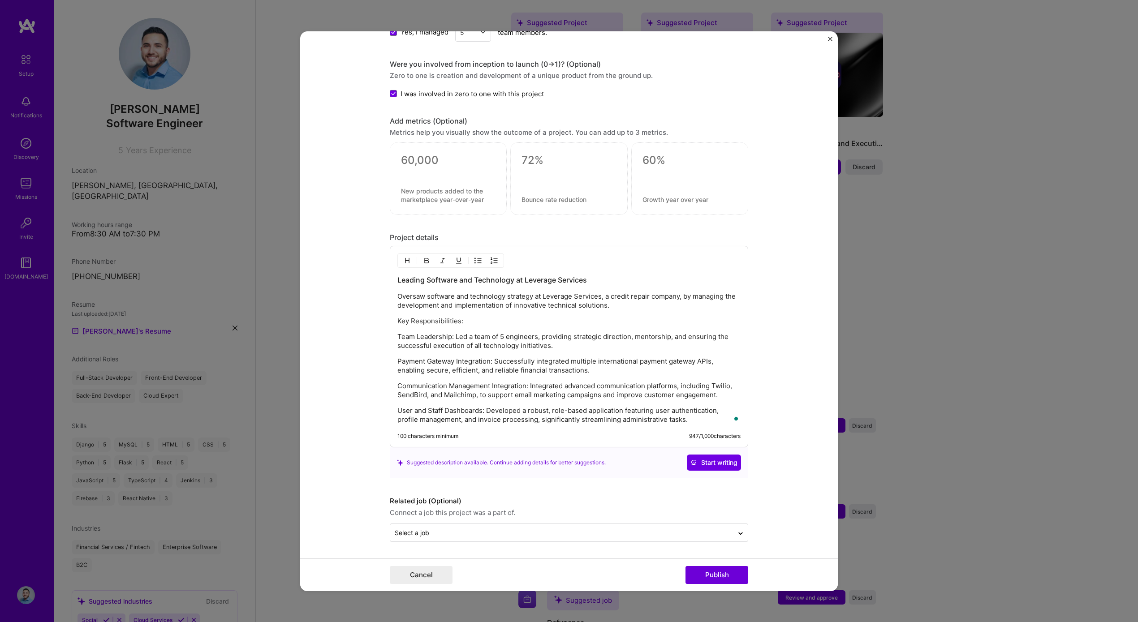
scroll to position [760, 0]
click at [646, 474] on div "Suggested description available. Continue adding details for better suggestions…" at bounding box center [569, 463] width 358 height 30
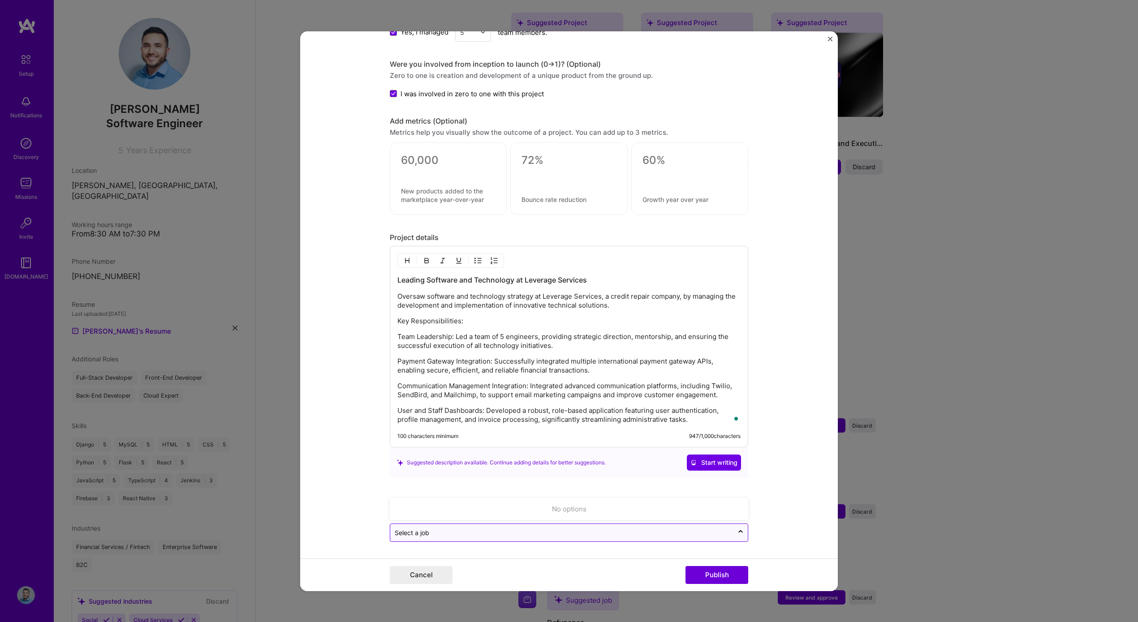
click at [522, 528] on input "text" at bounding box center [562, 532] width 334 height 9
click at [341, 511] on form "Editing suggested project This project is suggested based on your LinkedIn, res…" at bounding box center [569, 311] width 538 height 560
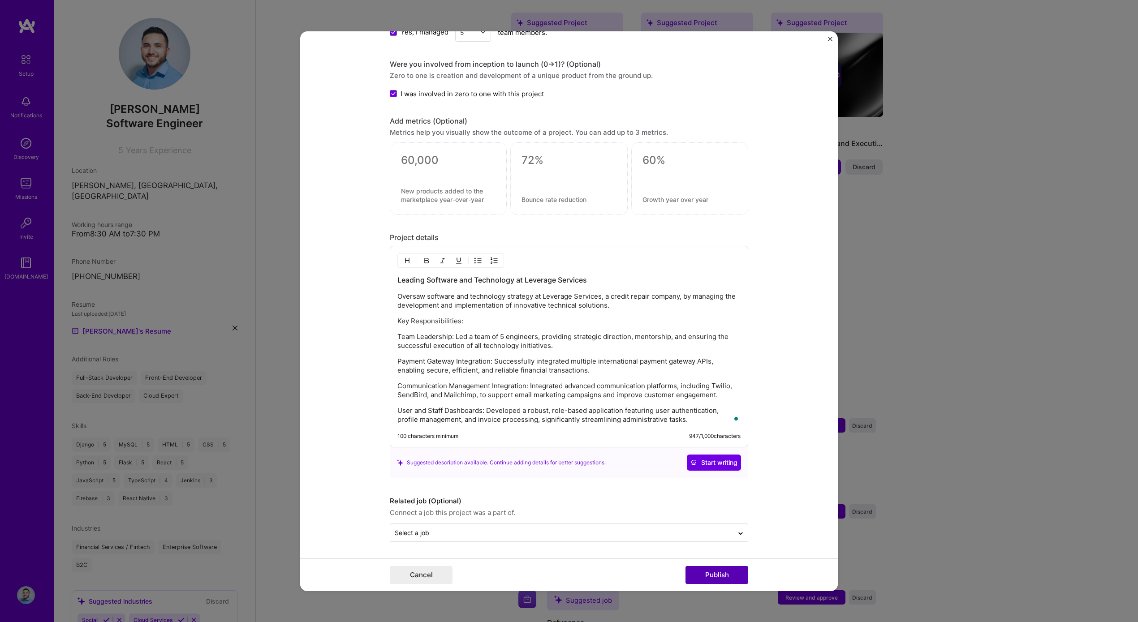
click at [708, 575] on button "Publish" at bounding box center [717, 575] width 63 height 18
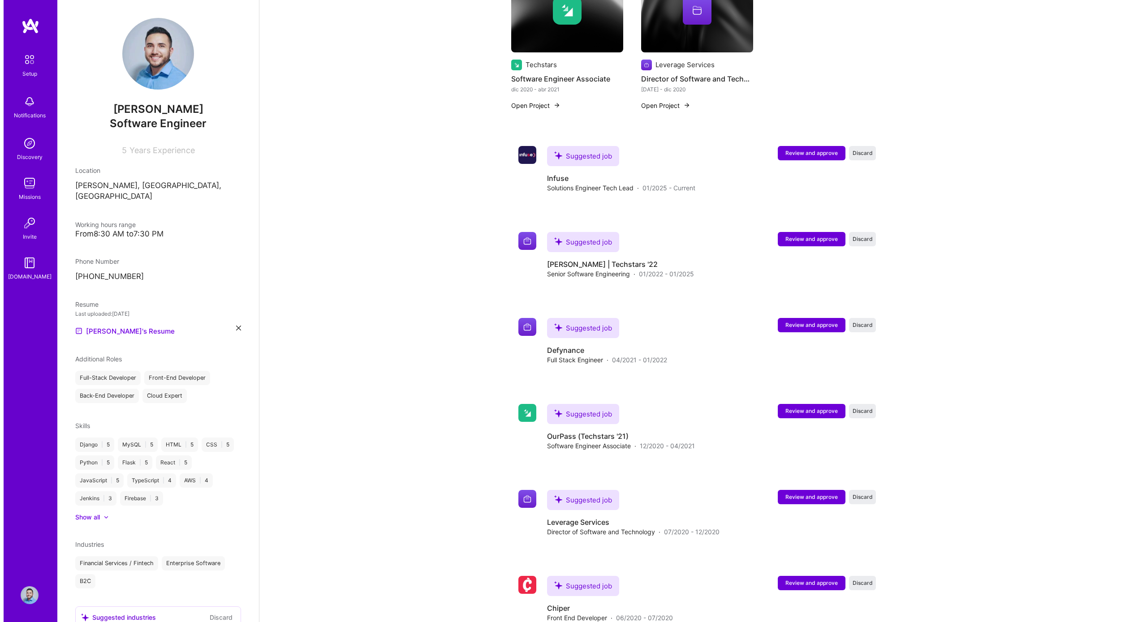
scroll to position [584, 0]
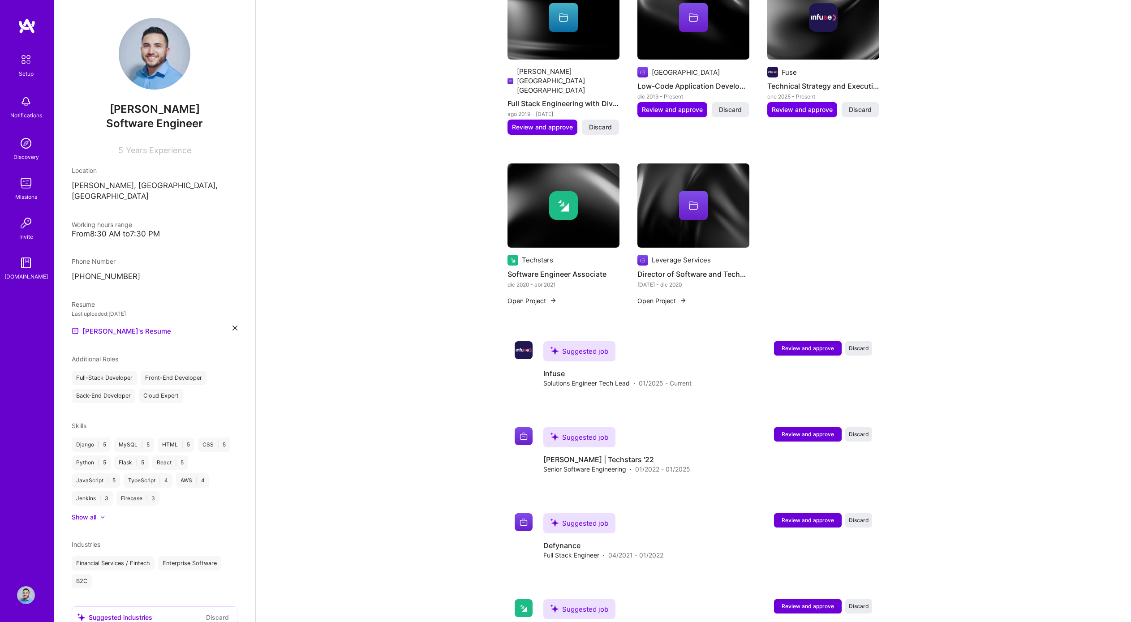
click at [521, 296] on button "Open Project" at bounding box center [532, 300] width 49 height 9
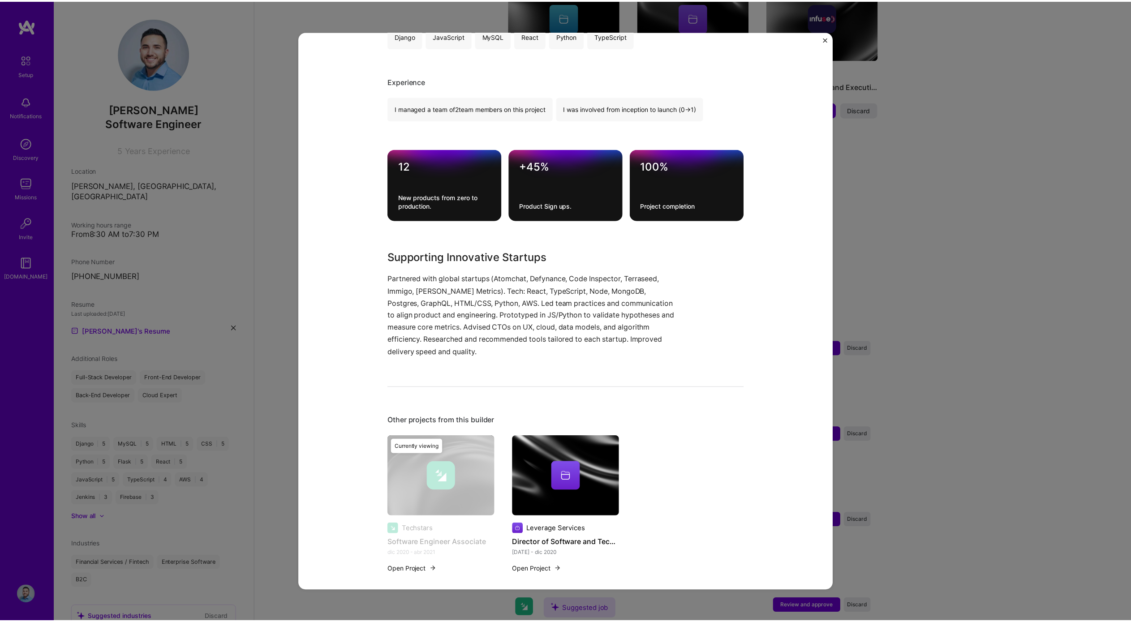
scroll to position [221, 0]
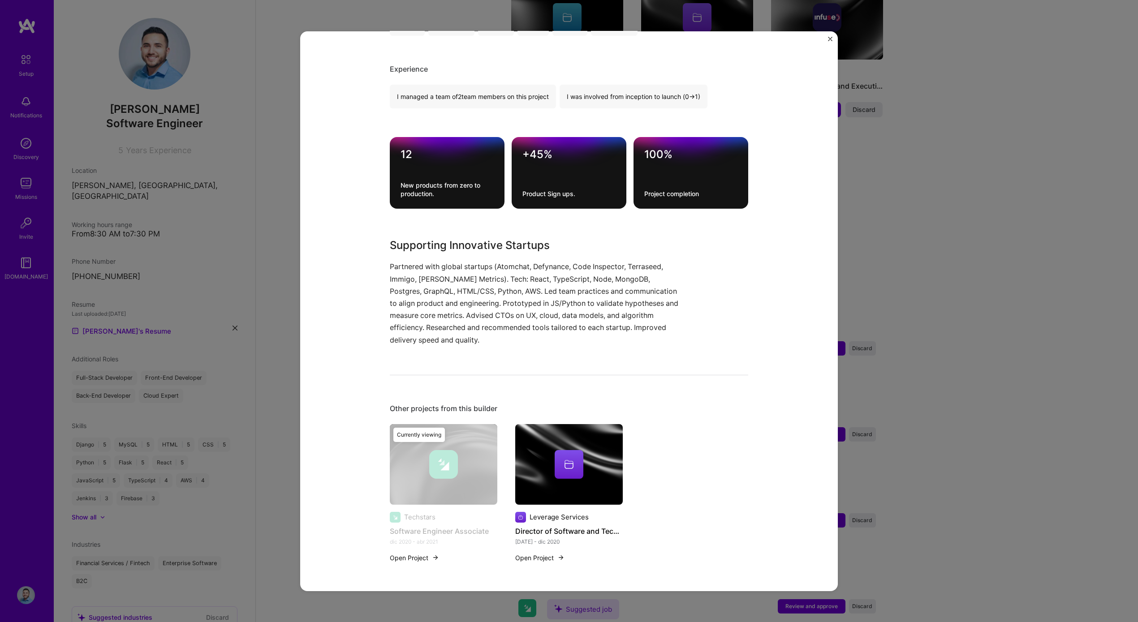
click at [829, 40] on img "Close" at bounding box center [830, 38] width 4 height 4
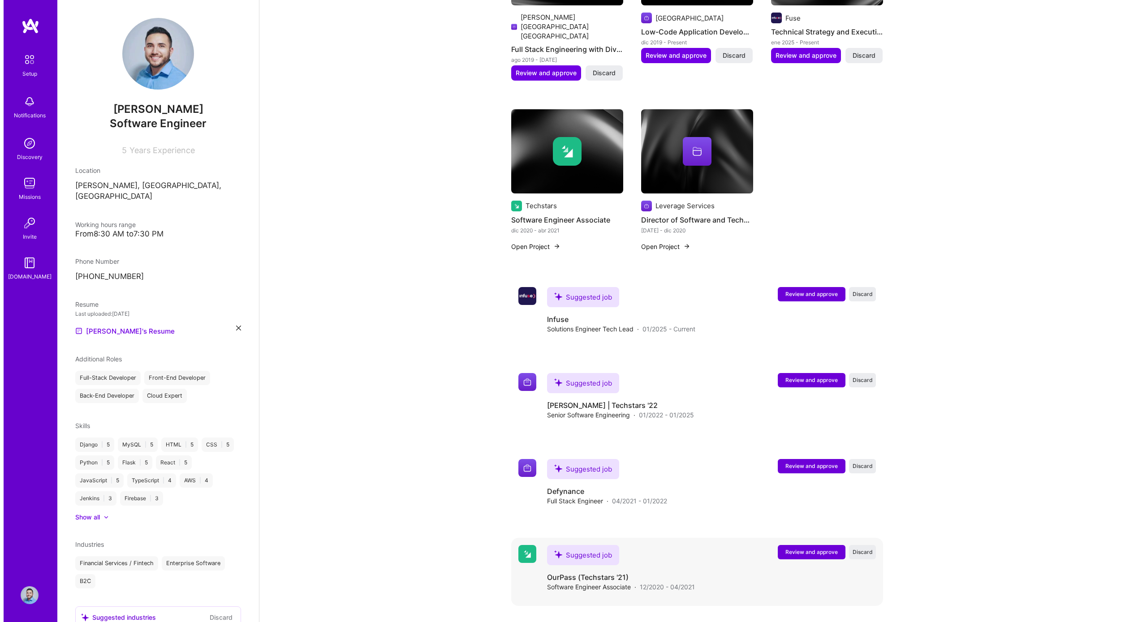
scroll to position [650, 0]
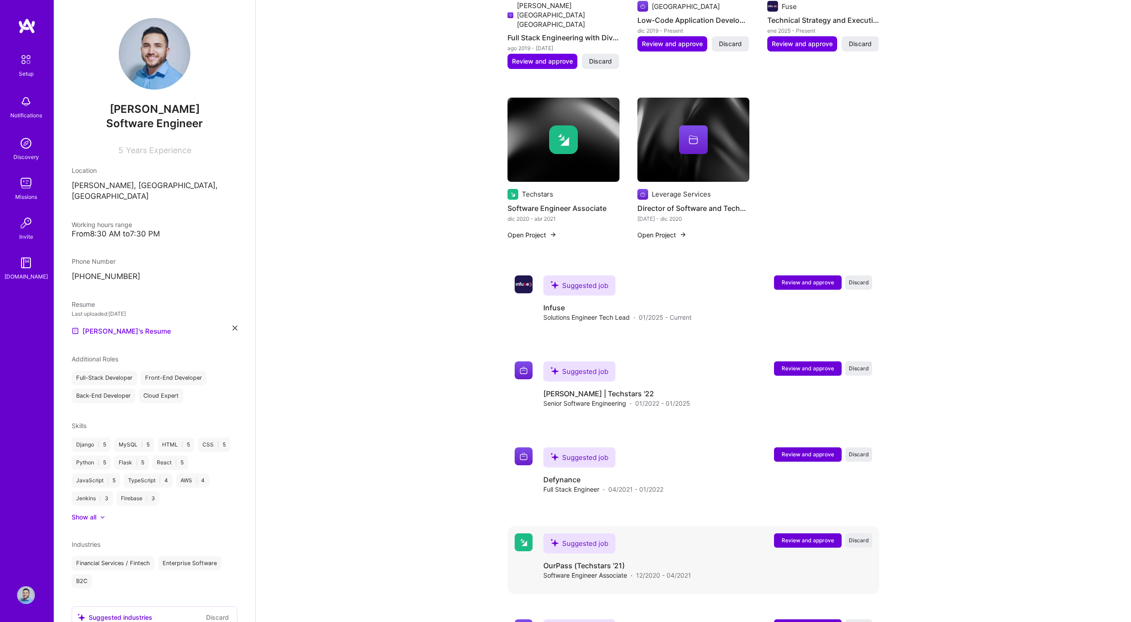
click at [798, 537] on span "Review and approve" at bounding box center [808, 541] width 52 height 8
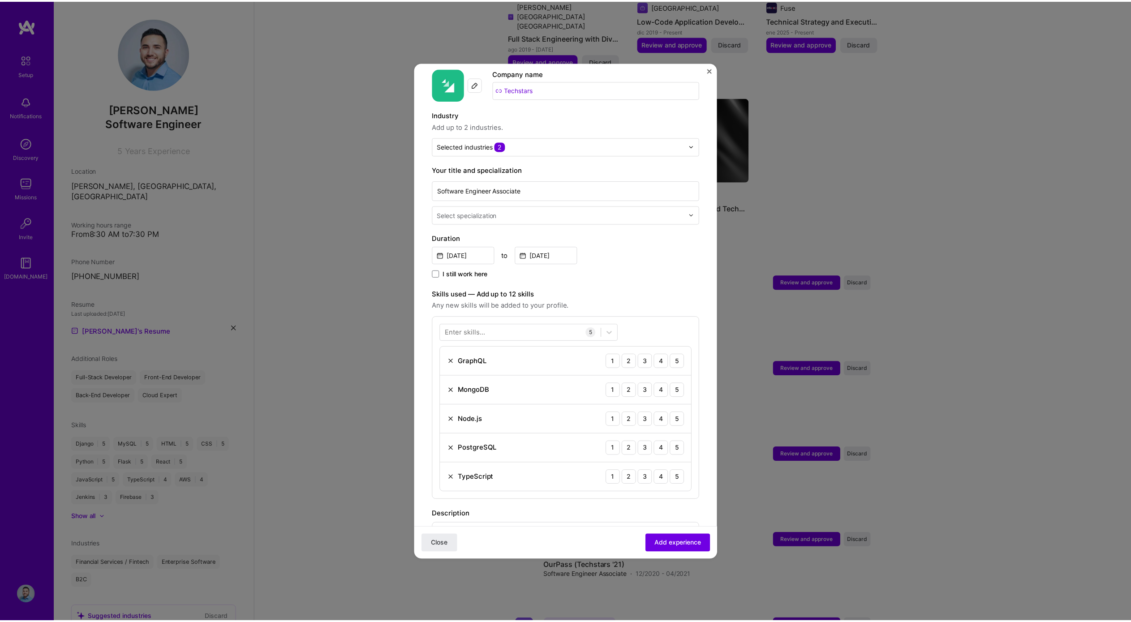
scroll to position [0, 0]
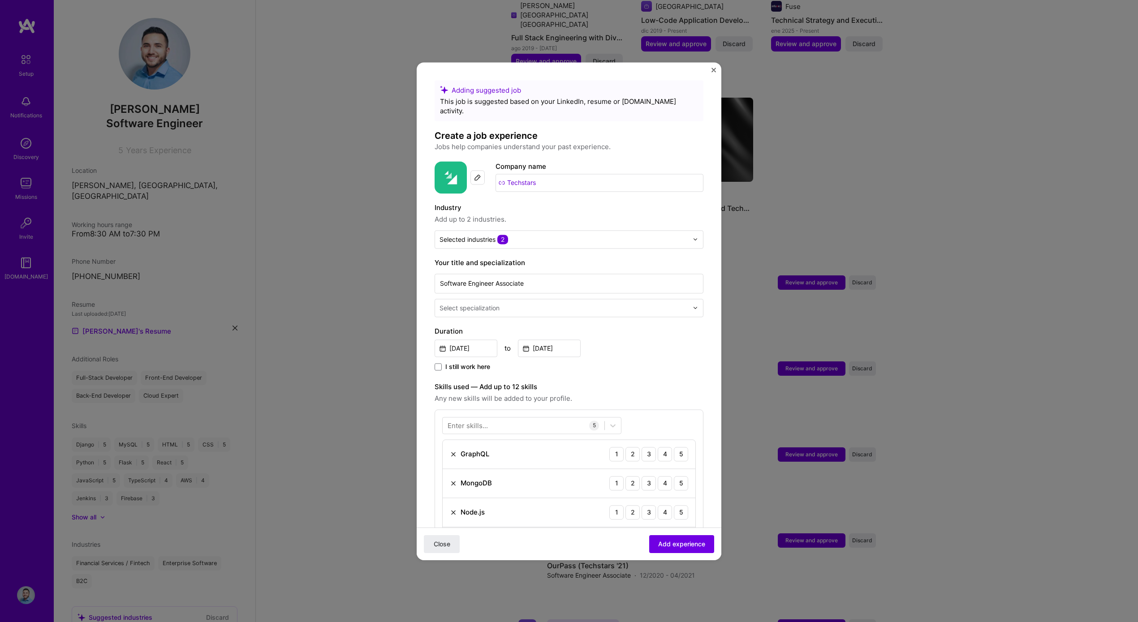
click at [713, 68] on img "Close" at bounding box center [714, 70] width 4 height 4
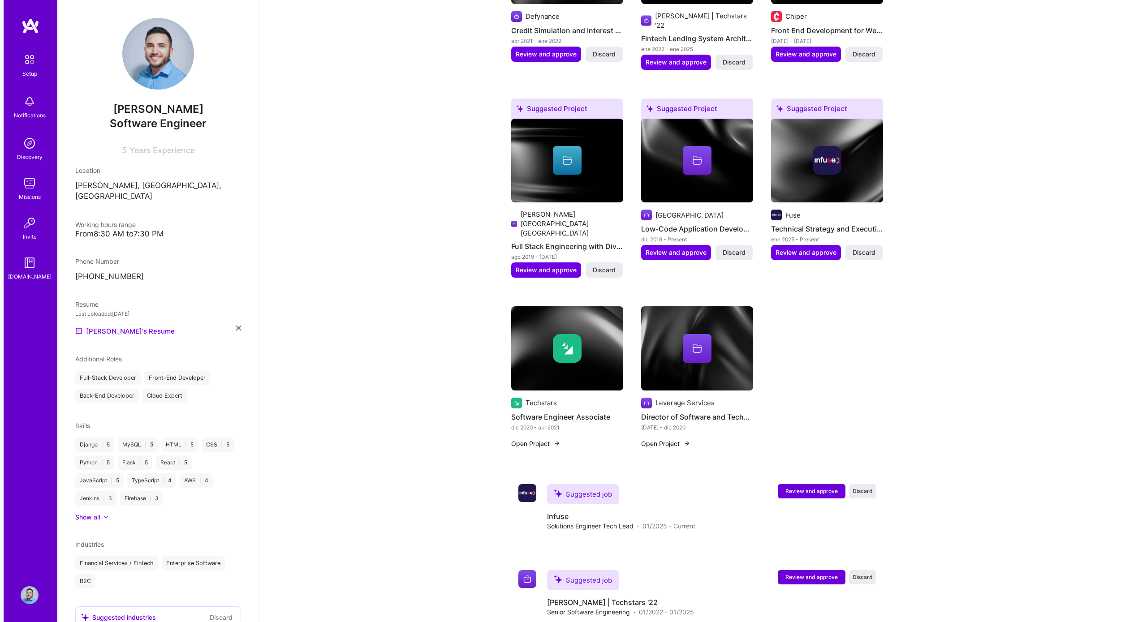
scroll to position [395, 0]
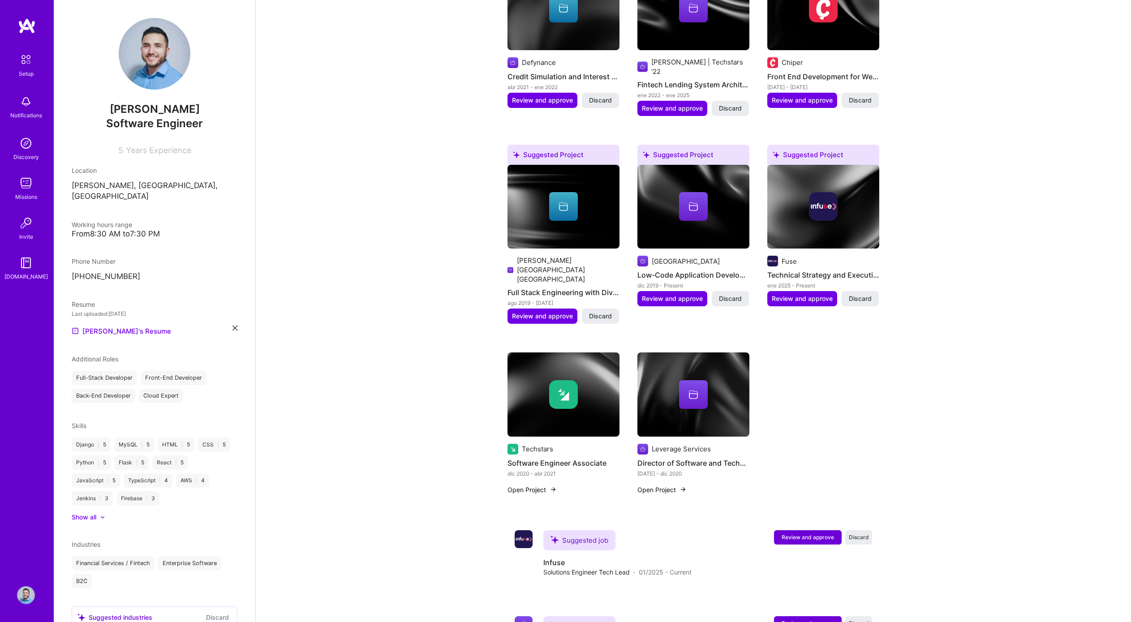
click at [548, 485] on button "Open Project" at bounding box center [532, 489] width 49 height 9
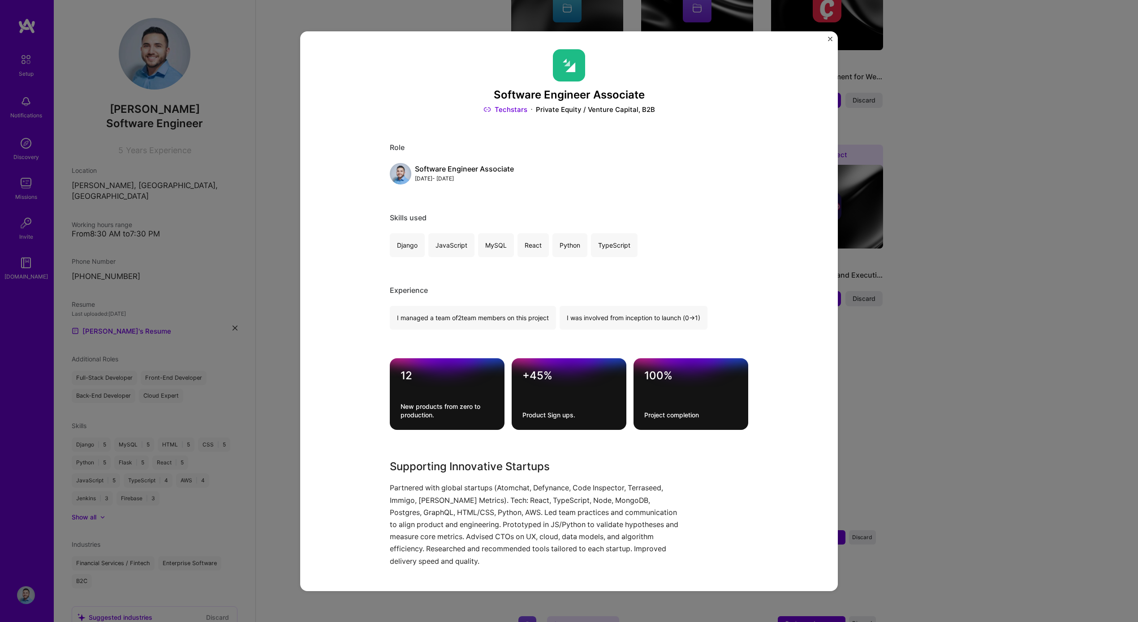
click at [831, 37] on img "Close" at bounding box center [830, 38] width 4 height 4
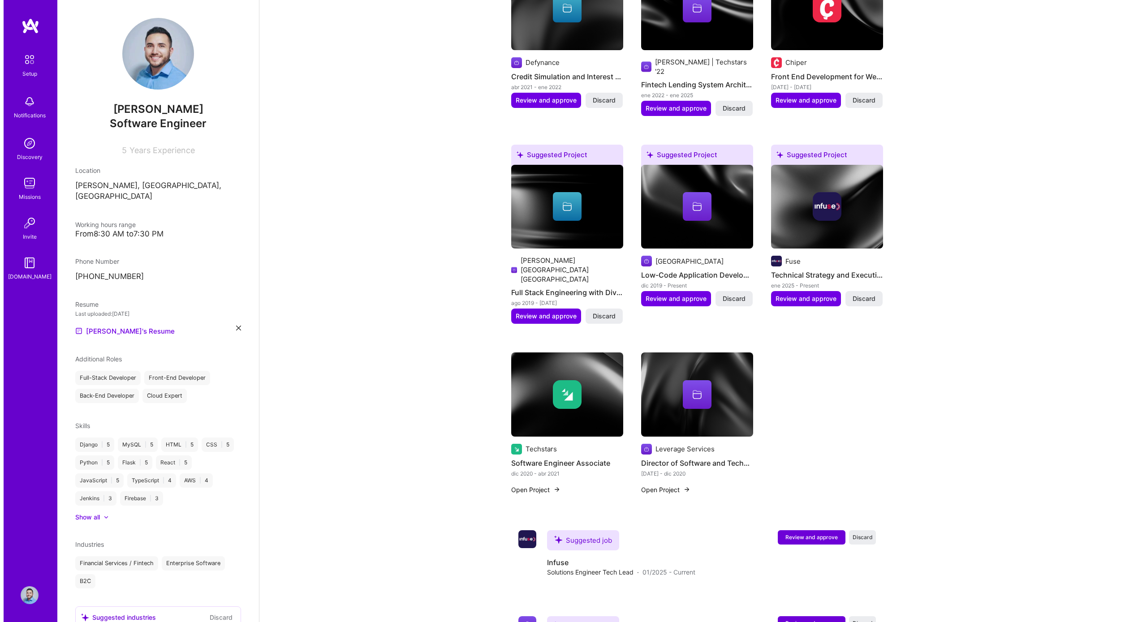
scroll to position [365, 0]
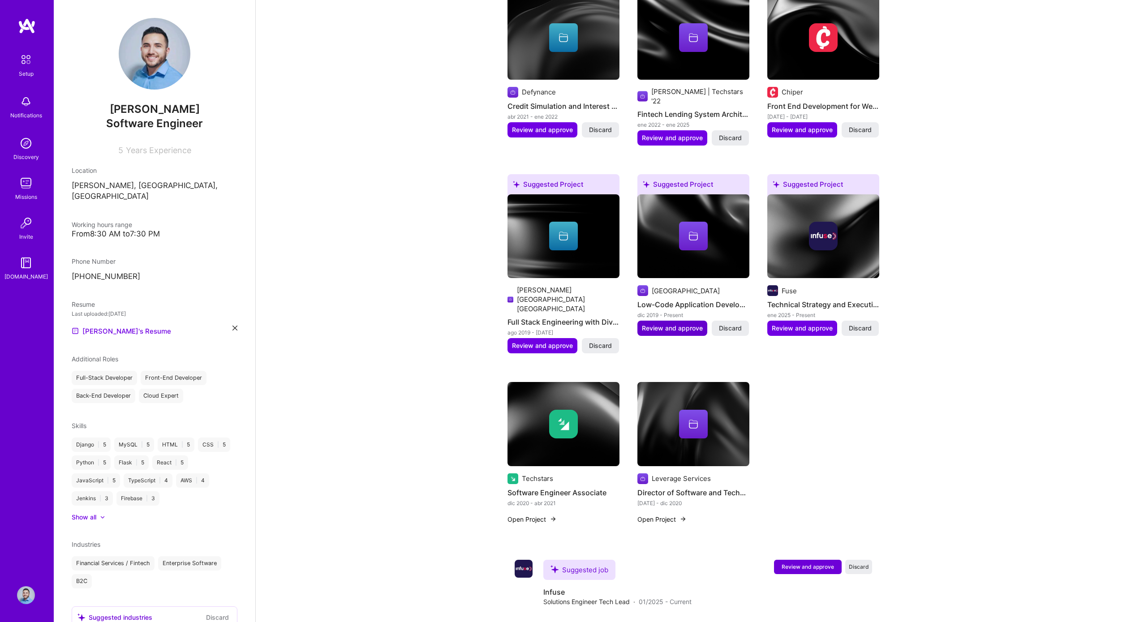
click at [692, 324] on span "Review and approve" at bounding box center [672, 328] width 61 height 9
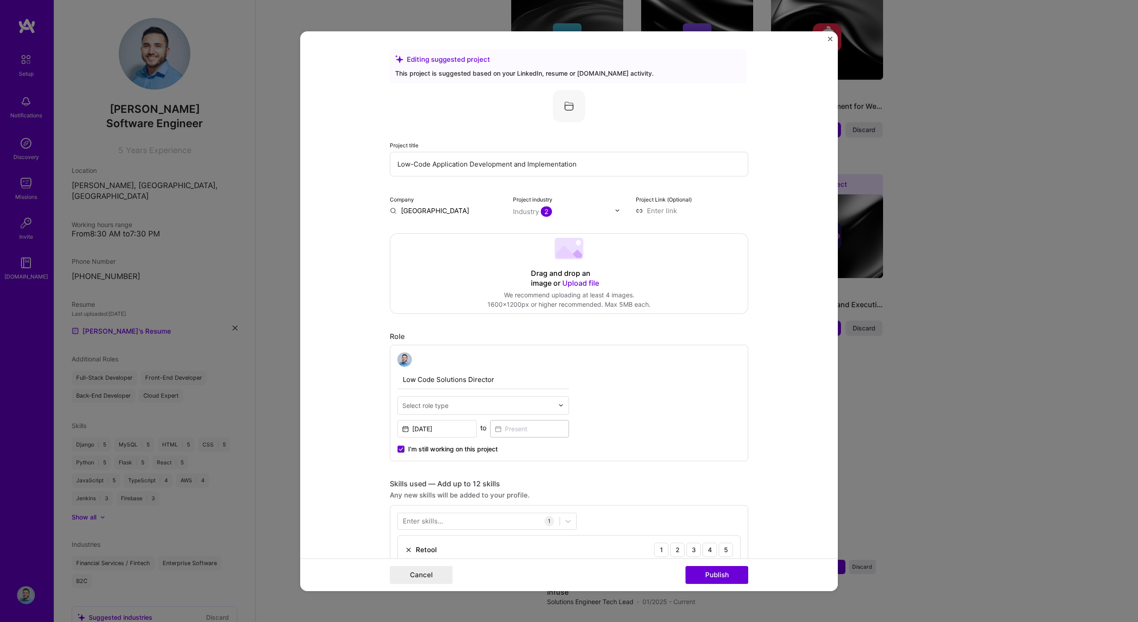
click at [465, 410] on div at bounding box center [477, 405] width 151 height 11
type input "so"
click at [448, 476] on div "Software Engineer" at bounding box center [483, 478] width 166 height 17
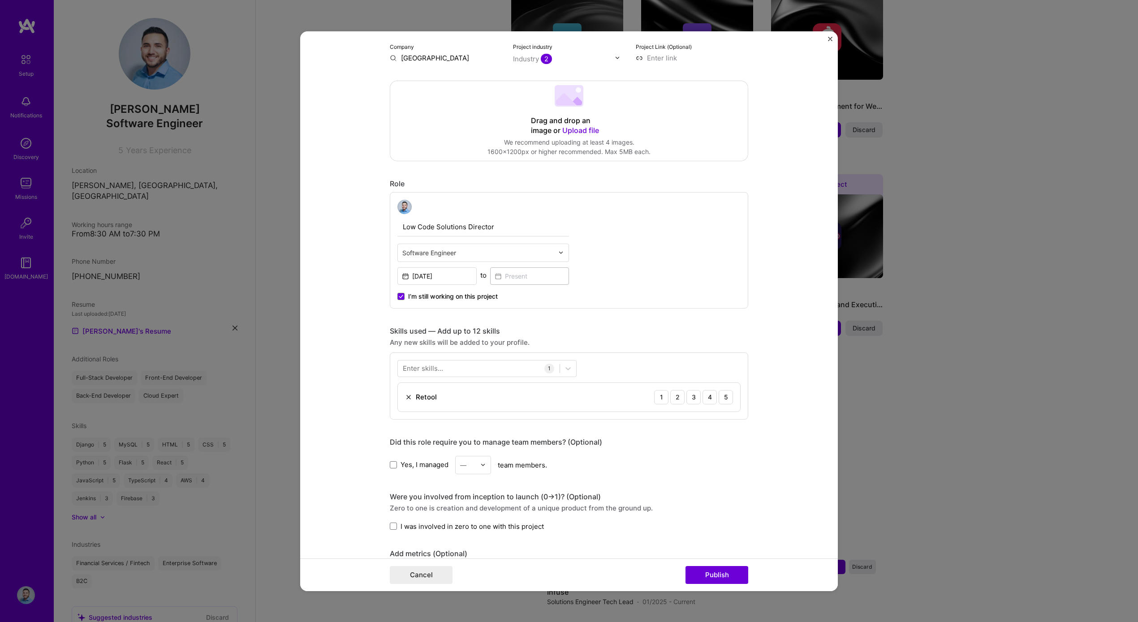
scroll to position [198, 0]
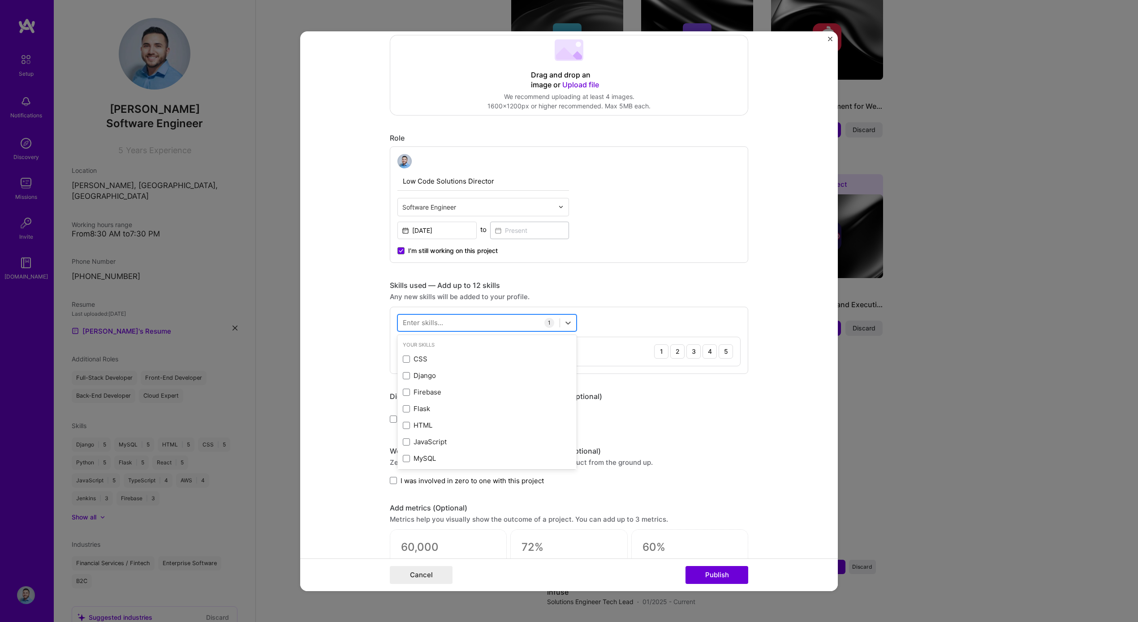
click at [445, 319] on div at bounding box center [479, 322] width 162 height 15
click at [444, 353] on div "JavaScript" at bounding box center [486, 359] width 179 height 17
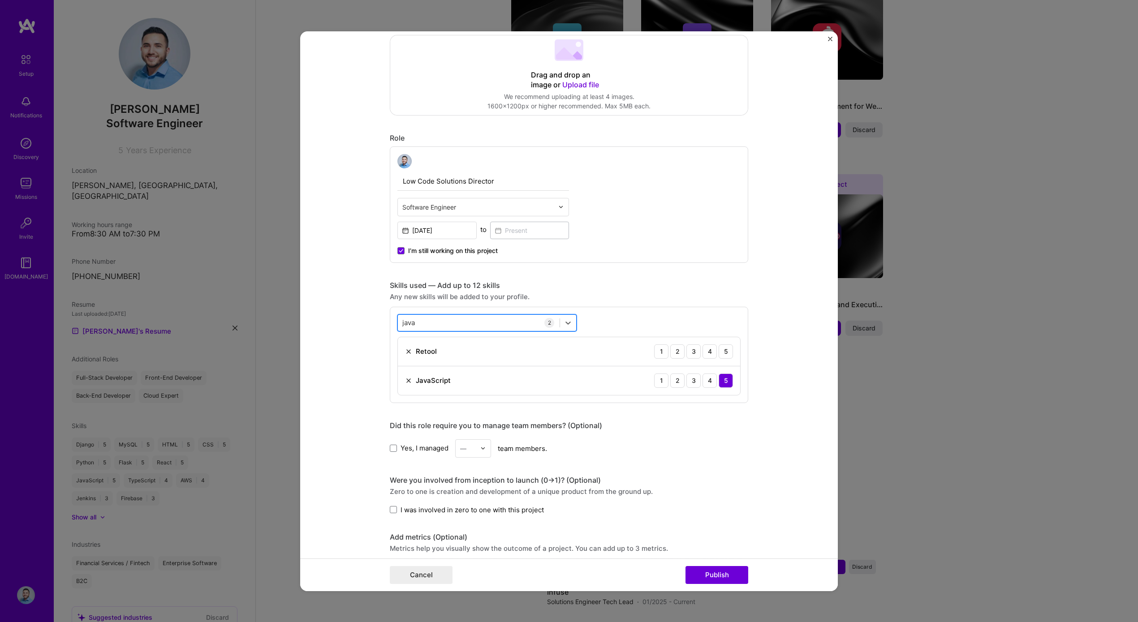
click at [450, 324] on div "java java" at bounding box center [479, 322] width 162 height 15
click at [450, 324] on div "javac javac" at bounding box center [479, 322] width 162 height 15
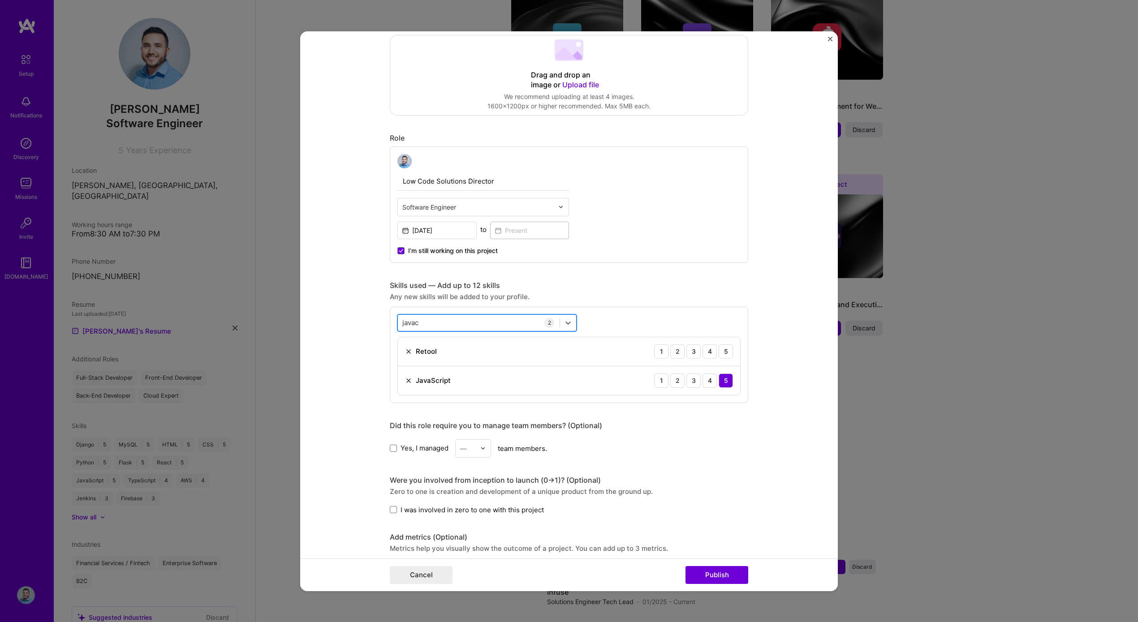
click at [450, 324] on div "javac javac" at bounding box center [479, 322] width 162 height 15
drag, startPoint x: 450, startPoint y: 324, endPoint x: 371, endPoint y: 326, distance: 78.4
click at [371, 326] on form "Editing suggested project This project is suggested based on your LinkedIn, res…" at bounding box center [569, 311] width 538 height 560
type input "j"
click at [416, 354] on div "CSS" at bounding box center [487, 358] width 168 height 9
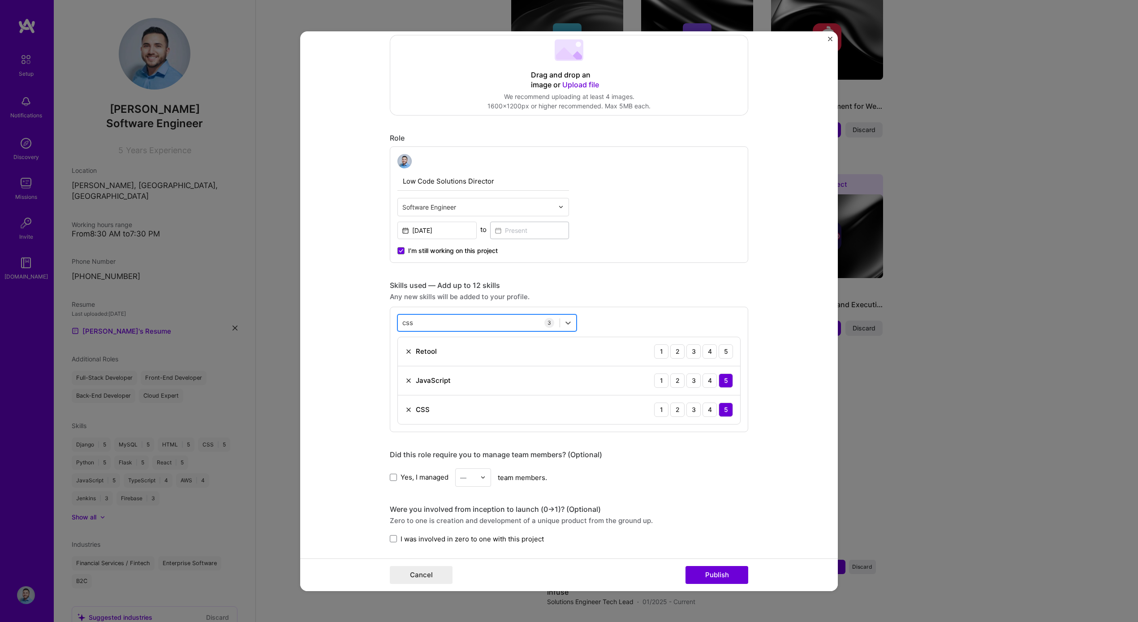
click at [418, 318] on div "css css" at bounding box center [479, 322] width 162 height 15
type input "c"
click at [427, 362] on div "HTML" at bounding box center [487, 358] width 168 height 9
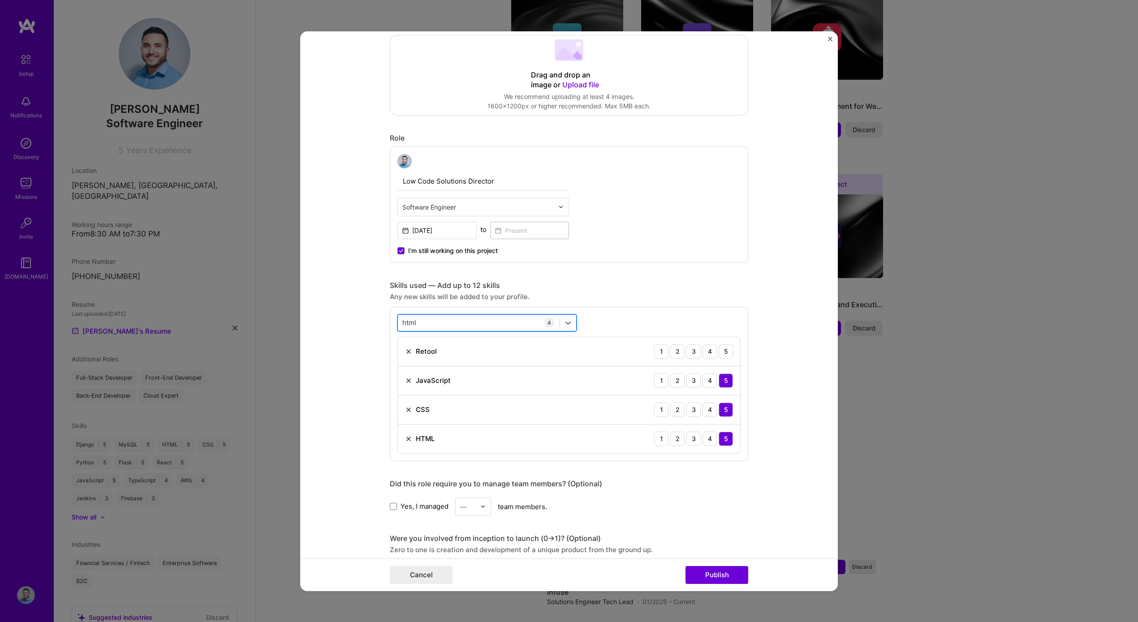
click at [460, 323] on div "html html" at bounding box center [479, 322] width 162 height 15
type input "h"
type input "b"
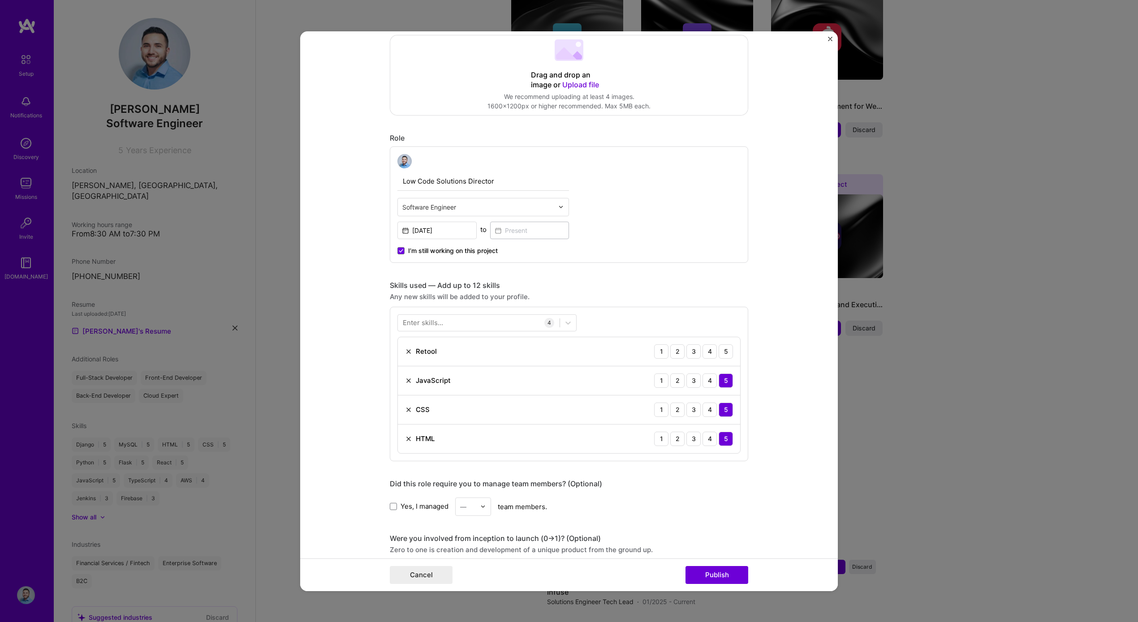
click at [362, 422] on form "Editing suggested project This project is suggested based on your LinkedIn, res…" at bounding box center [569, 311] width 538 height 560
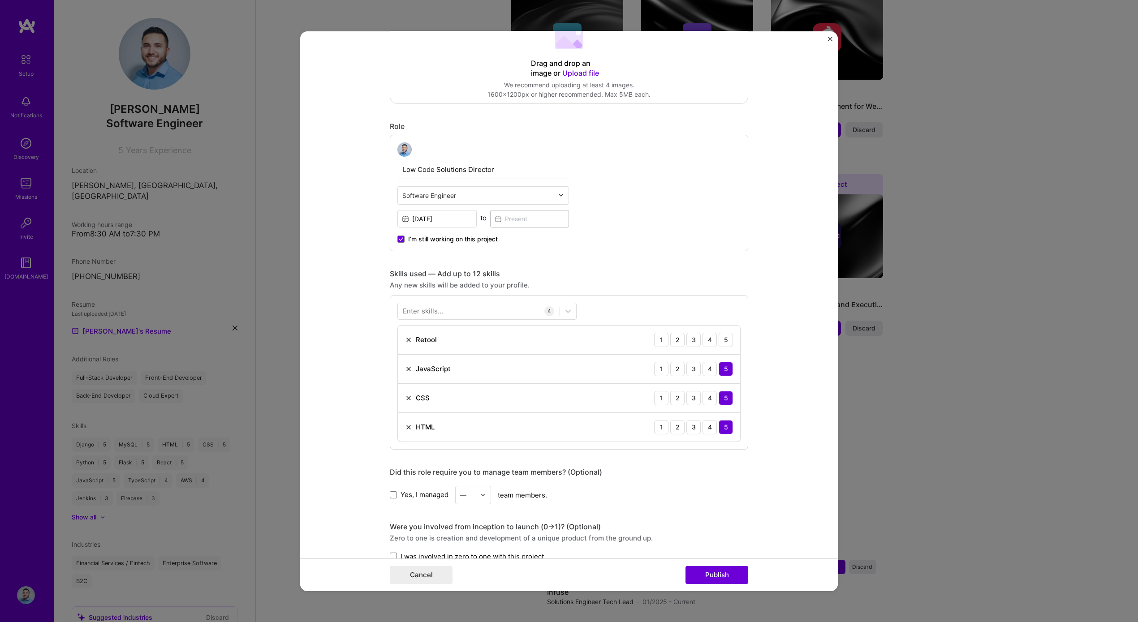
scroll to position [233, 0]
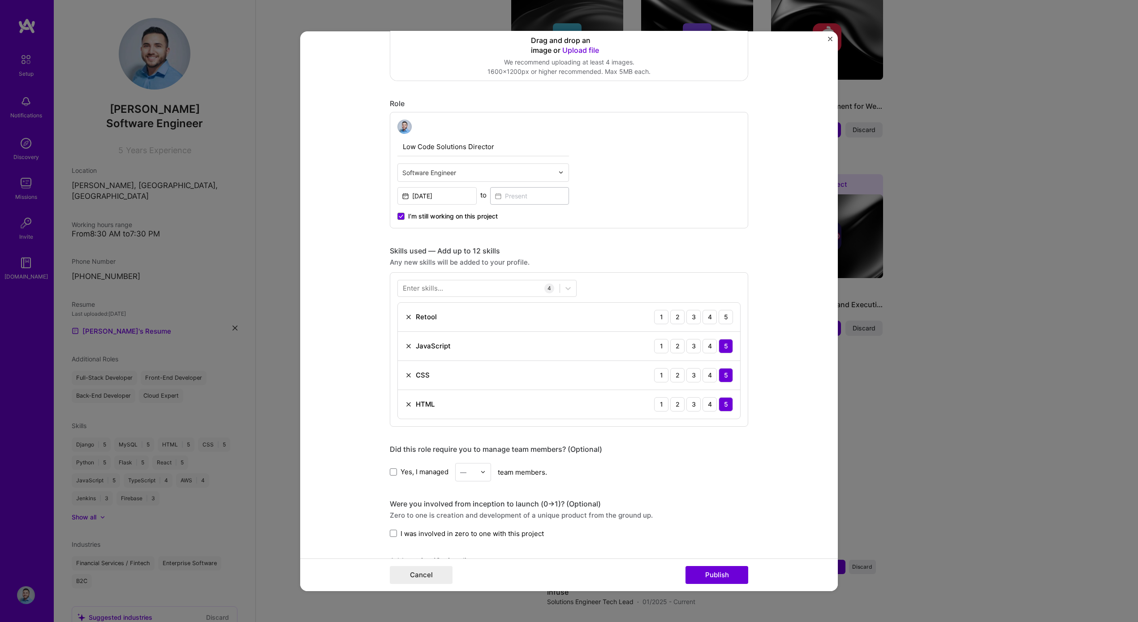
click at [462, 148] on input "Low Code Solutions Director" at bounding box center [483, 146] width 172 height 19
click at [602, 187] on div "Low Code Solutions Director Software Engineer [DATE] to I’m still working on th…" at bounding box center [569, 170] width 358 height 116
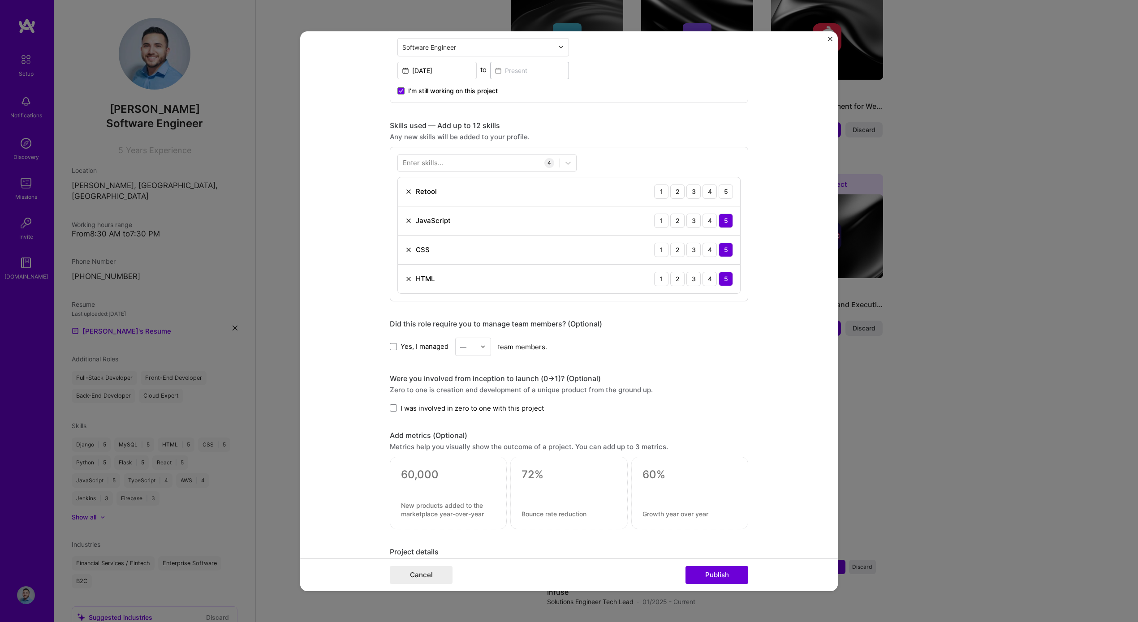
scroll to position [364, 0]
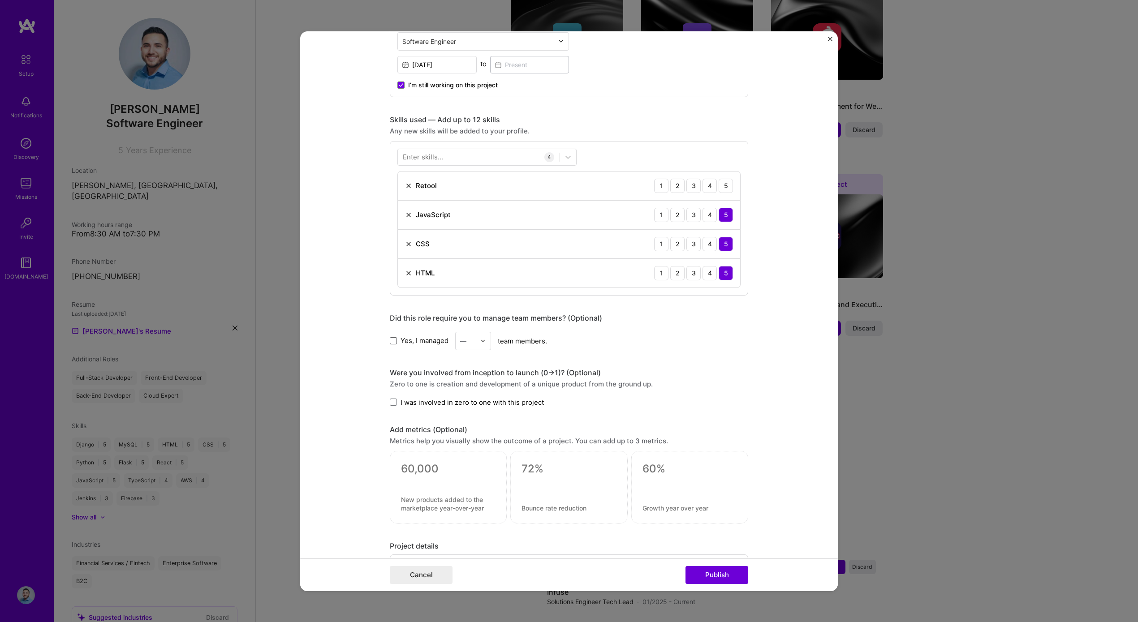
click at [390, 342] on span at bounding box center [393, 340] width 7 height 7
click at [0, 0] on input "Yes, I managed" at bounding box center [0, 0] width 0 height 0
click at [475, 340] on div "—" at bounding box center [468, 340] width 25 height 17
click at [464, 473] on div "8" at bounding box center [473, 480] width 30 height 17
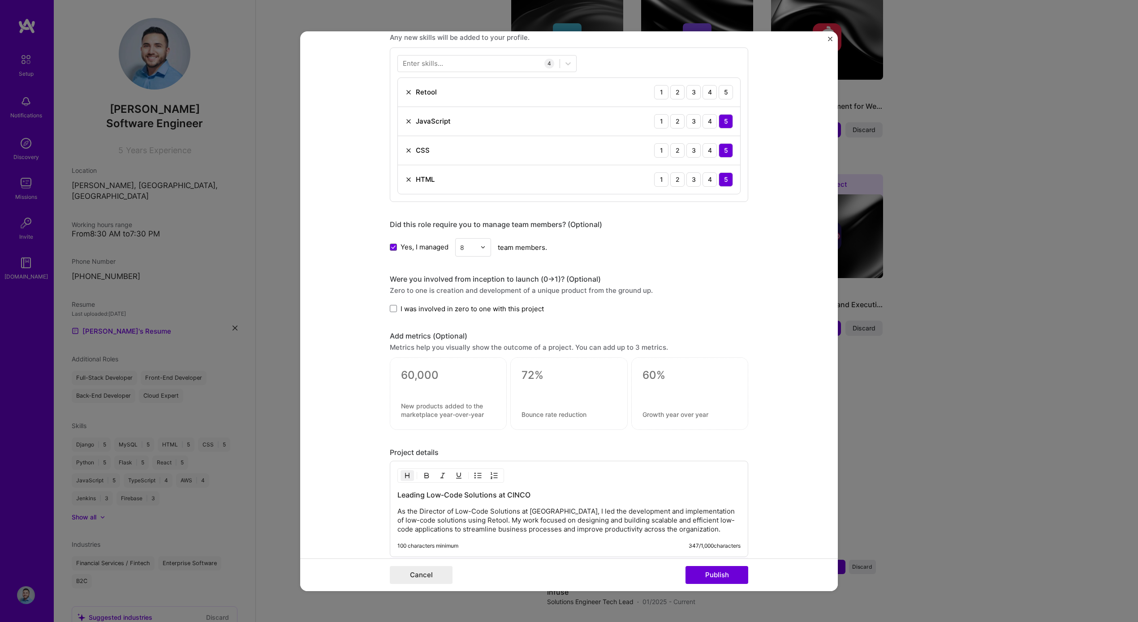
scroll to position [504, 0]
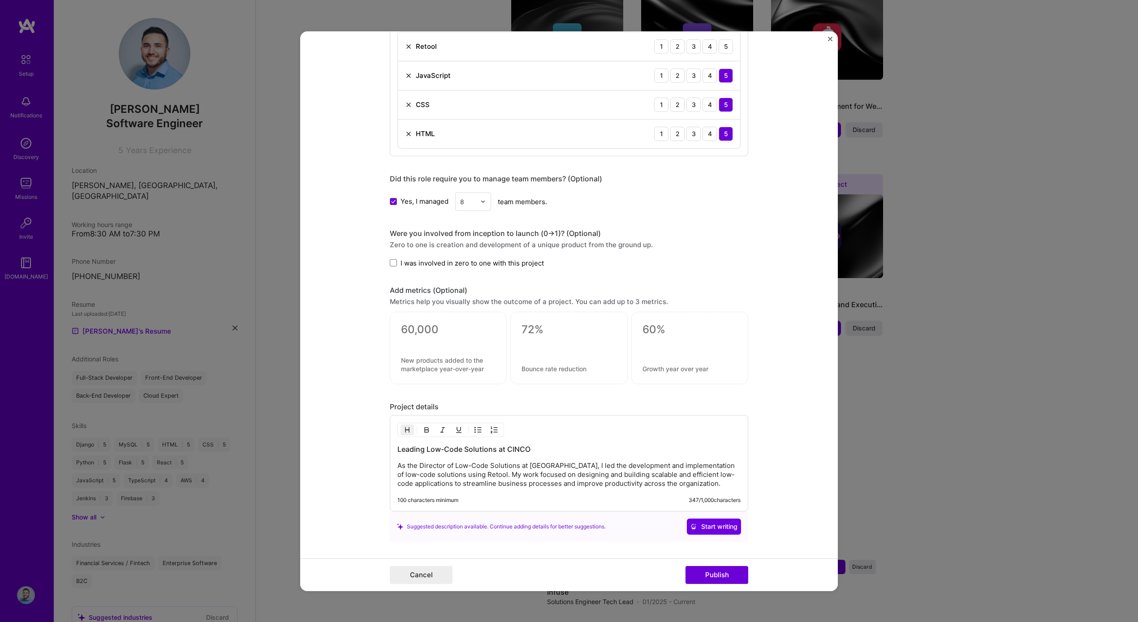
click at [521, 486] on p "As the Director of Low-Code Solutions at [GEOGRAPHIC_DATA], I led the developme…" at bounding box center [568, 475] width 343 height 27
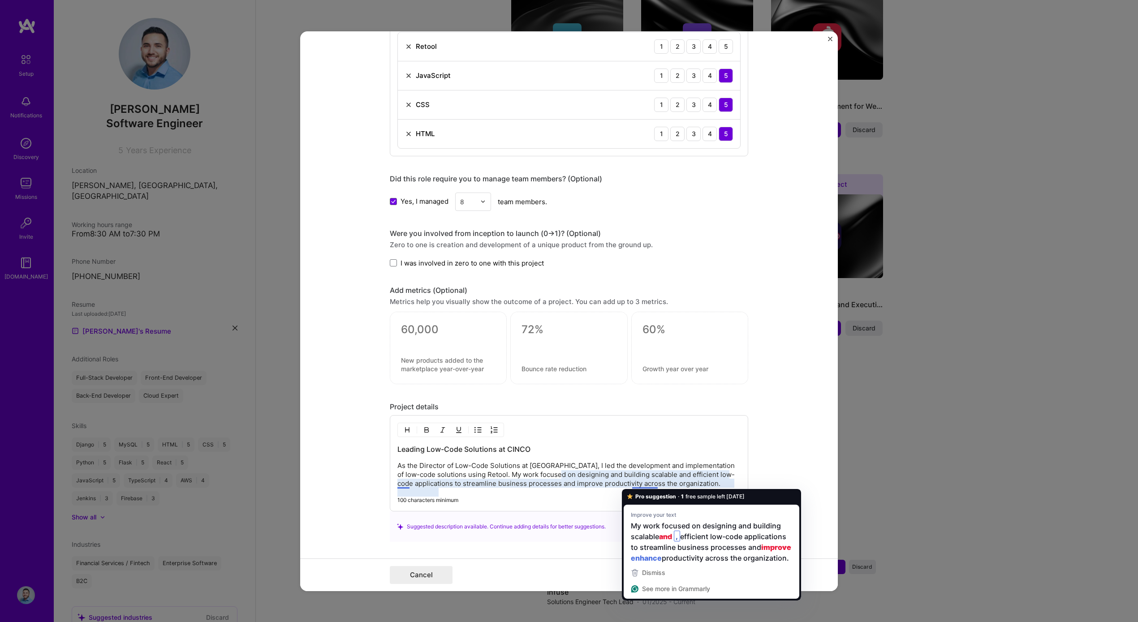
click at [758, 426] on form "Editing suggested project This project is suggested based on your LinkedIn, res…" at bounding box center [569, 311] width 538 height 560
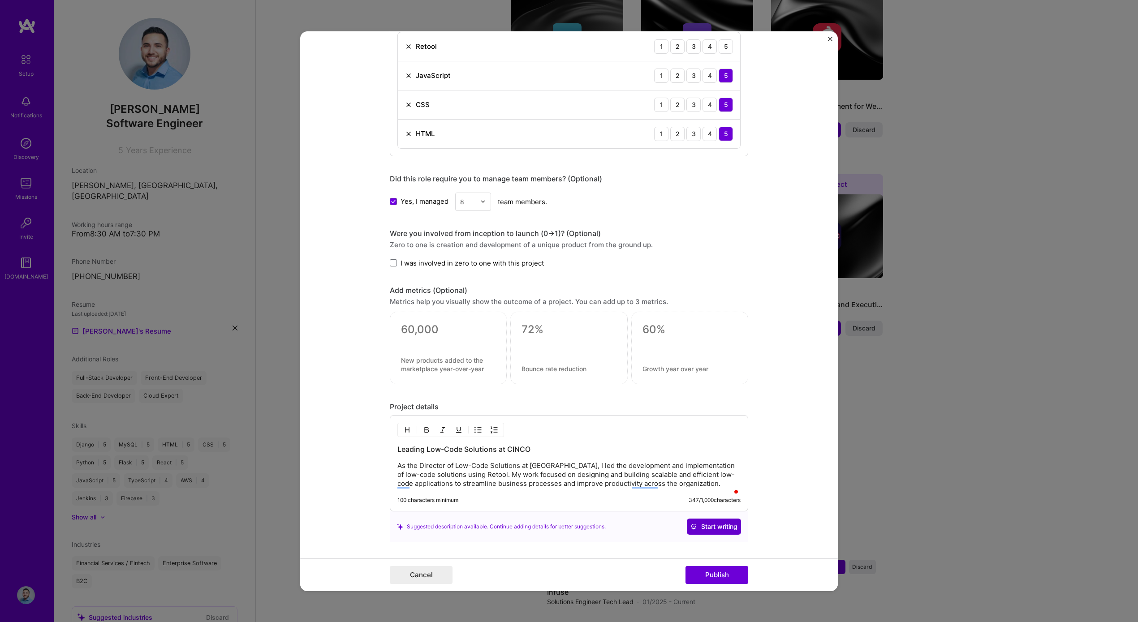
click at [712, 531] on span "Start writing" at bounding box center [713, 526] width 47 height 9
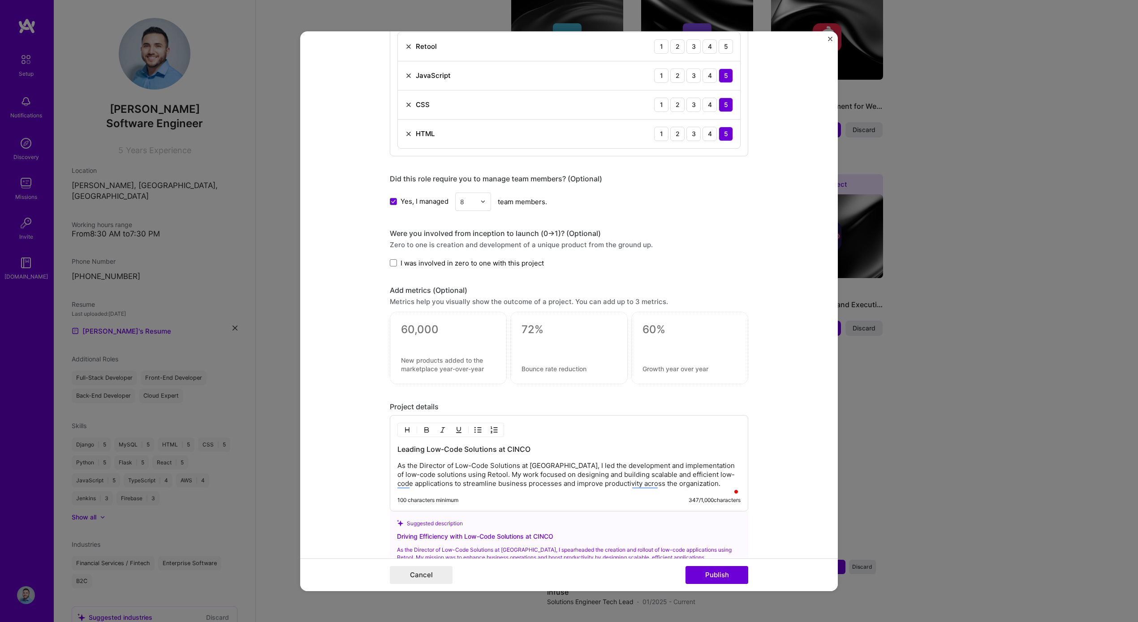
scroll to position [699, 0]
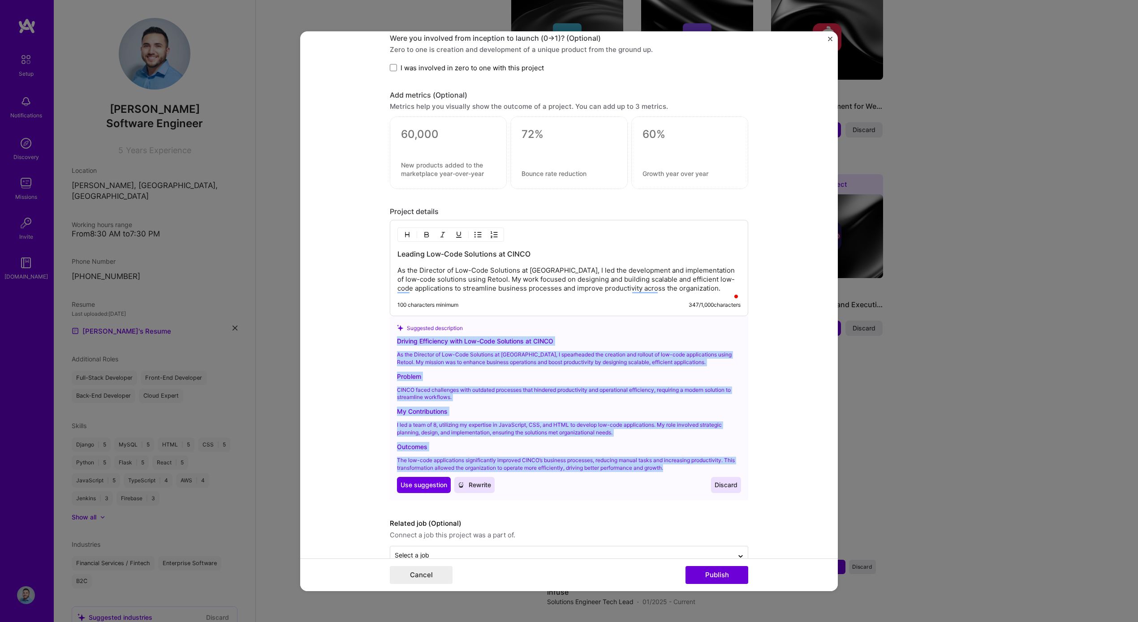
drag, startPoint x: 677, startPoint y: 479, endPoint x: 393, endPoint y: 352, distance: 311.3
click at [393, 352] on div "Suggested description Driving Efficiency with Low-Code Solutions at CINCO As th…" at bounding box center [569, 408] width 358 height 184
copy div "Driving Efficiency with Low-Code Solutions at CINCO As the Director of Low-Code…"
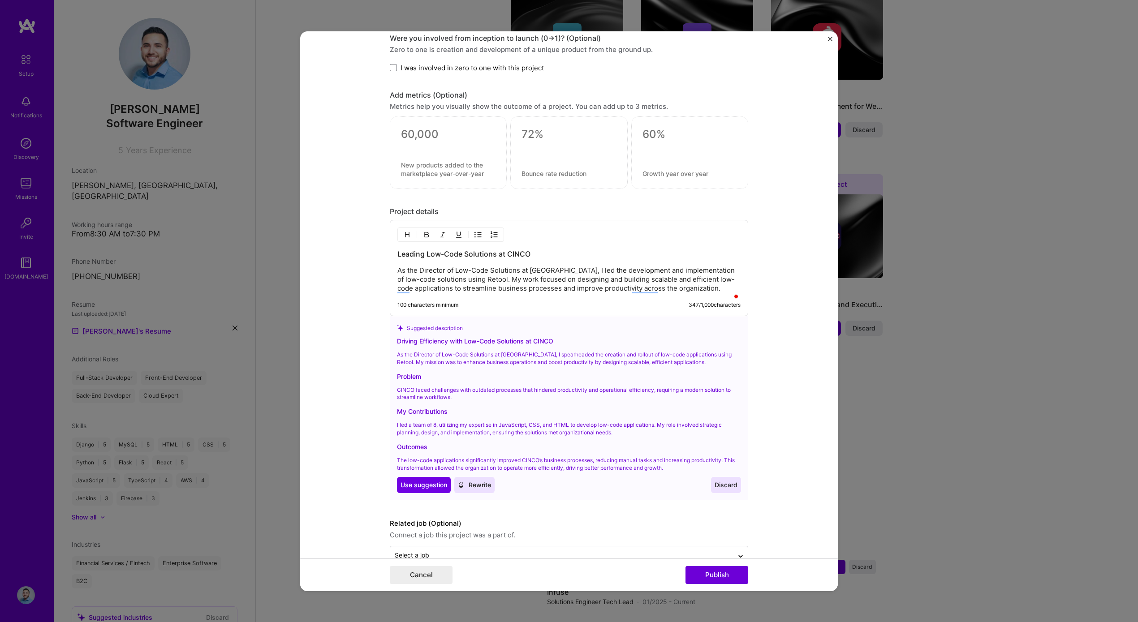
click at [434, 293] on p "As the Director of Low-Code Solutions at [GEOGRAPHIC_DATA], I led the developme…" at bounding box center [568, 279] width 343 height 27
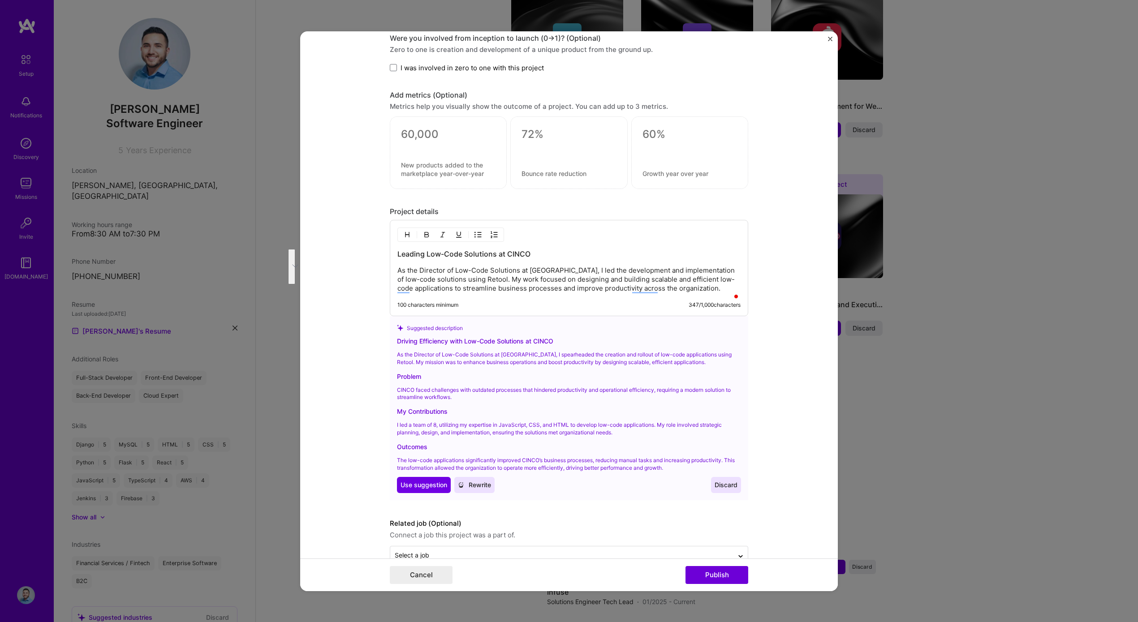
click at [456, 293] on p "As the Director of Low-Code Solutions at [GEOGRAPHIC_DATA], I led the developme…" at bounding box center [568, 279] width 343 height 27
drag, startPoint x: 457, startPoint y: 298, endPoint x: 388, endPoint y: 242, distance: 89.8
click at [390, 242] on div "Leading Low-Code Solutions at CINCO As the Director of Low-Code Solutions at [G…" at bounding box center [569, 268] width 358 height 96
click at [482, 286] on p "As the Director of Low-Code Solutions at [GEOGRAPHIC_DATA], I led the developme…" at bounding box center [568, 279] width 343 height 27
drag, startPoint x: 449, startPoint y: 298, endPoint x: 389, endPoint y: 252, distance: 75.2
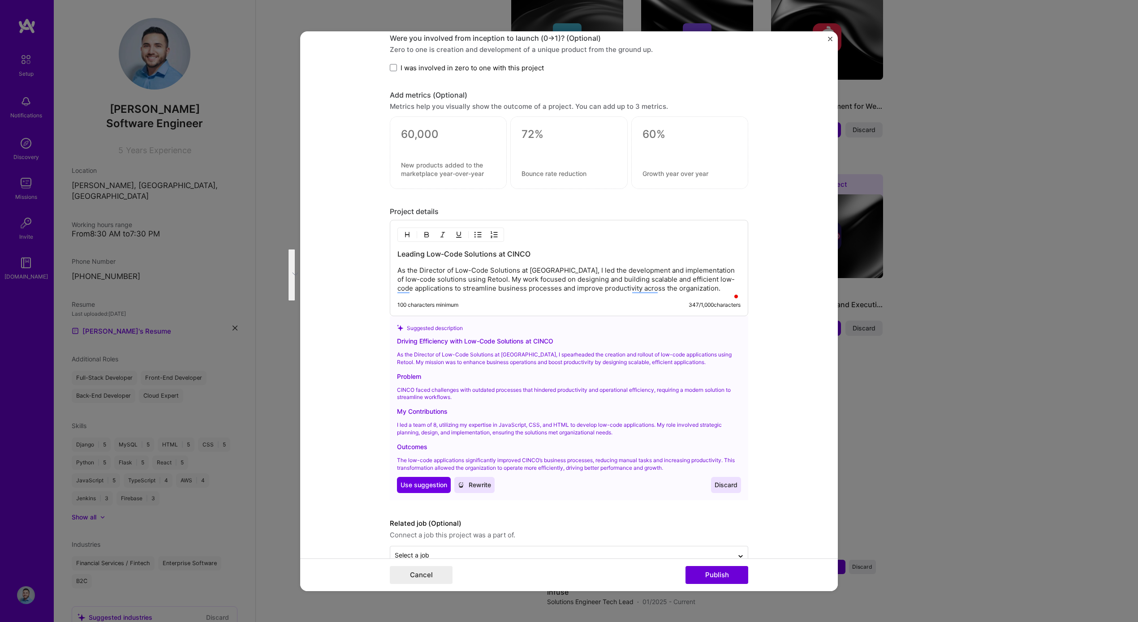
click at [388, 252] on div "Editing suggested project This project is suggested based on your LinkedIn, res…" at bounding box center [569, 311] width 538 height 560
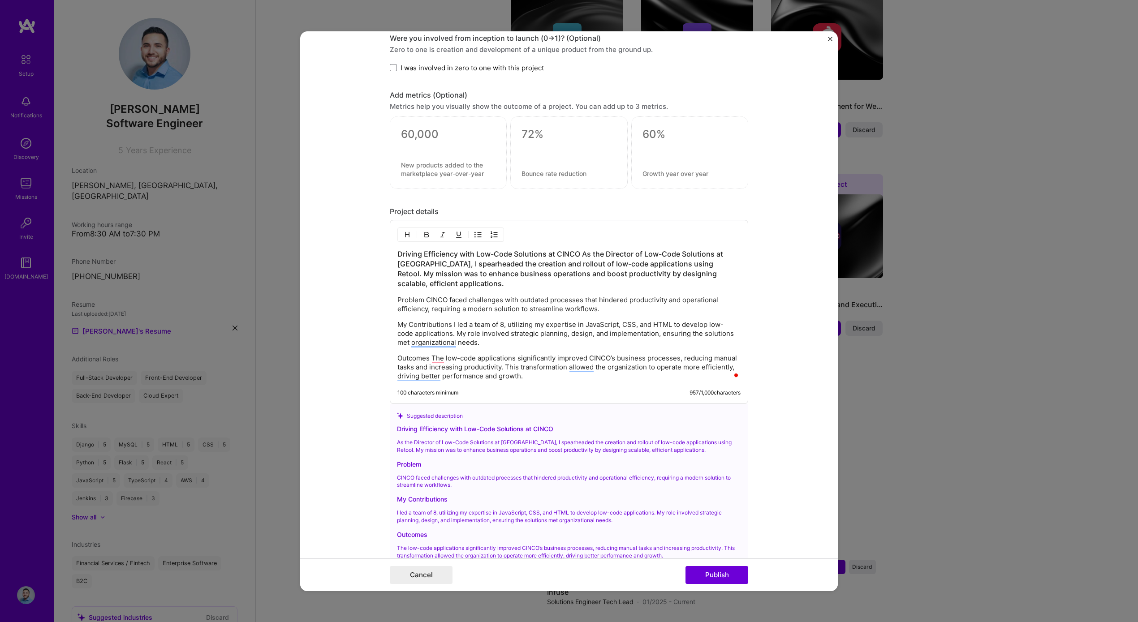
click at [492, 289] on div "Driving Efficiency with Low-Code Solutions at CINCO As the Director of Low-Code…" at bounding box center [568, 315] width 343 height 132
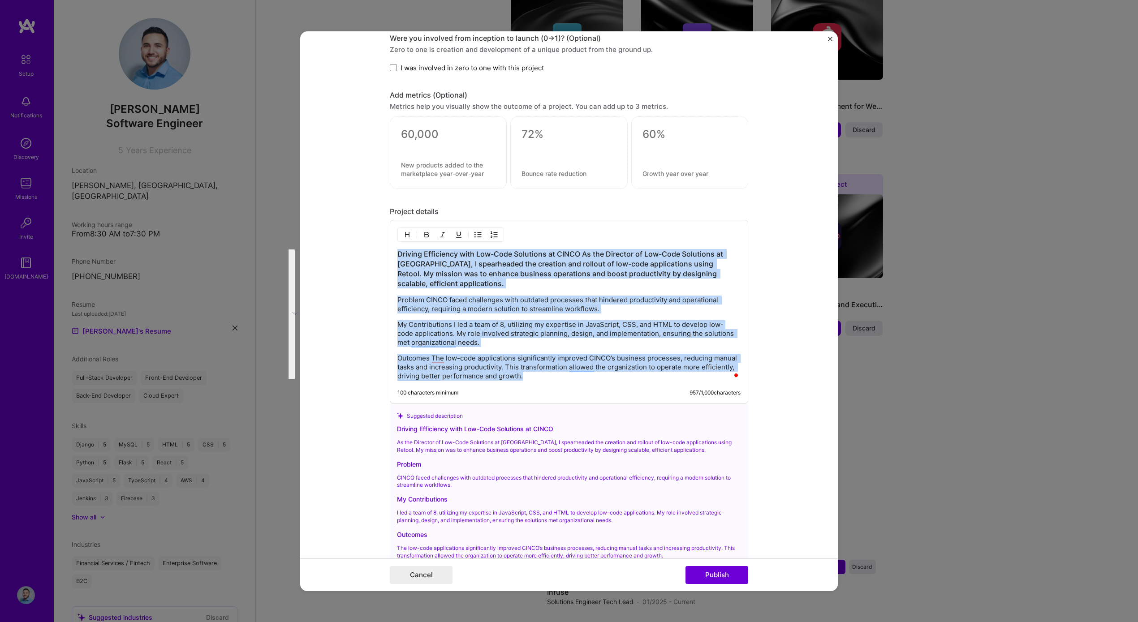
drag, startPoint x: 541, startPoint y: 373, endPoint x: 394, endPoint y: 255, distance: 188.4
click at [397, 255] on div "Driving Efficiency with Low-Code Solutions at CINCO As the Director of Low-Code…" at bounding box center [568, 315] width 343 height 132
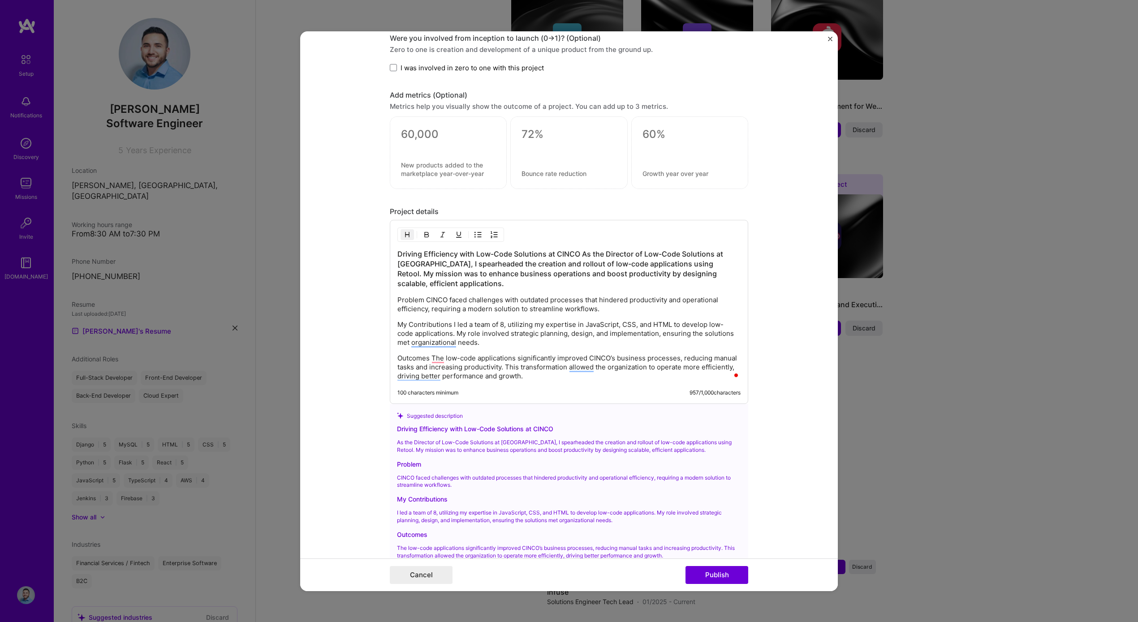
click at [581, 255] on h3 "Driving Efficiency with Low-Code Solutions at CINCO As the Director of Low-Code…" at bounding box center [568, 268] width 343 height 39
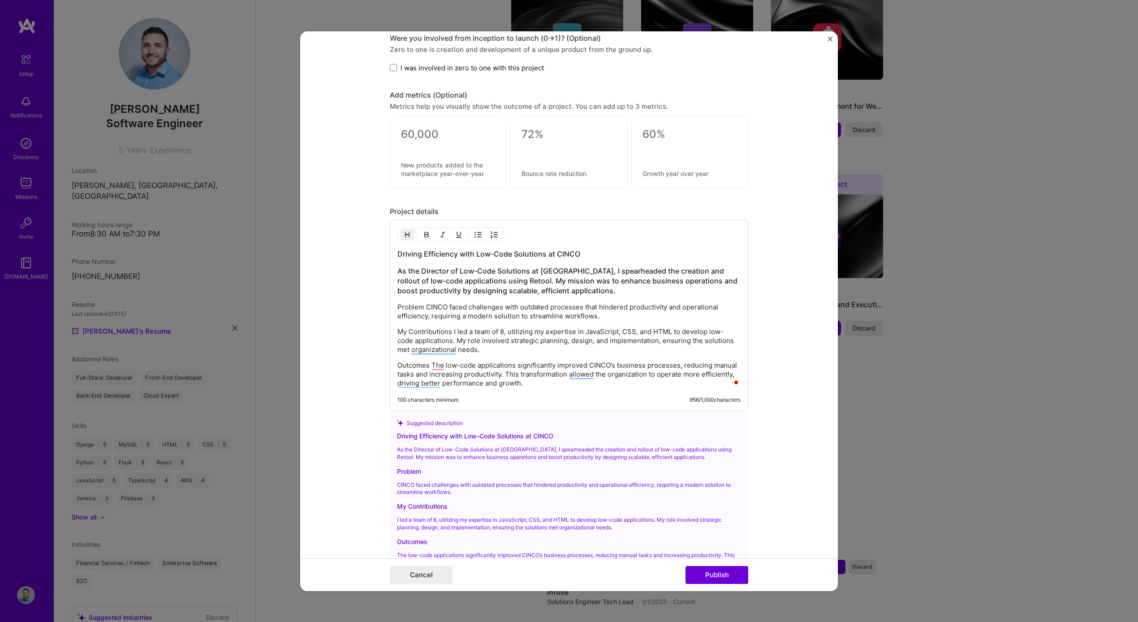
click at [587, 275] on h3 "As the Director of Low-Code Solutions at [GEOGRAPHIC_DATA], I spearheaded the c…" at bounding box center [568, 281] width 343 height 30
click at [404, 233] on img "button" at bounding box center [407, 234] width 7 height 7
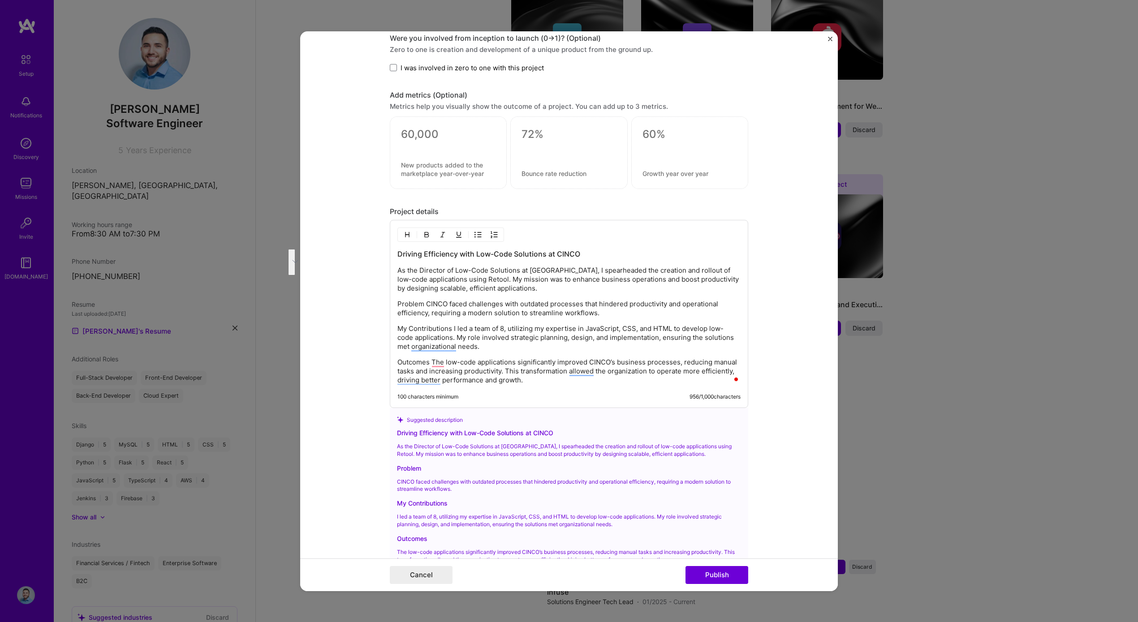
click at [503, 297] on div "Driving Efficiency with Low-Code Solutions at CINCO As the Director of Low-Code…" at bounding box center [568, 317] width 343 height 136
click at [423, 302] on p "Problem CINCO faced challenges with outdated processes that hindered productivi…" at bounding box center [568, 309] width 343 height 18
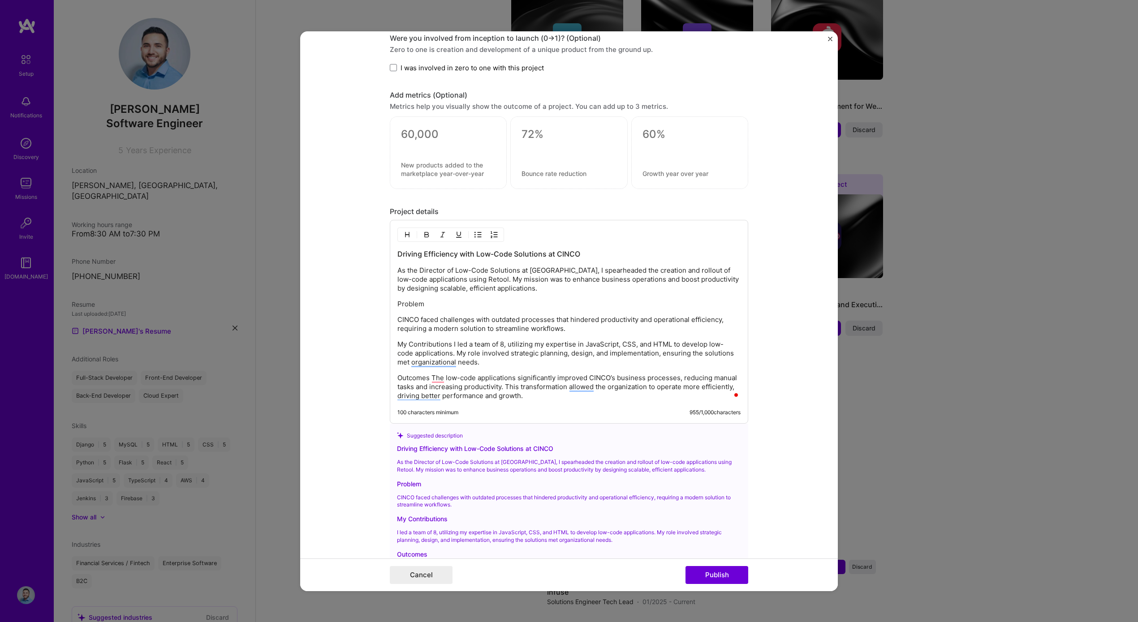
click at [401, 305] on p "Problem" at bounding box center [568, 304] width 343 height 9
click at [405, 237] on img "button" at bounding box center [407, 234] width 7 height 7
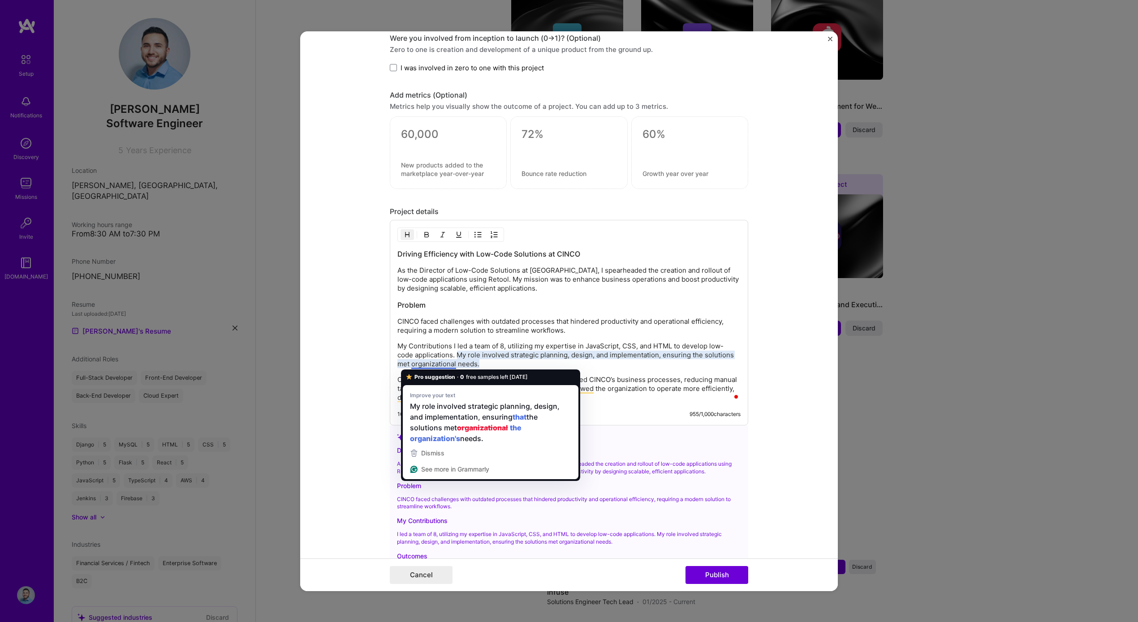
click at [449, 345] on p "My Contributions I led a team of 8, utilizing my expertise in JavaScript, CSS, …" at bounding box center [568, 355] width 343 height 27
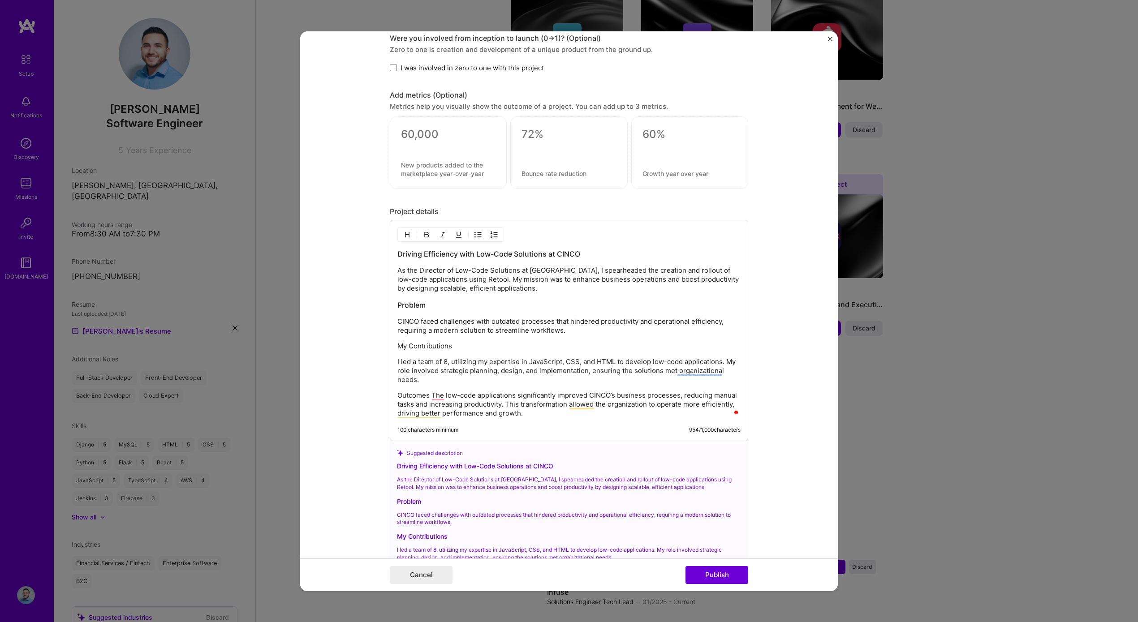
click at [427, 346] on p "My Contributions" at bounding box center [568, 346] width 343 height 9
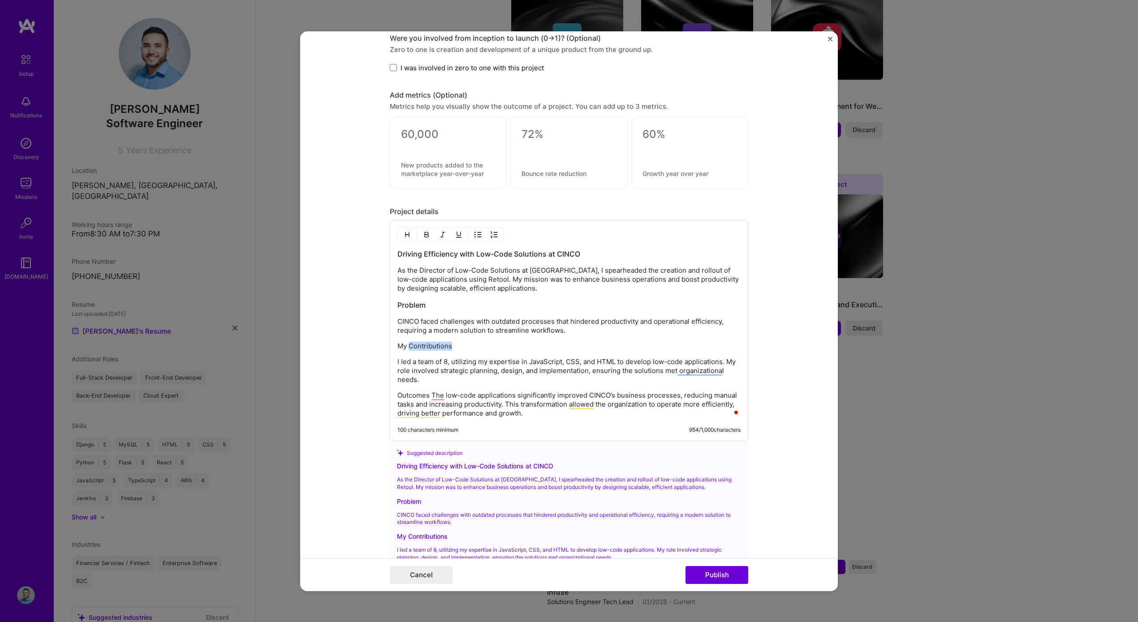
click at [427, 346] on p "My Contributions" at bounding box center [568, 346] width 343 height 9
click at [406, 237] on img "button" at bounding box center [407, 234] width 7 height 7
click at [429, 397] on p "Outcomes The low-code applications significantly improved CINCO’s business proc…" at bounding box center [568, 406] width 343 height 27
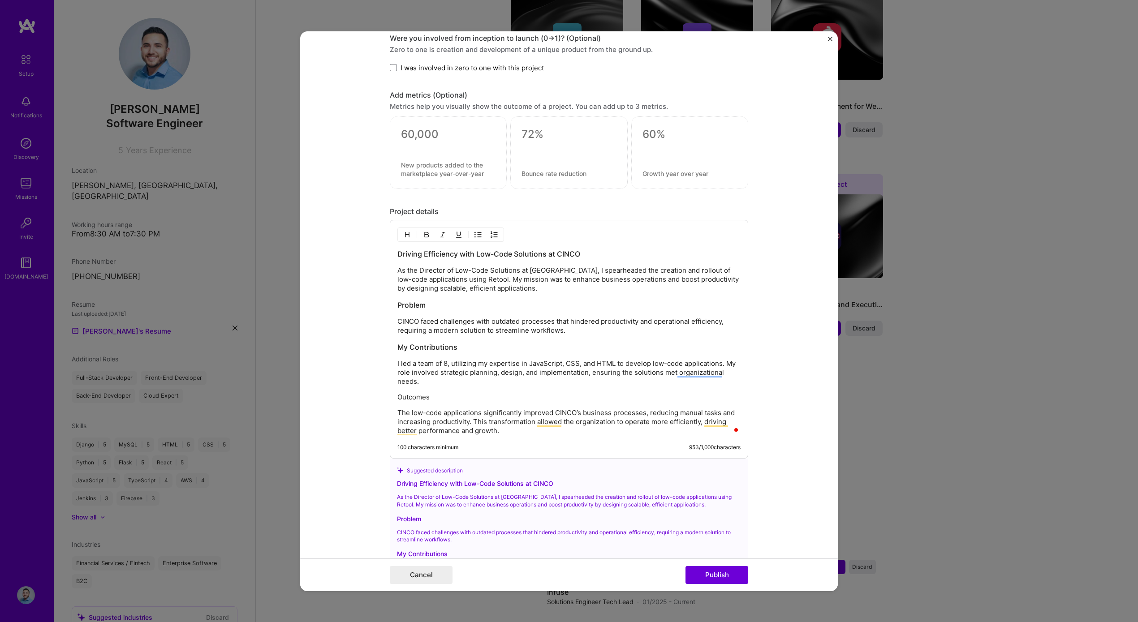
click at [418, 395] on p "Outcomes" at bounding box center [568, 397] width 343 height 9
click at [408, 234] on button "button" at bounding box center [407, 234] width 13 height 11
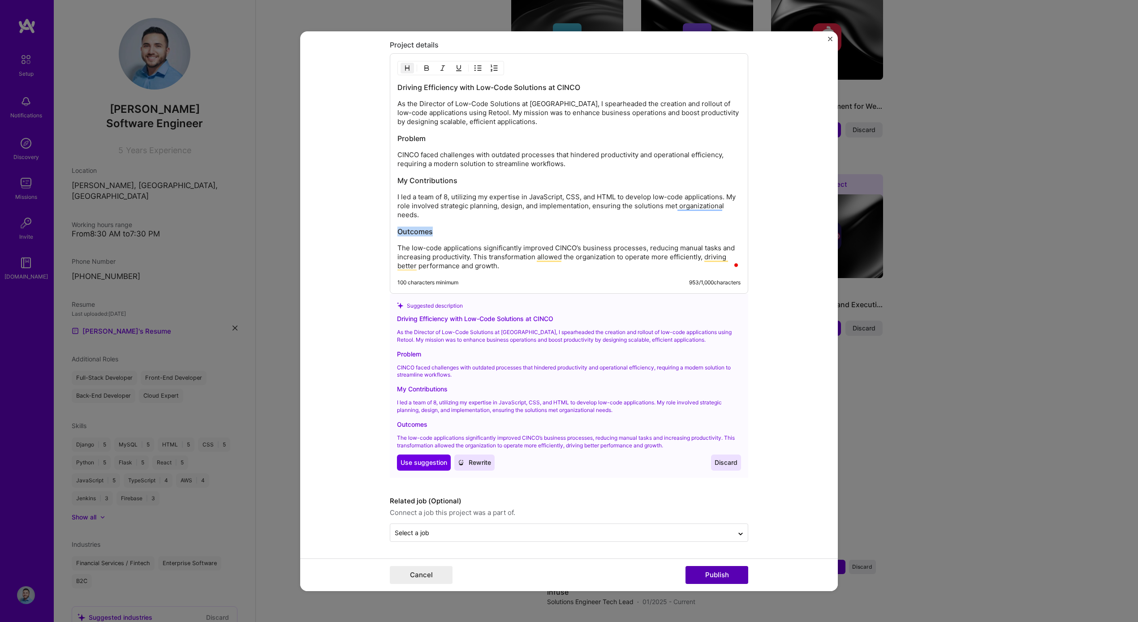
click at [700, 574] on button "Publish" at bounding box center [717, 575] width 63 height 18
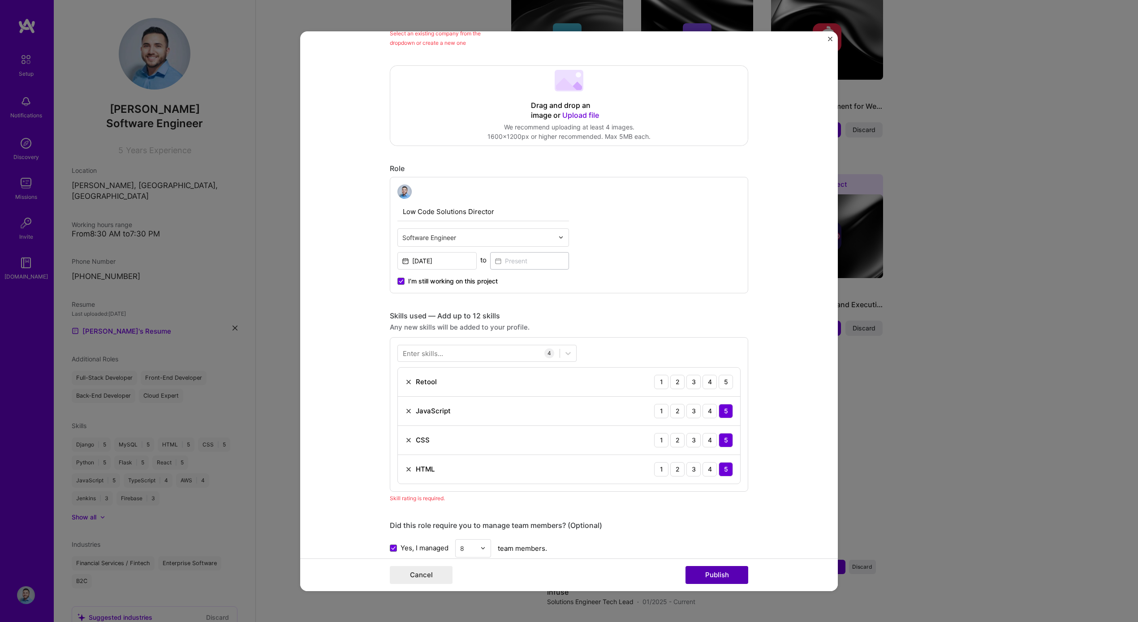
scroll to position [107, 0]
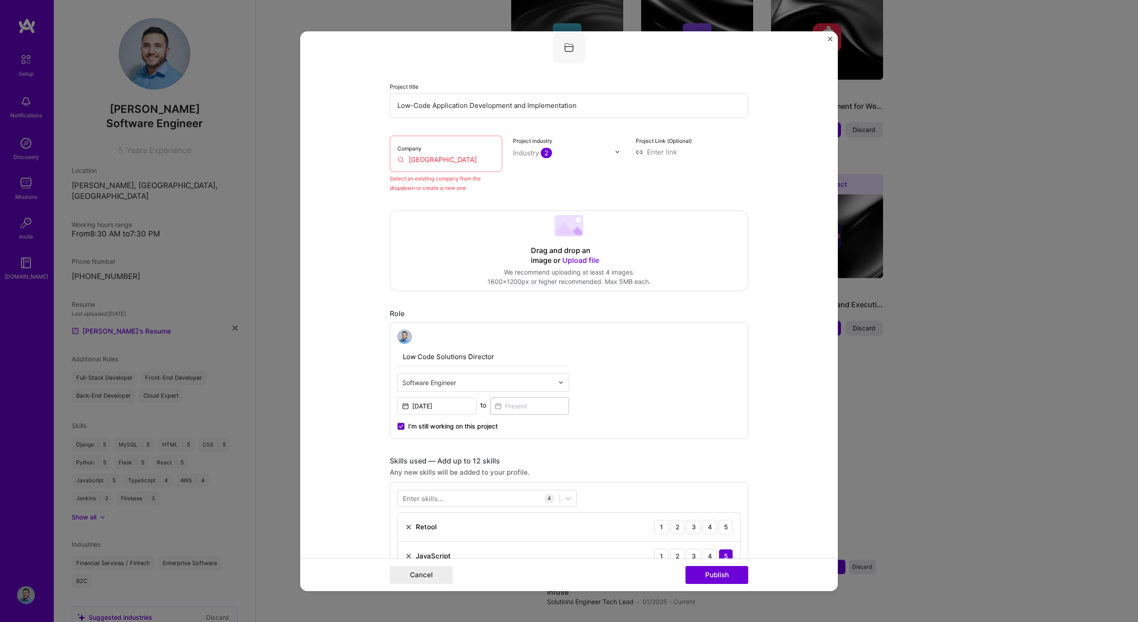
click at [454, 157] on input "[GEOGRAPHIC_DATA]" at bounding box center [445, 159] width 97 height 9
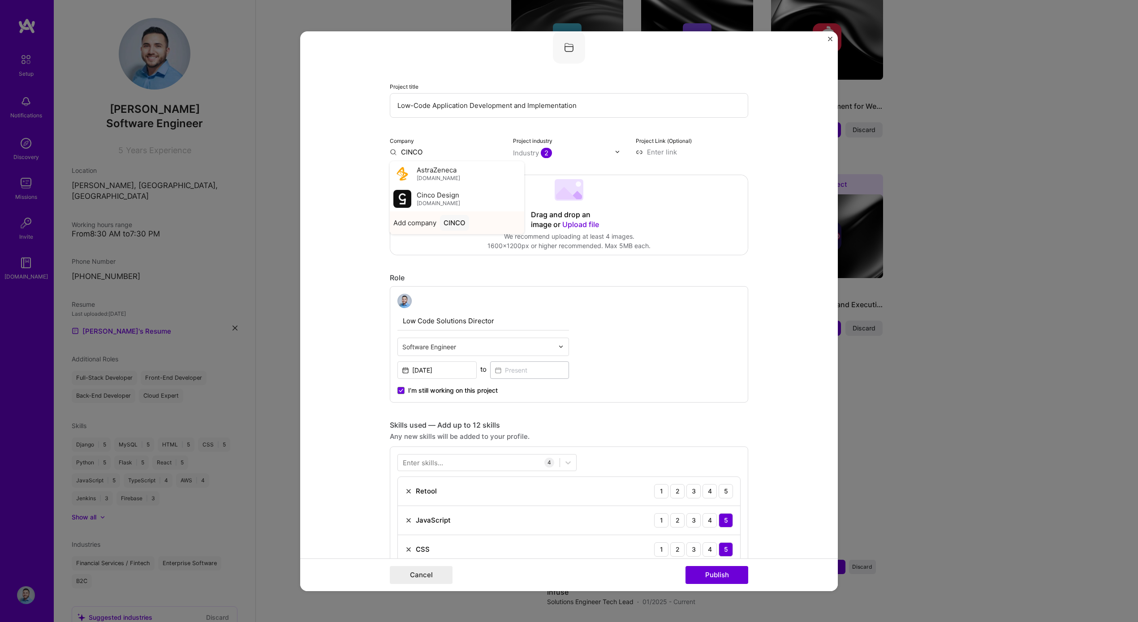
type input "CINCO"
click at [434, 225] on div "Add company CINCO" at bounding box center [457, 222] width 134 height 23
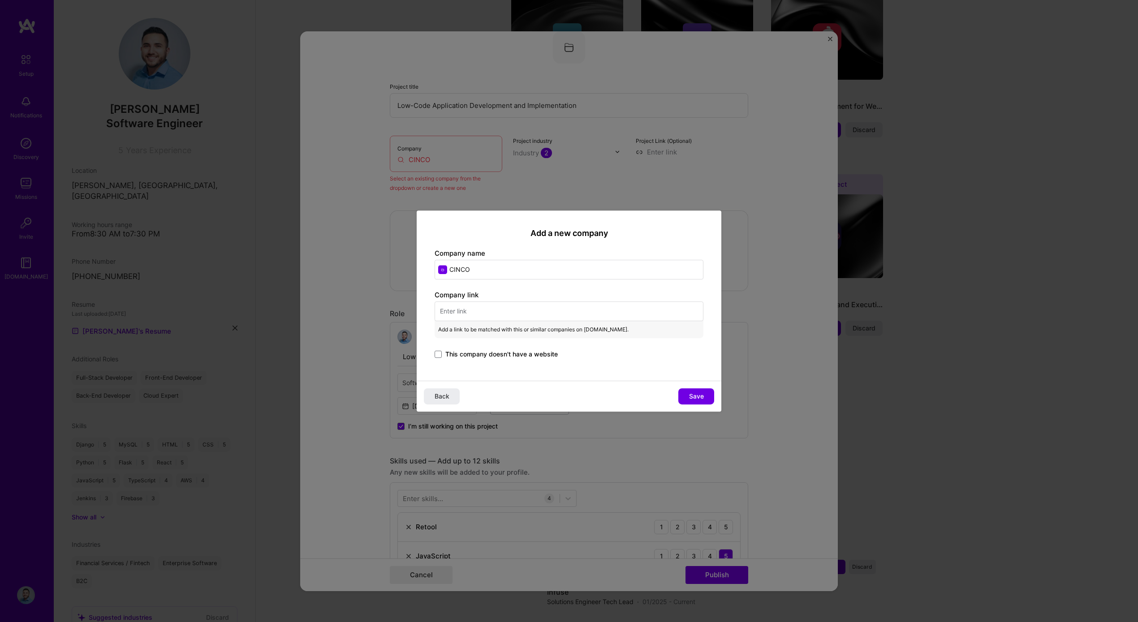
click at [541, 313] on input "text" at bounding box center [569, 312] width 269 height 20
paste input "[URL][DOMAIN_NAME]"
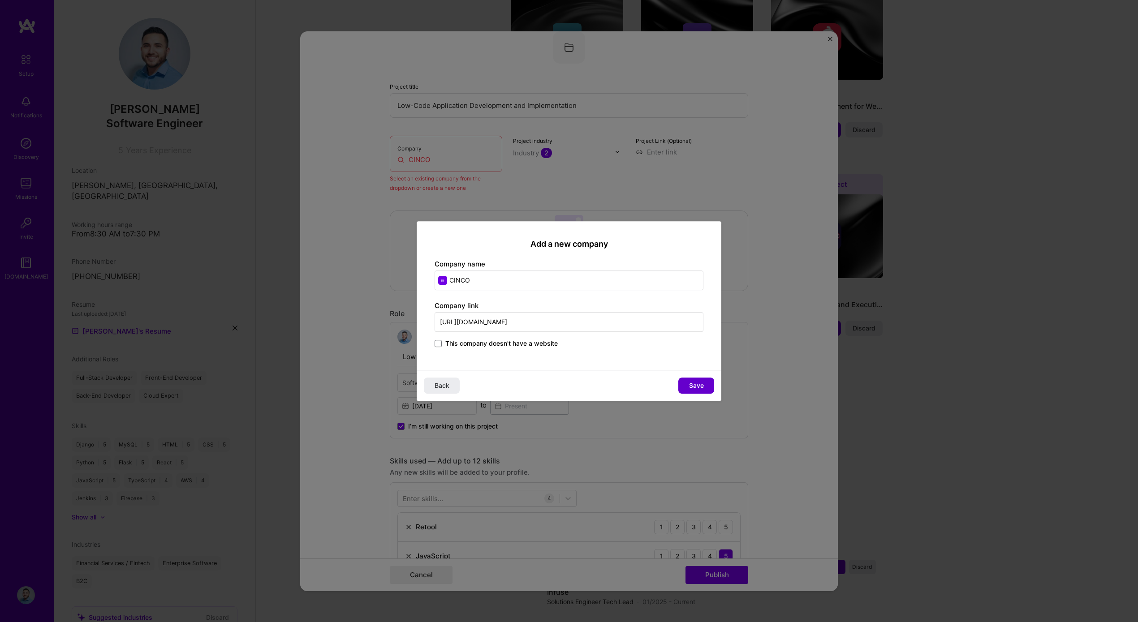
type input "[URL][DOMAIN_NAME]"
click at [690, 386] on span "Save" at bounding box center [696, 385] width 15 height 9
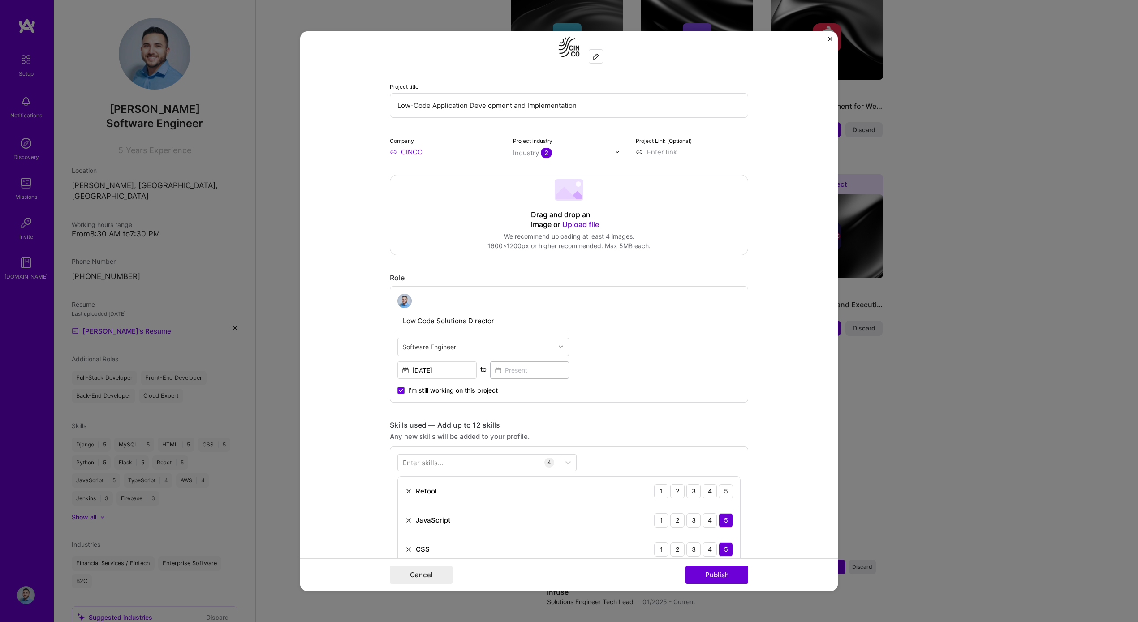
scroll to position [353, 0]
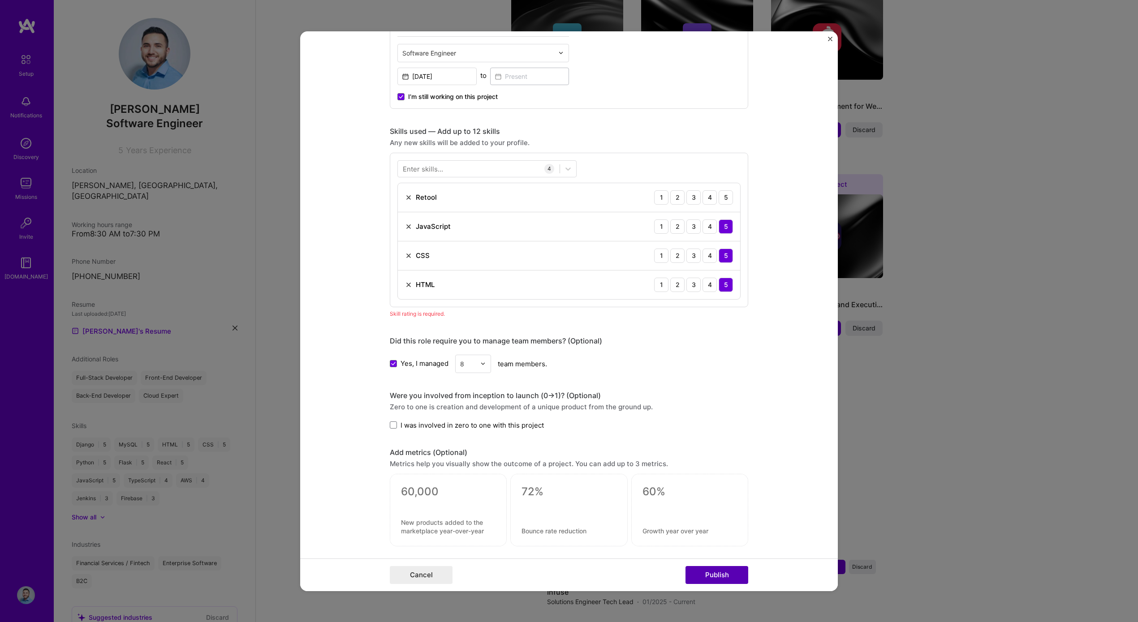
click at [730, 569] on button "Publish" at bounding box center [717, 575] width 63 height 18
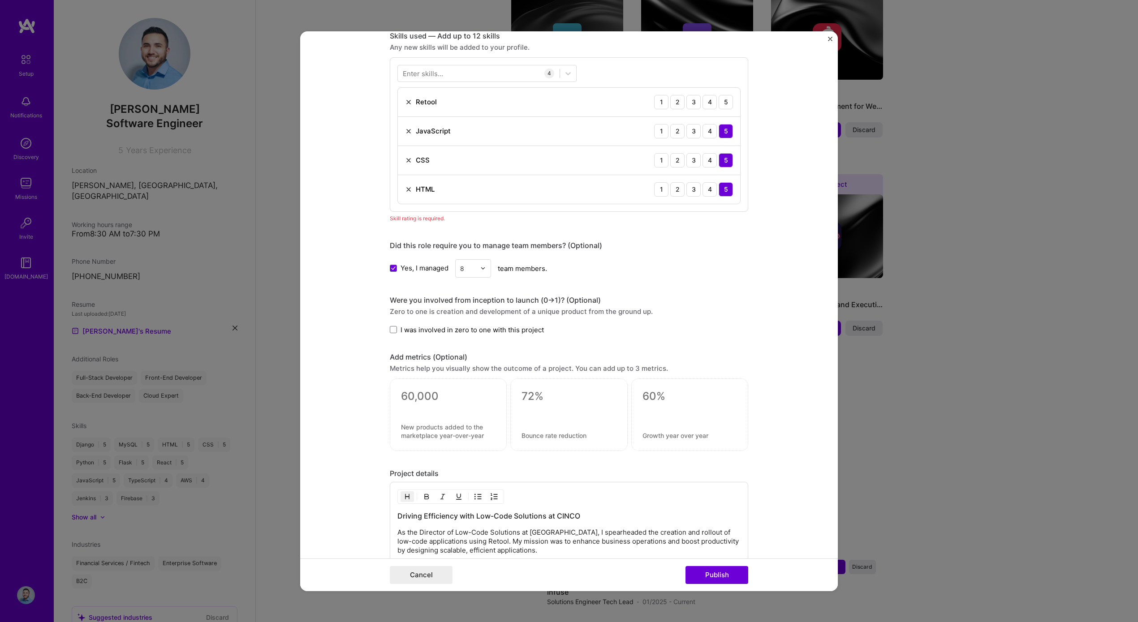
scroll to position [877, 0]
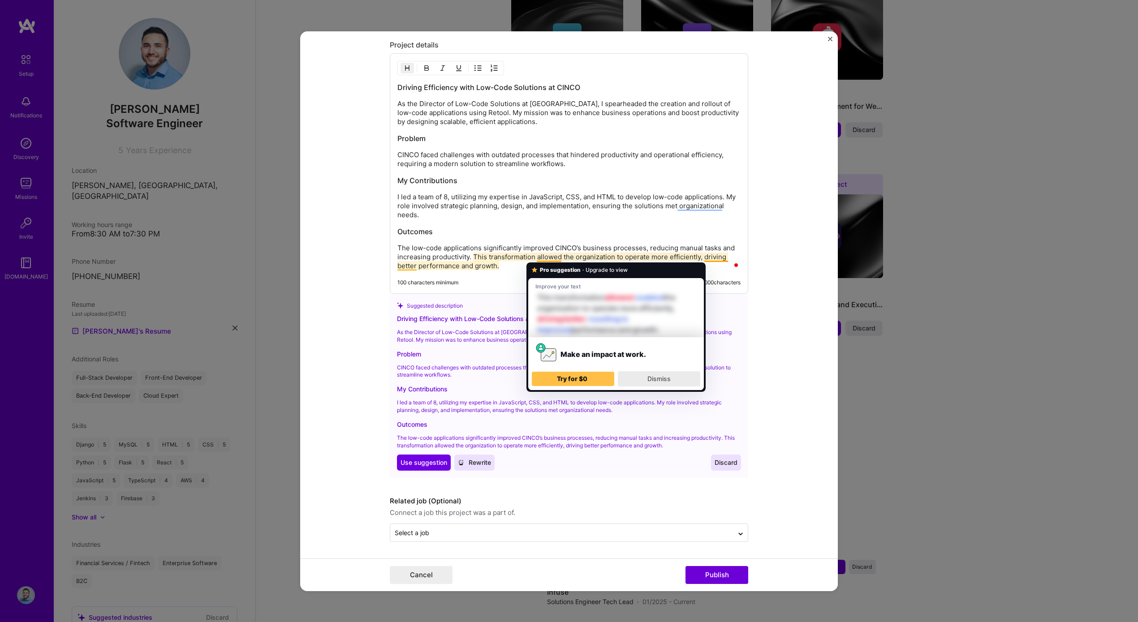
click at [664, 379] on span "Dismiss" at bounding box center [658, 379] width 23 height 8
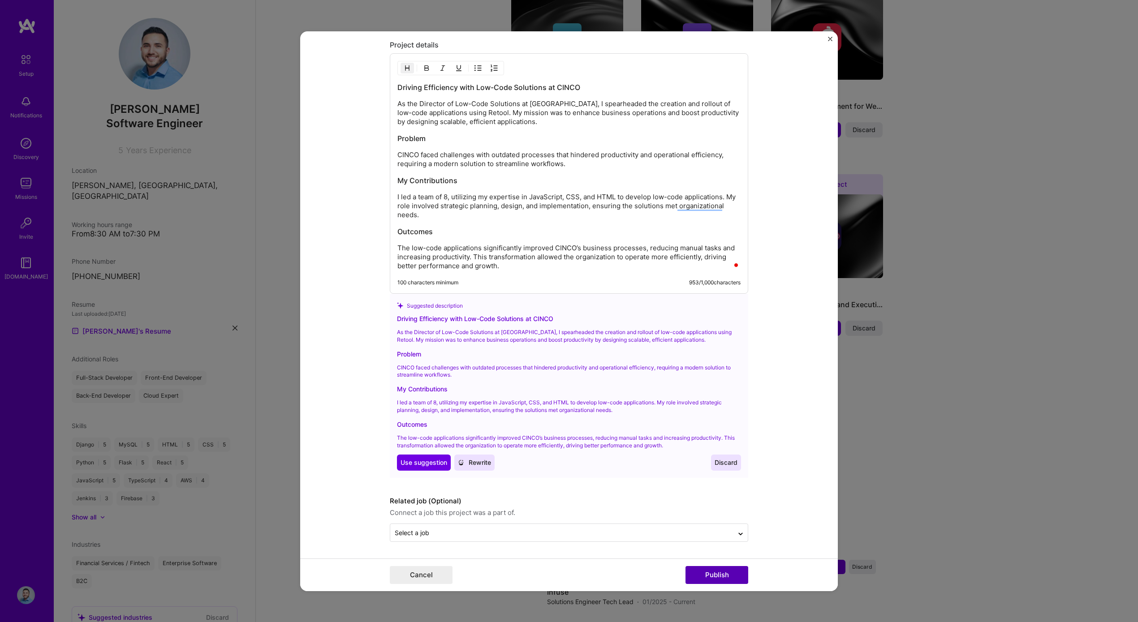
click at [717, 571] on button "Publish" at bounding box center [717, 575] width 63 height 18
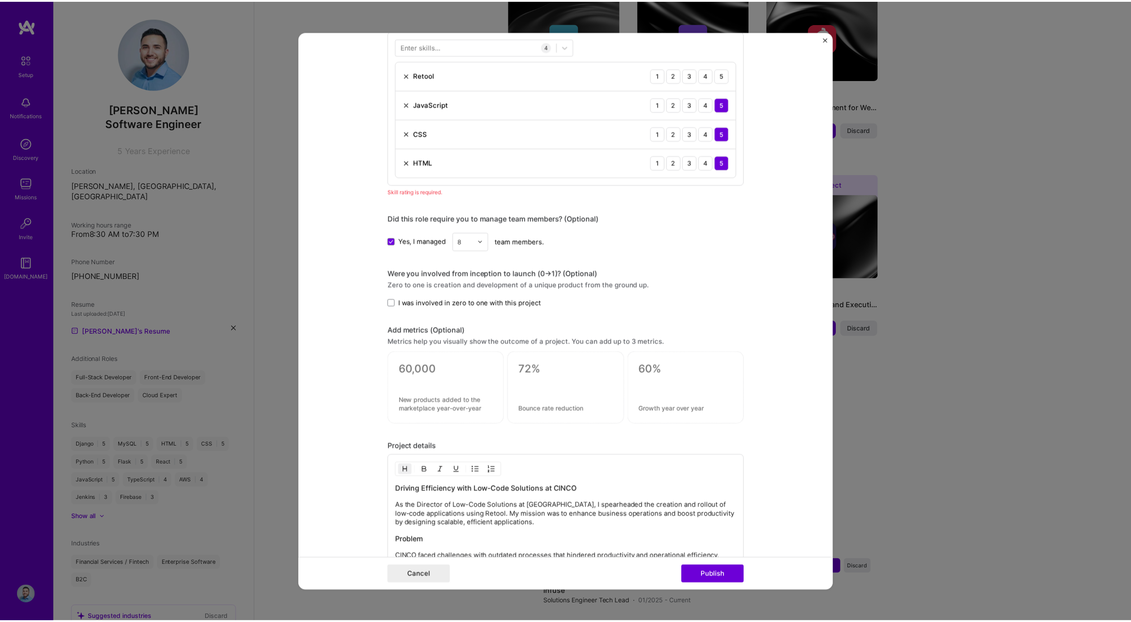
scroll to position [448, 0]
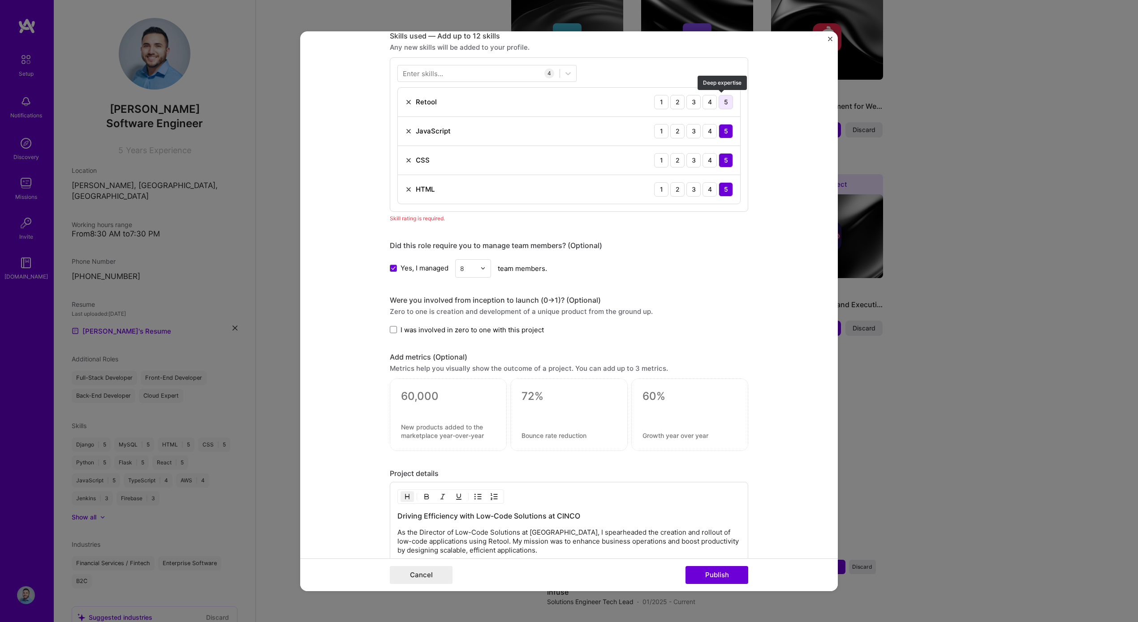
click at [719, 103] on div "5" at bounding box center [726, 102] width 14 height 14
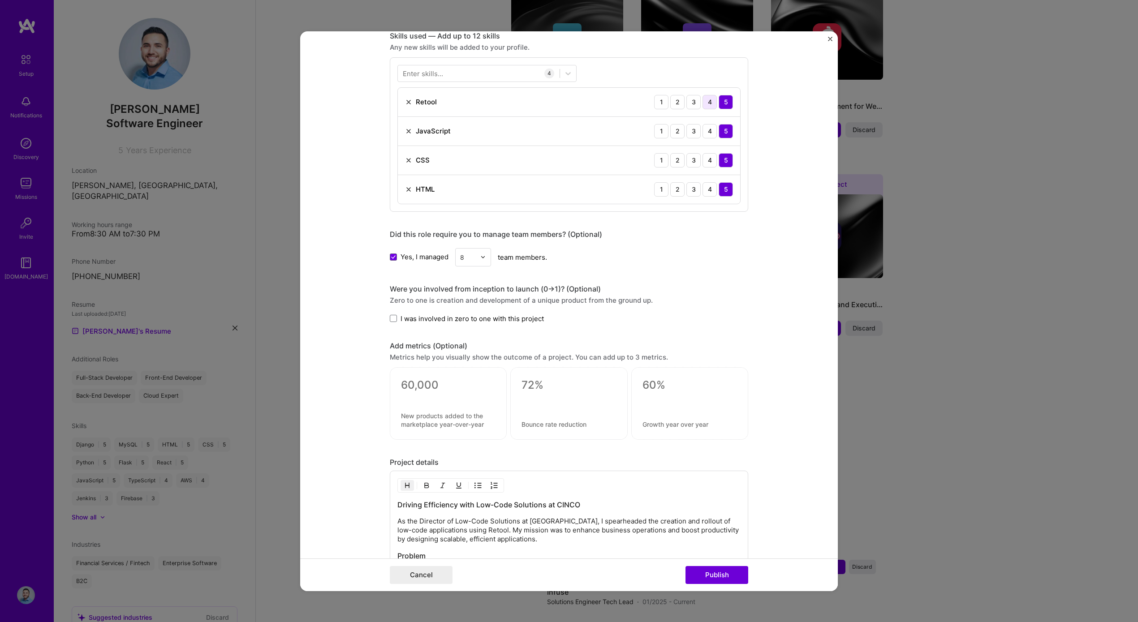
click at [710, 105] on div "4" at bounding box center [710, 102] width 14 height 14
click at [724, 573] on button "Publish" at bounding box center [717, 575] width 63 height 18
